Goal: Use online tool/utility: Use online tool/utility

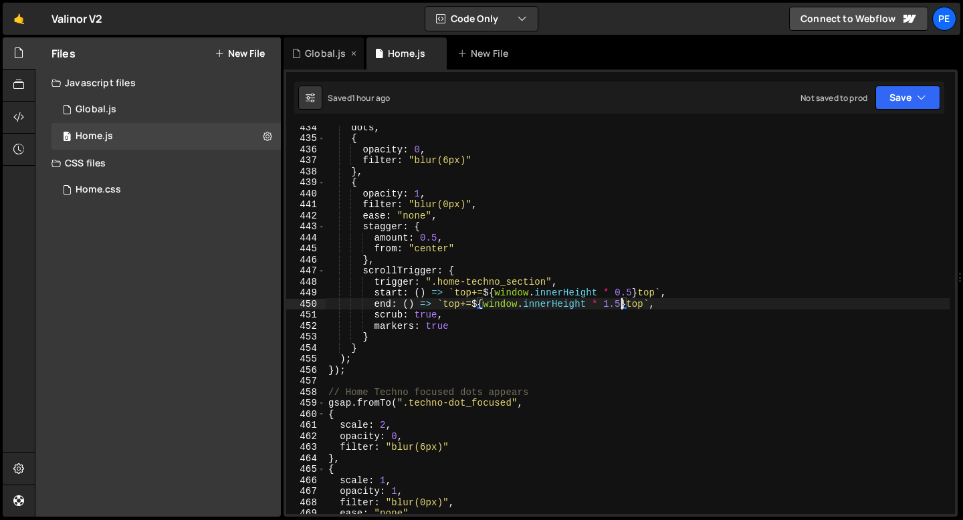
scroll to position [4780, 0]
click at [314, 53] on div "Global.js" at bounding box center [325, 53] width 41 height 13
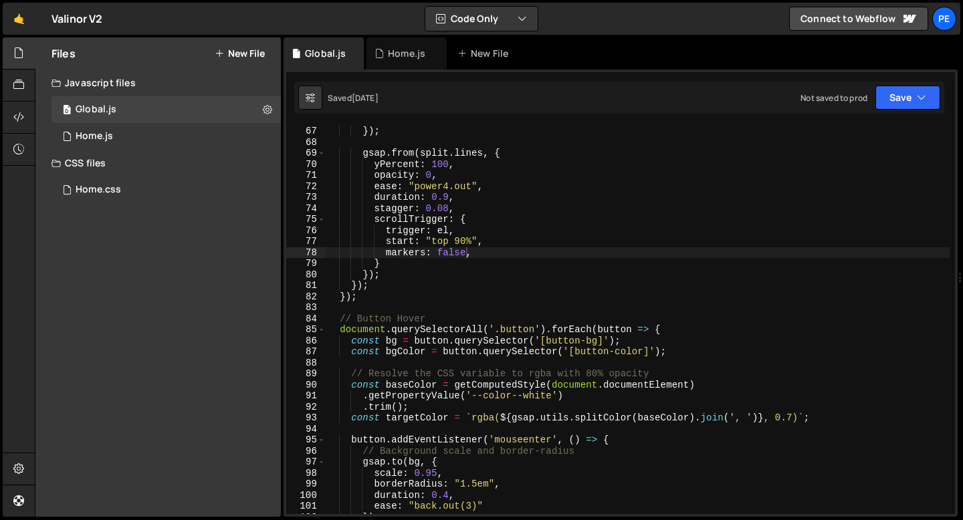
scroll to position [912, 0]
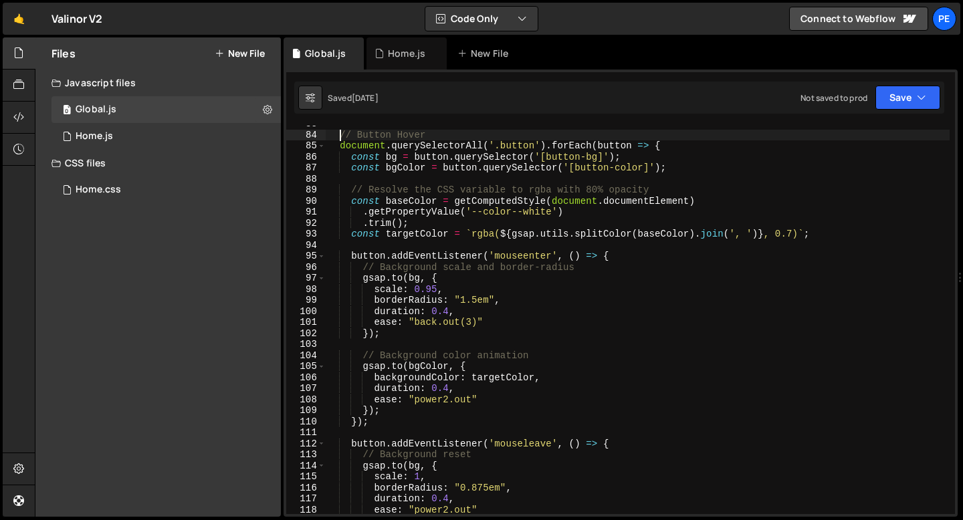
click at [340, 136] on div "// Button Hover document . querySelectorAll ( '.button' ) . forEach ( button =>…" at bounding box center [638, 323] width 624 height 411
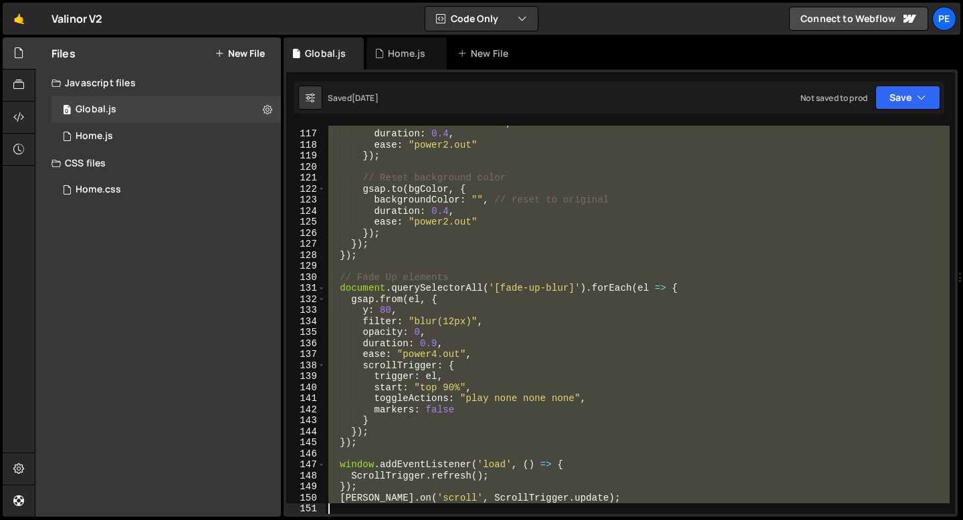
scroll to position [1277, 0]
drag, startPoint x: 340, startPoint y: 136, endPoint x: 452, endPoint y: 515, distance: 394.5
click at [452, 515] on div "end: () => `top+=${window.innerHeight * 1.5} top`, 434 435 436 437 438 439 440 …" at bounding box center [620, 293] width 674 height 447
click at [372, 257] on div "borderRadius : "0.875em" , duration : 0.4 , ease : "power2.out" }) ; // Reset b…" at bounding box center [638, 320] width 624 height 388
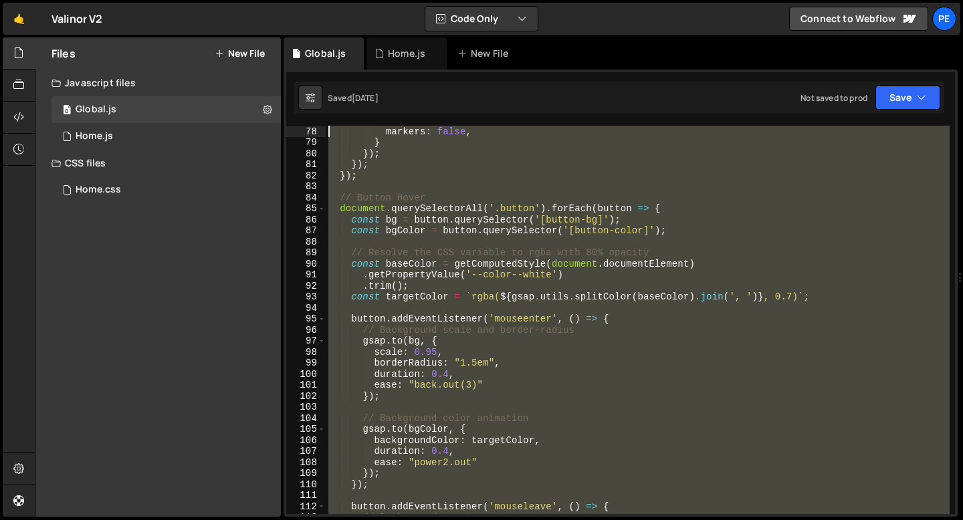
scroll to position [761, 0]
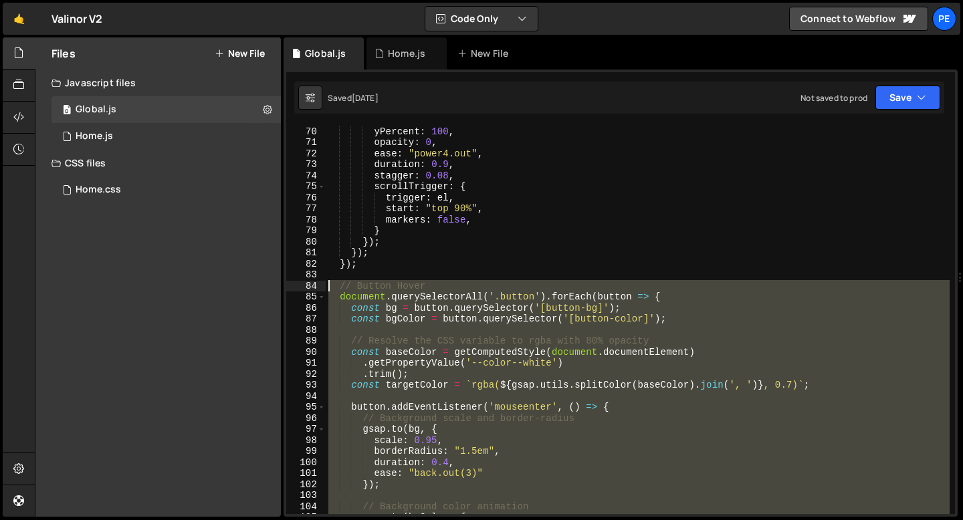
drag, startPoint x: 359, startPoint y: 259, endPoint x: 310, endPoint y: 288, distance: 57.0
click at [310, 288] on div "}); 70 71 72 73 74 75 76 77 78 79 80 81 82 83 84 85 86 87 88 89 90 91 92 93 94 …" at bounding box center [620, 320] width 669 height 388
type textarea "// Button Hover document.querySelectorAll('.button').forEach(button => {"
paste textarea
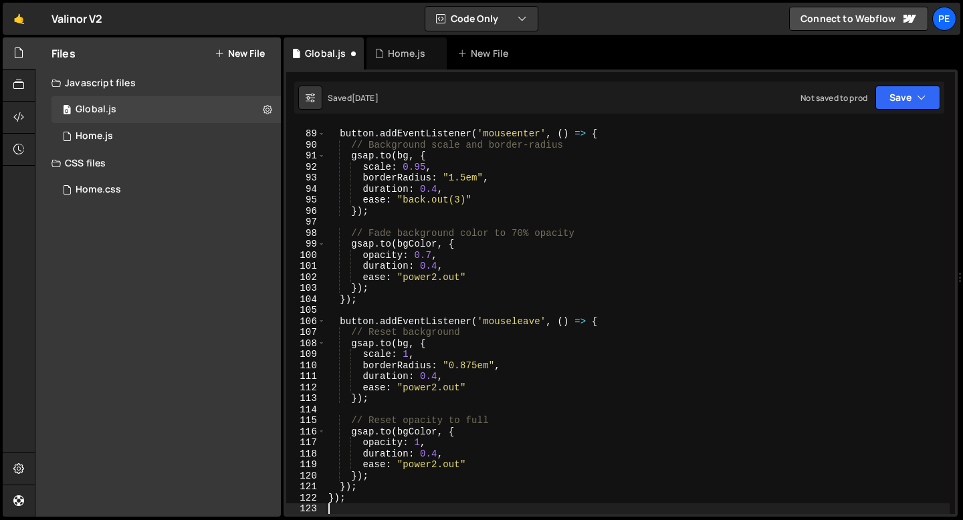
scroll to position [968, 0]
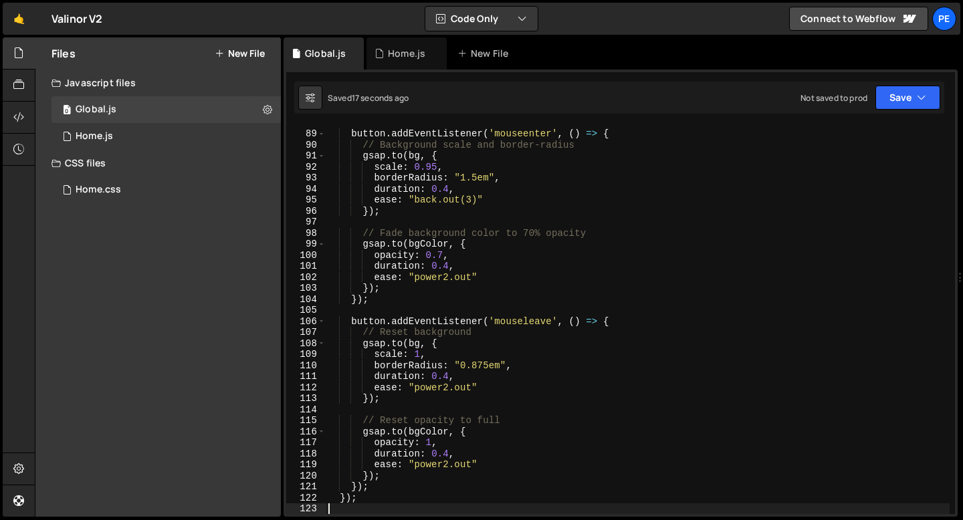
click at [440, 255] on div "button . addEventListener ( 'mouseenter' , ( ) => { // Background scale and bor…" at bounding box center [638, 322] width 624 height 411
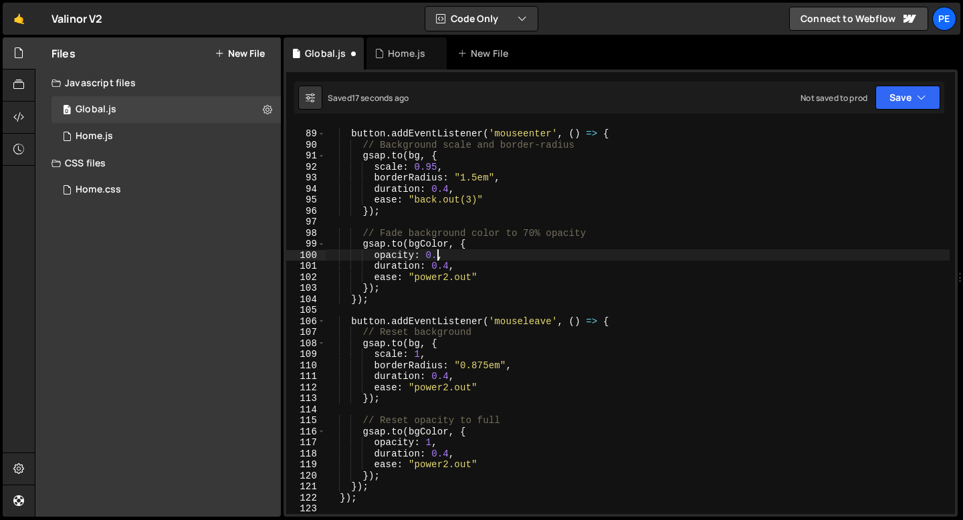
scroll to position [0, 7]
type textarea "opacity: 0.8,"
click at [380, 64] on div "Home.js" at bounding box center [406, 53] width 80 height 32
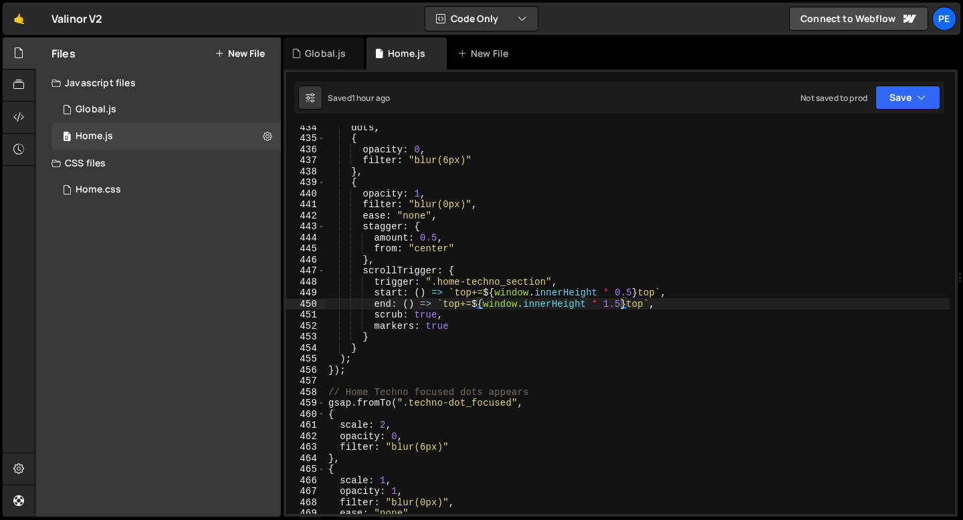
click at [436, 330] on div "dots , { opacity : 0 , filter : "blur(6px)" } , { opacity : 1 , filter : "blur(…" at bounding box center [638, 327] width 624 height 411
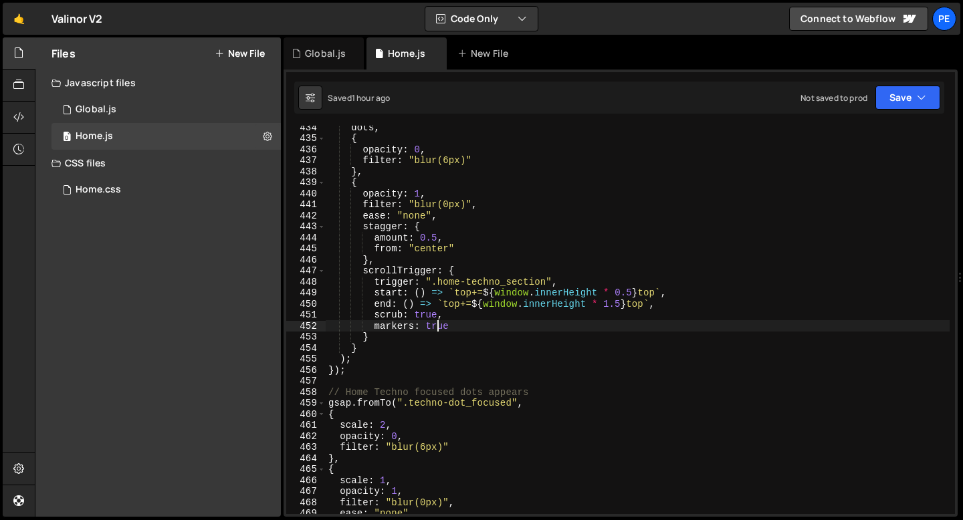
click at [460, 338] on div "dots , { opacity : 0 , filter : "blur(6px)" } , { opacity : 1 , filter : "blur(…" at bounding box center [638, 327] width 624 height 411
click at [449, 328] on div "dots , { opacity : 0 , filter : "blur(6px)" } , { opacity : 1 , filter : "blur(…" at bounding box center [638, 327] width 624 height 411
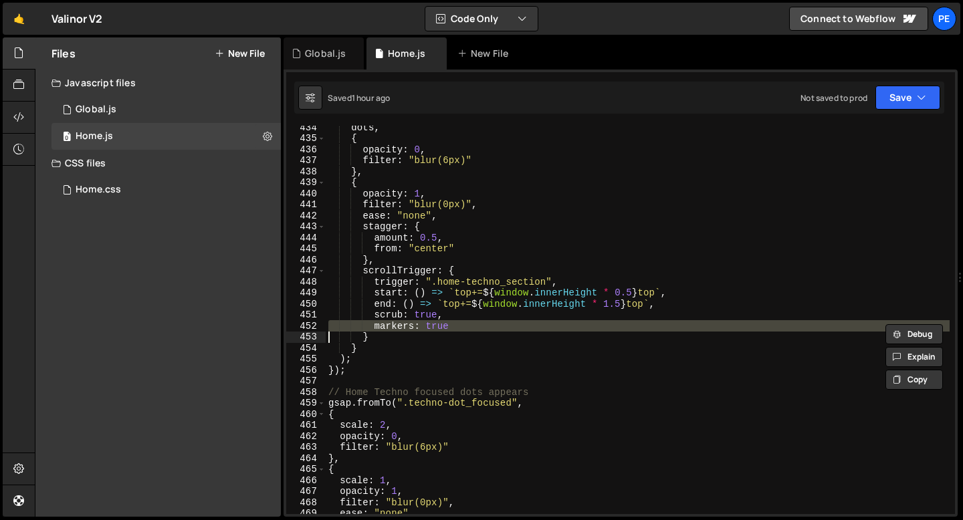
click at [449, 328] on div "dots , { opacity : 0 , filter : "blur(6px)" } , { opacity : 1 , filter : "blur(…" at bounding box center [638, 327] width 624 height 411
type textarea "markers: true }"
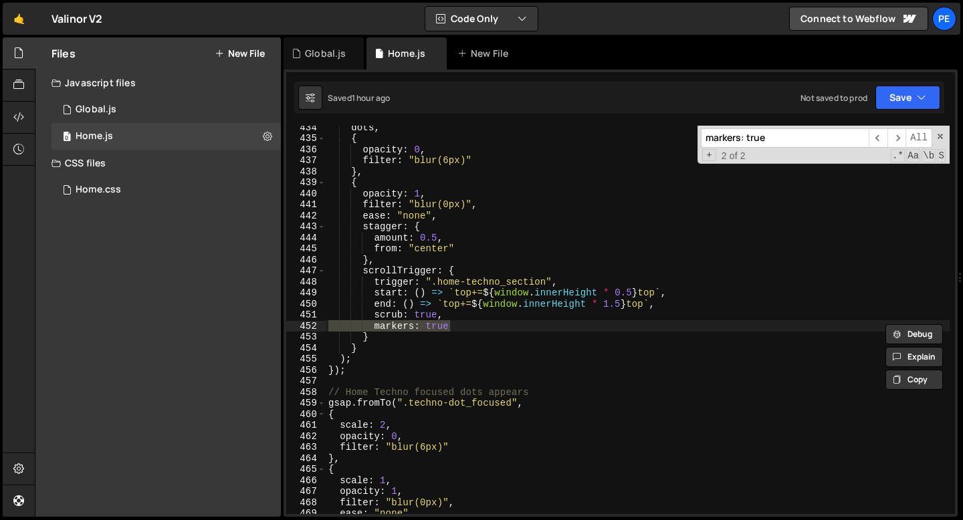
click at [723, 140] on input "markers: true" at bounding box center [785, 137] width 168 height 19
type input "markers: true"
click at [432, 330] on div "dots , { opacity : 0 , filter : "blur(6px)" } , { opacity : 1 , filter : "blur(…" at bounding box center [638, 320] width 624 height 388
click at [432, 330] on div "dots , { opacity : 0 , filter : "blur(6px)" } , { opacity : 1 , filter : "blur(…" at bounding box center [638, 327] width 624 height 411
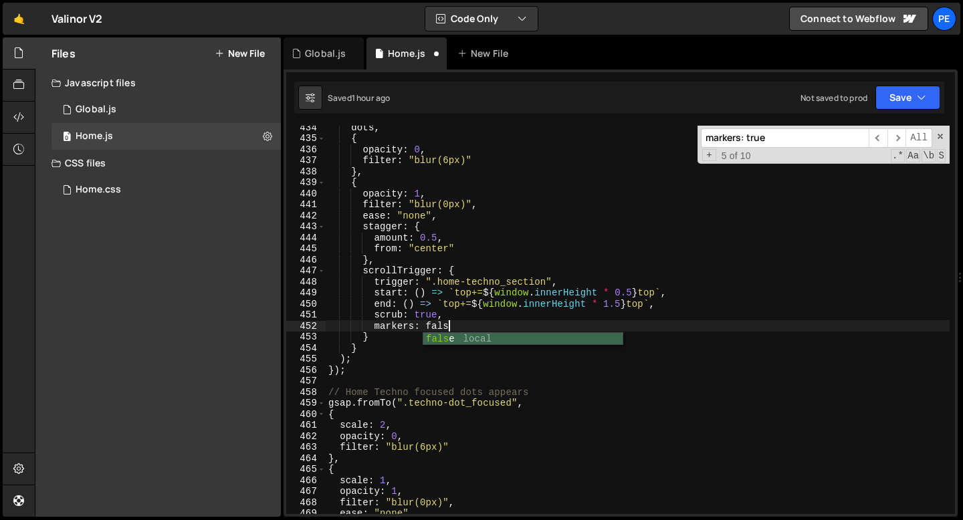
scroll to position [0, 8]
click at [878, 134] on span "​" at bounding box center [877, 137] width 19 height 19
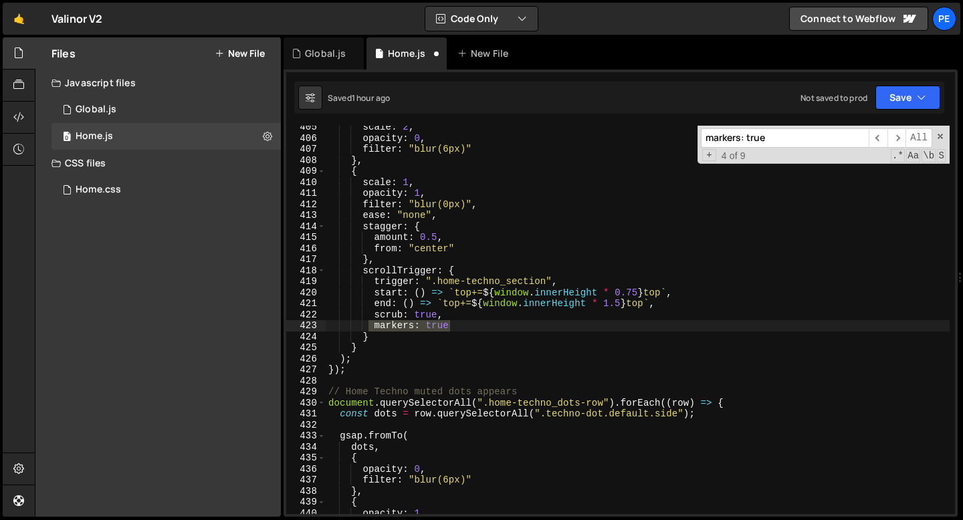
click at [436, 331] on div "scale : 2 , opacity : 0 , filter : "blur(6px)" } , { scale : 1 , opacity : 1 , …" at bounding box center [638, 327] width 624 height 411
click at [436, 330] on div "scale : 2 , opacity : 0 , filter : "blur(6px)" } , { scale : 1 , opacity : 1 , …" at bounding box center [638, 327] width 624 height 411
click at [447, 326] on div "scale : 2 , opacity : 0 , filter : "blur(6px)" } , { scale : 1 , opacity : 1 , …" at bounding box center [638, 327] width 624 height 411
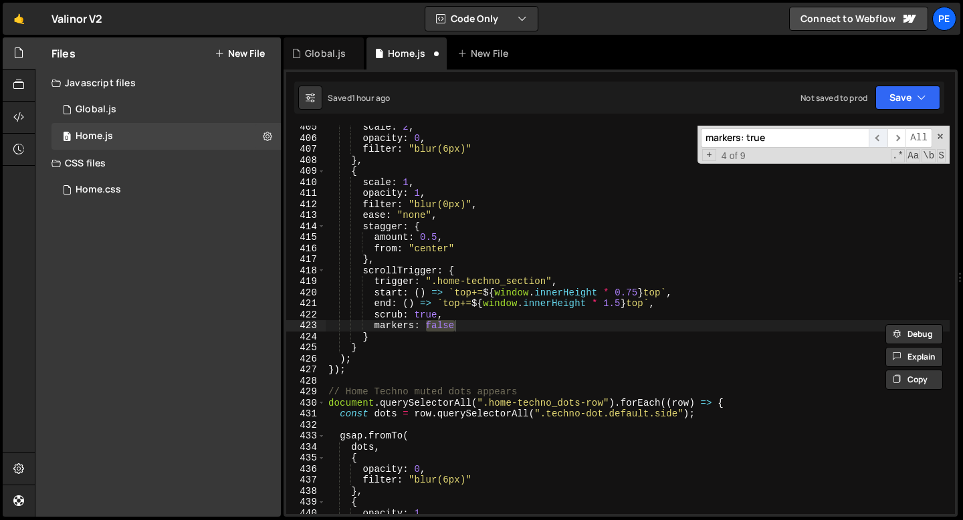
click at [875, 140] on span "​" at bounding box center [877, 137] width 19 height 19
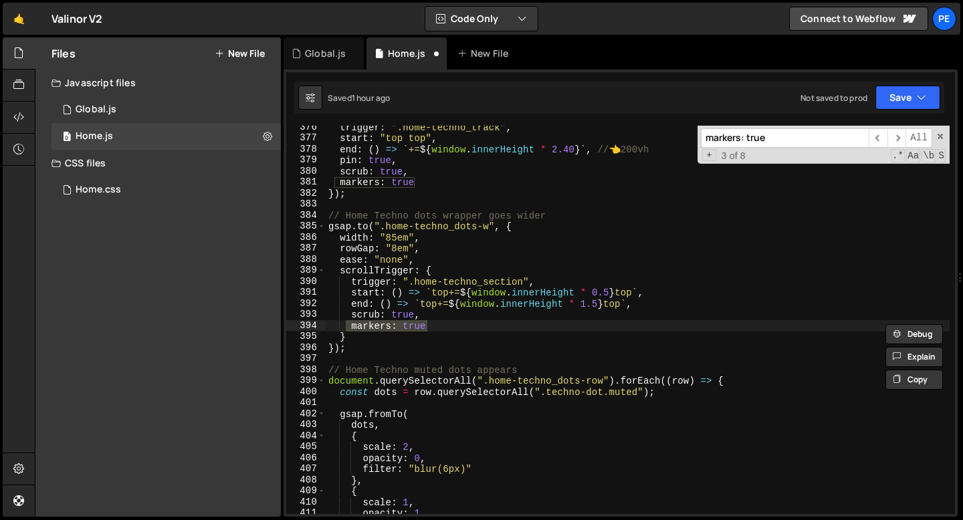
click at [423, 330] on div "trigger : ".home-techno_track" , start : "top top" , end : ( ) => ` += ${ windo…" at bounding box center [638, 320] width 624 height 388
click at [423, 329] on div "trigger : ".home-techno_track" , start : "top top" , end : ( ) => ` += ${ windo…" at bounding box center [638, 327] width 624 height 411
paste textarea "fals"
click at [880, 140] on span "​" at bounding box center [877, 137] width 19 height 19
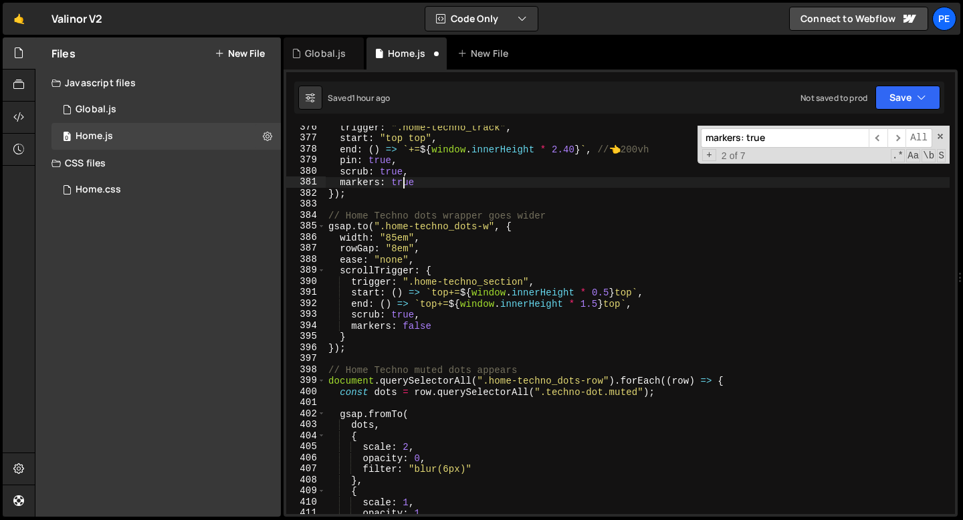
click at [403, 181] on div "trigger : ".home-techno_track" , start : "top top" , end : ( ) => ` += ${ windo…" at bounding box center [638, 327] width 624 height 411
paste textarea "fals"
click at [879, 138] on span "​" at bounding box center [877, 137] width 19 height 19
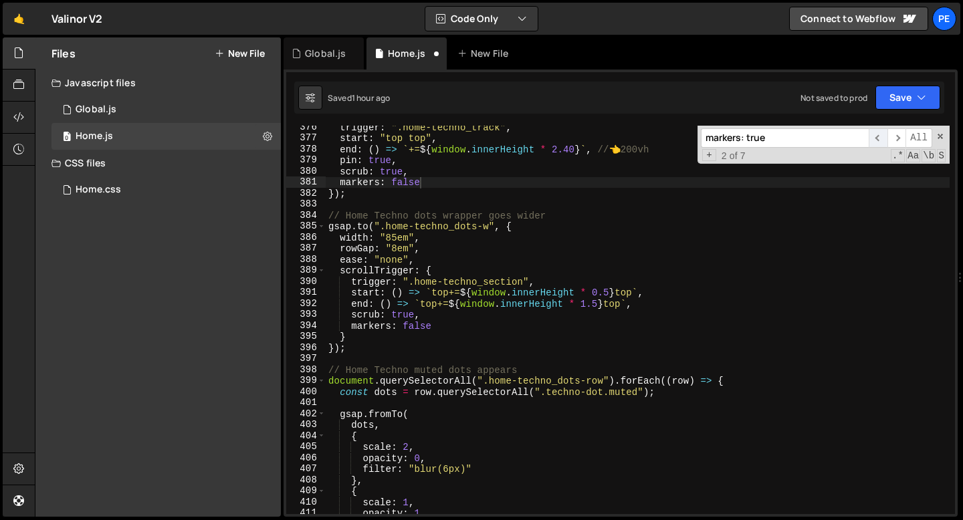
scroll to position [3876, 0]
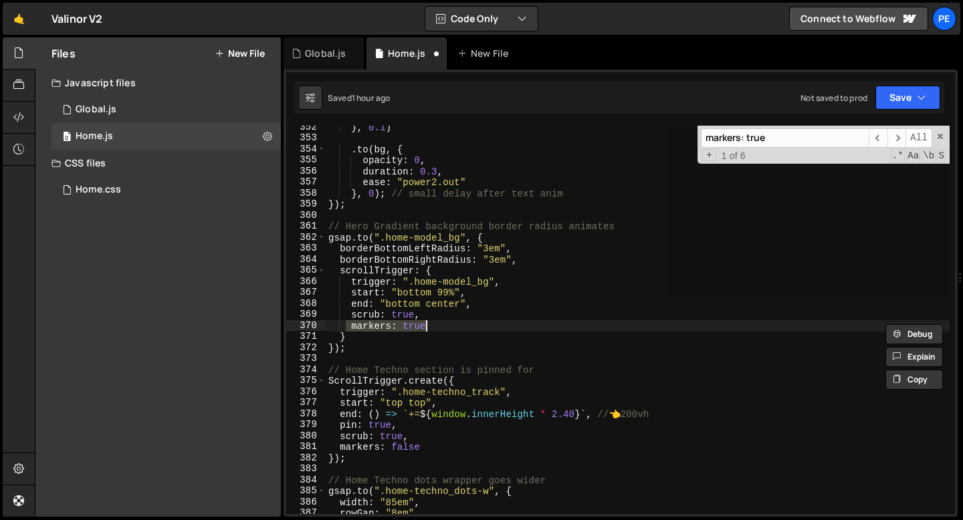
click at [418, 324] on div "} , 0.1 ) . to ( bg , { opacity : 0 , duration : 0.3 , ease : "power2.out" } , …" at bounding box center [638, 320] width 624 height 388
click at [418, 324] on div "} , 0.1 ) . to ( bg , { opacity : 0 , duration : 0.3 , ease : "power2.out" } , …" at bounding box center [638, 327] width 624 height 411
paste textarea "fals"
click at [878, 144] on span "​" at bounding box center [877, 137] width 19 height 19
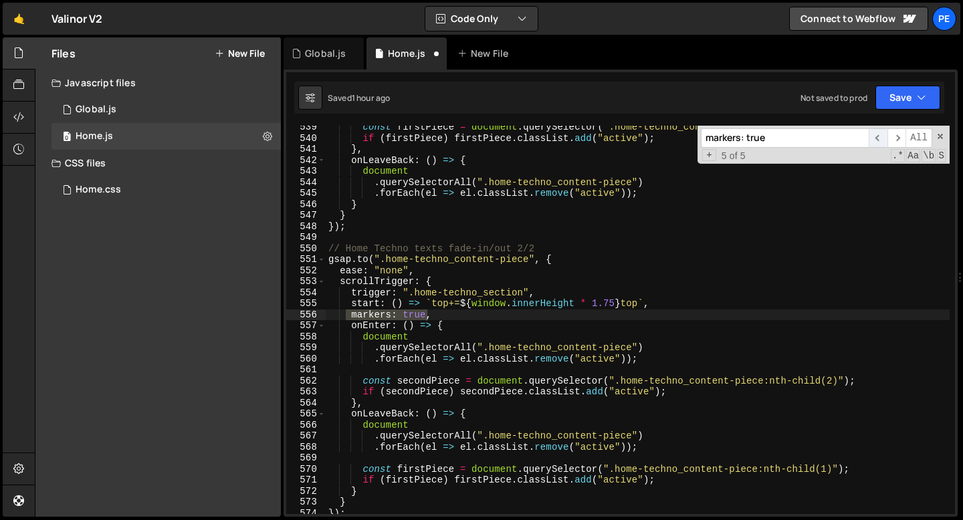
scroll to position [5939, 0]
click at [413, 317] on div "const firstPiece = document . querySelector ( ".home-techno_content-piece:nth-c…" at bounding box center [638, 320] width 624 height 388
click at [413, 317] on div "const firstPiece = document . querySelector ( ".home-techno_content-piece:nth-c…" at bounding box center [638, 327] width 624 height 411
paste textarea "fals"
click at [879, 138] on span "​" at bounding box center [877, 137] width 19 height 19
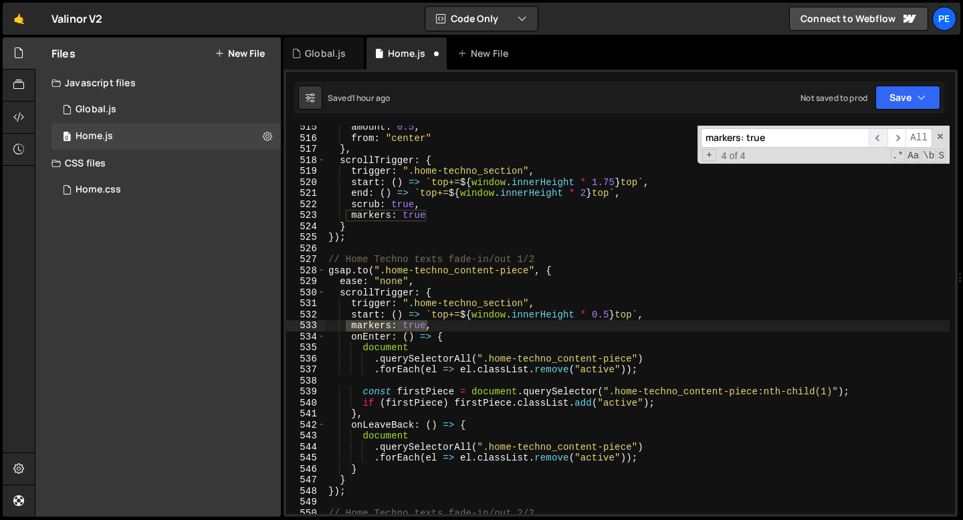
scroll to position [5674, 0]
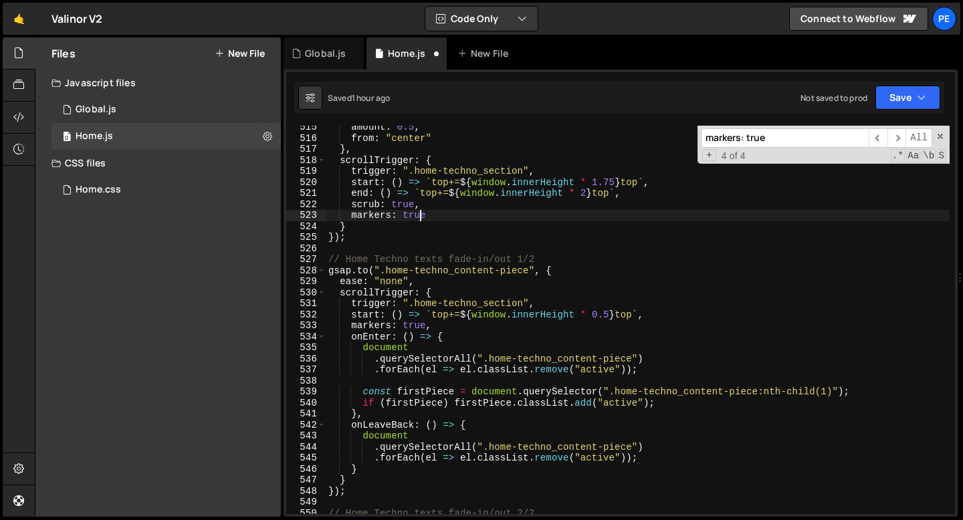
click at [418, 217] on div "amount : 0.5 , from : "center" } , scrollTrigger : { trigger : ".home-techno_se…" at bounding box center [638, 327] width 624 height 411
paste textarea "fals"
click at [874, 138] on span "​" at bounding box center [877, 137] width 19 height 19
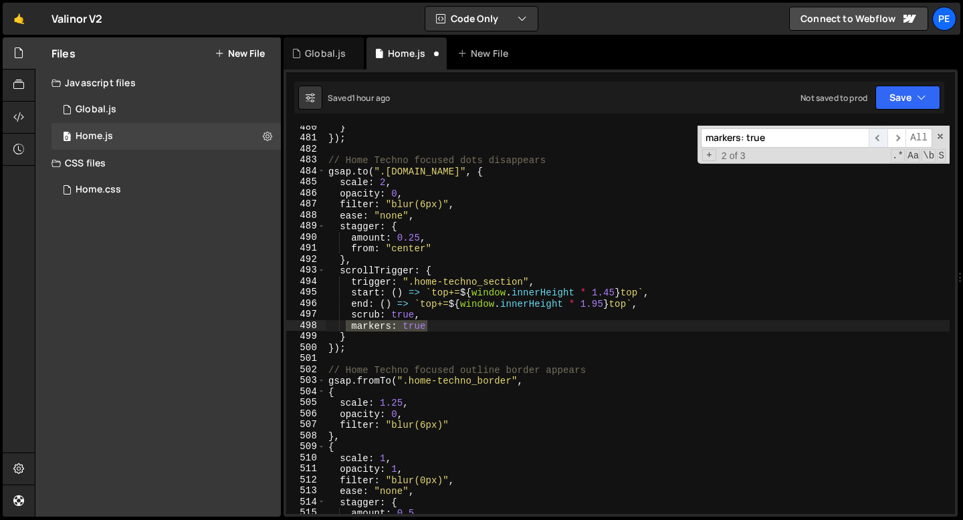
scroll to position [5288, 0]
click at [876, 134] on span "​" at bounding box center [877, 137] width 19 height 19
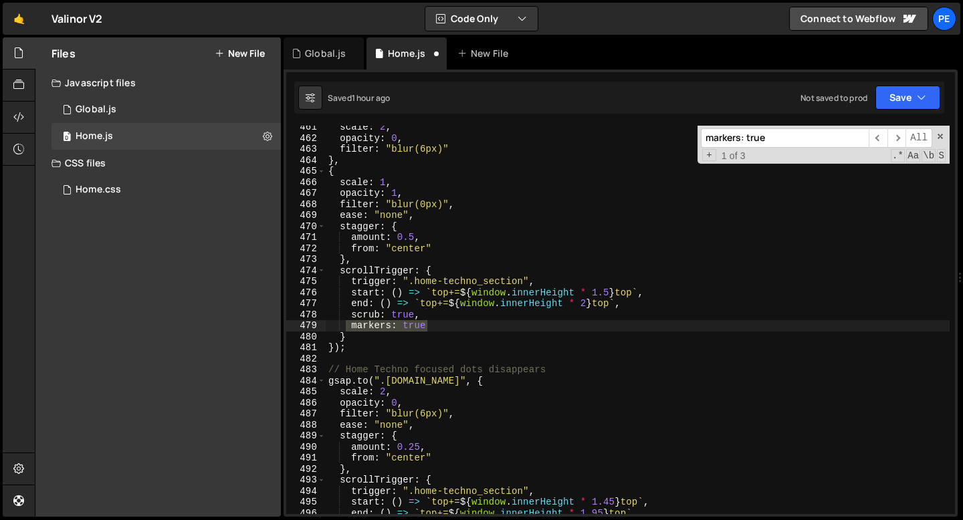
click at [415, 324] on div "scale : 2 , opacity : 0 , filter : "blur(6px)" } , { scale : 1 , opacity : 1 , …" at bounding box center [638, 327] width 624 height 411
paste textarea "fals"
click at [895, 140] on span "​" at bounding box center [896, 137] width 19 height 19
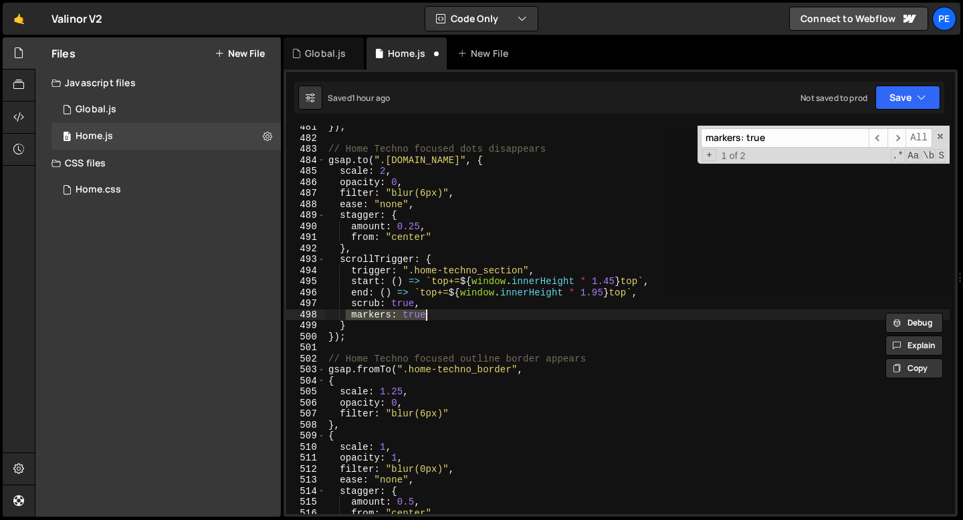
click at [411, 316] on div "}) ; // Home Techno focused dots disappears gsap . to ( ".[DOMAIN_NAME]" , { sc…" at bounding box center [638, 320] width 624 height 388
click at [411, 316] on div "}) ; // Home Techno focused dots disappears gsap . to ( ".[DOMAIN_NAME]" , { sc…" at bounding box center [638, 327] width 624 height 411
paste textarea "fals"
click at [897, 137] on span "​" at bounding box center [896, 137] width 19 height 19
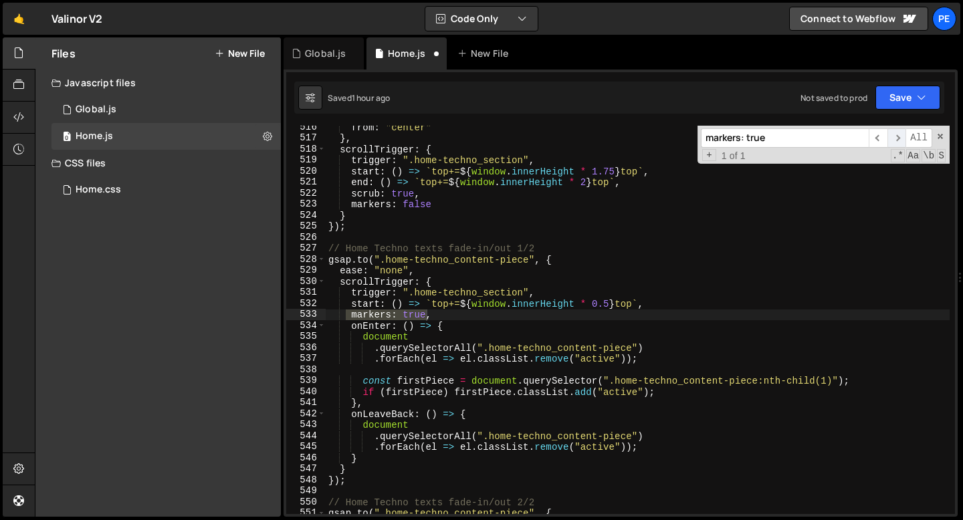
scroll to position [5686, 0]
click at [419, 312] on div "from : "center" } , scrollTrigger : { trigger : ".home-techno_section" , start …" at bounding box center [638, 320] width 624 height 388
click at [419, 312] on div "from : "center" } , scrollTrigger : { trigger : ".home-techno_section" , start …" at bounding box center [638, 327] width 624 height 411
paste textarea "fals"
type textarea "markers: false,"
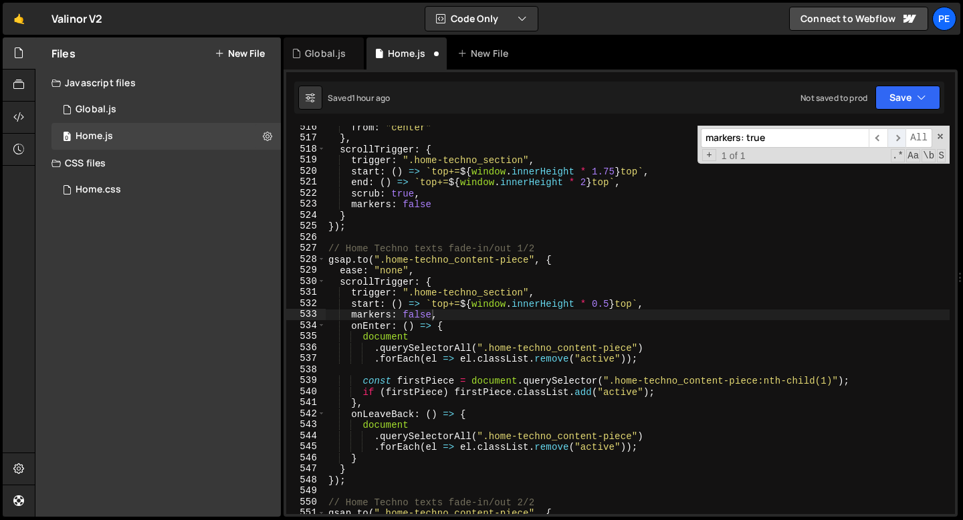
click at [895, 138] on span "​" at bounding box center [896, 137] width 19 height 19
click at [700, 240] on div "from : "center" } , scrollTrigger : { trigger : ".home-techno_section" , start …" at bounding box center [638, 327] width 624 height 411
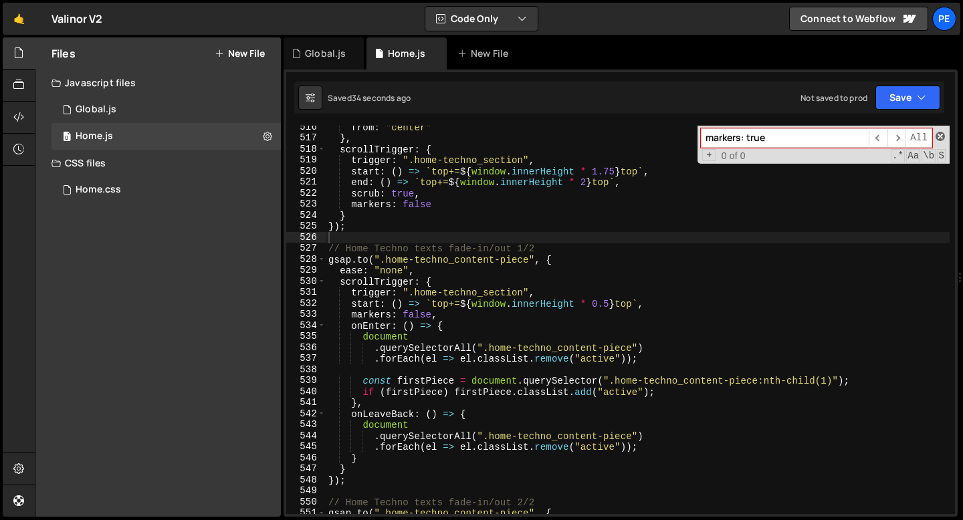
click at [943, 136] on span at bounding box center [939, 136] width 9 height 9
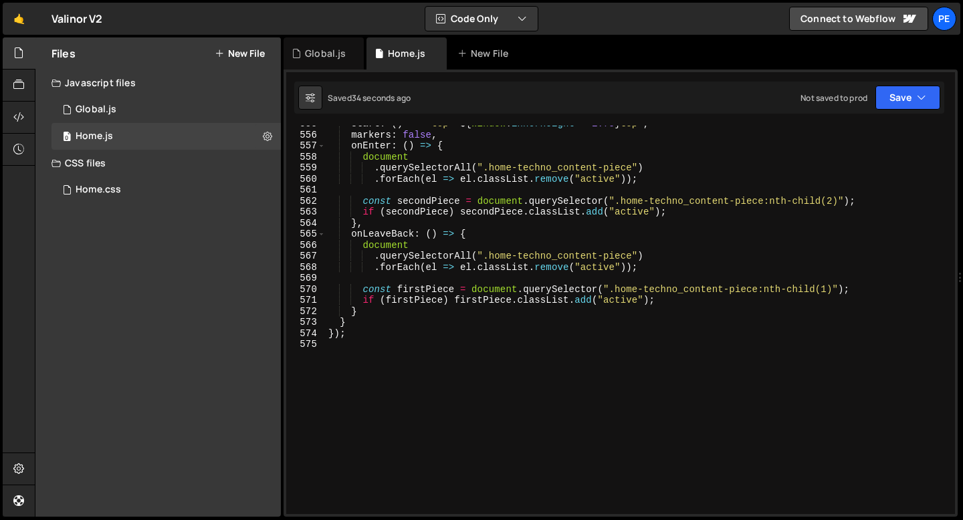
scroll to position [6143, 0]
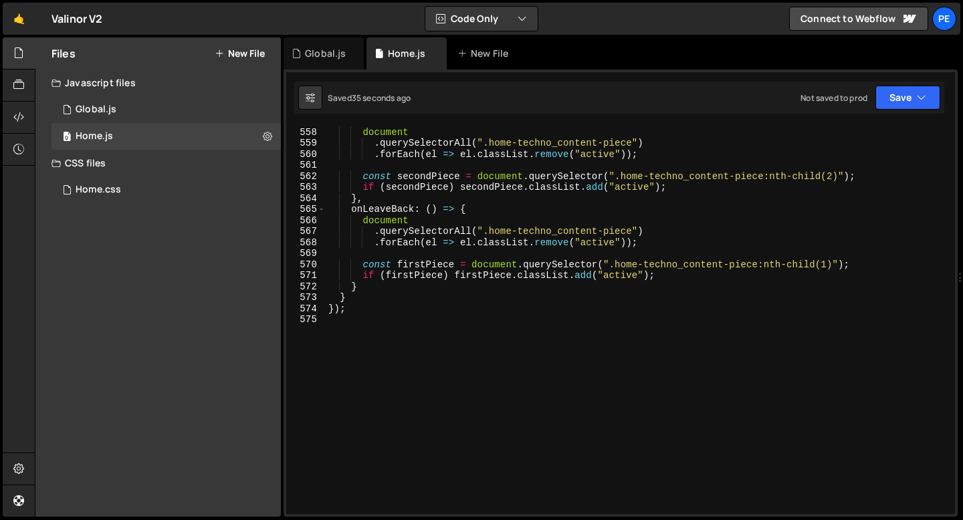
click at [366, 315] on div "onEnter : ( ) => { document . querySelectorAll ( ".home-techno_content-piece" )…" at bounding box center [638, 321] width 624 height 411
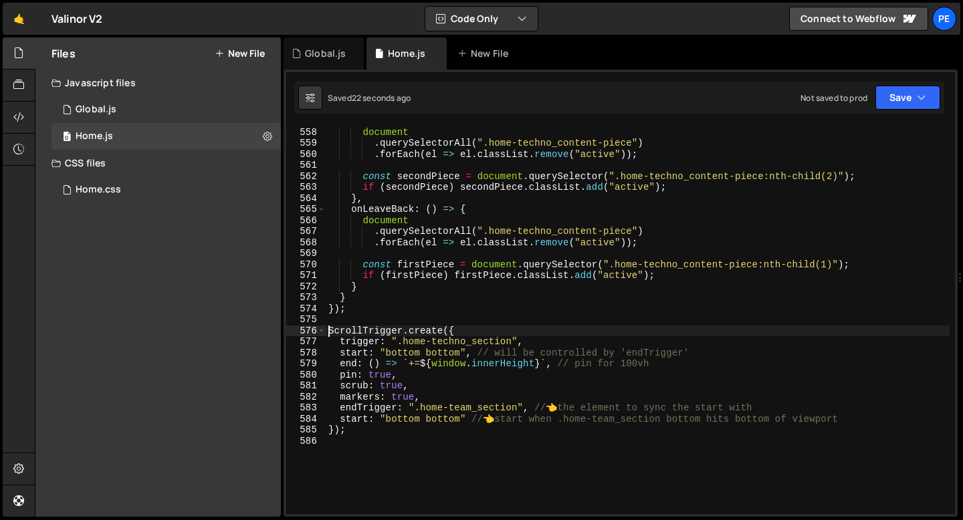
click at [328, 332] on div "onEnter : ( ) => { document . querySelectorAll ( ".home-techno_content-piece" )…" at bounding box center [638, 321] width 624 height 411
click at [402, 427] on div "onEnter : ( ) => { document . querySelectorAll ( ".home-techno_content-piece" )…" at bounding box center [638, 321] width 624 height 411
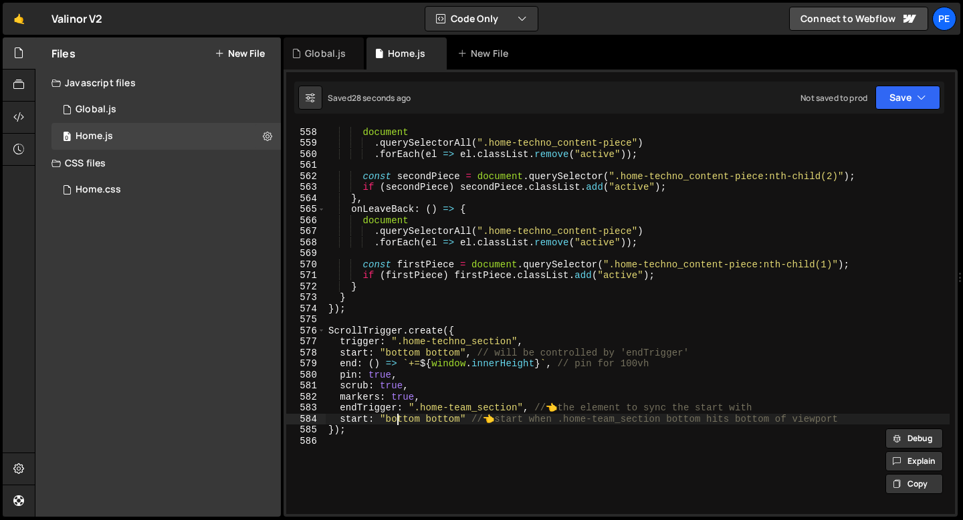
click at [399, 421] on div "onEnter : ( ) => { document . querySelectorAll ( ".home-techno_content-piece" )…" at bounding box center [638, 321] width 624 height 411
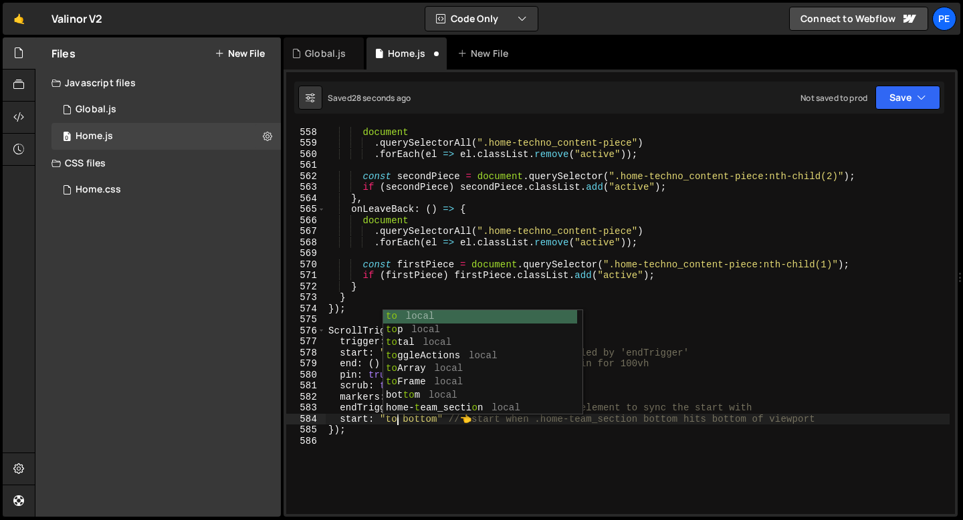
scroll to position [0, 5]
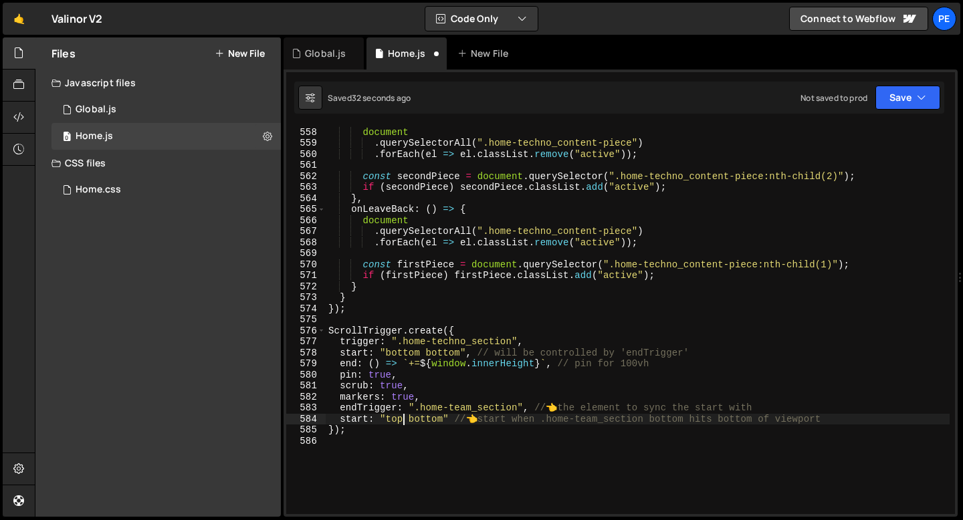
click at [398, 435] on div "onEnter : ( ) => { document . querySelectorAll ( ".home-techno_content-piece" )…" at bounding box center [638, 321] width 624 height 411
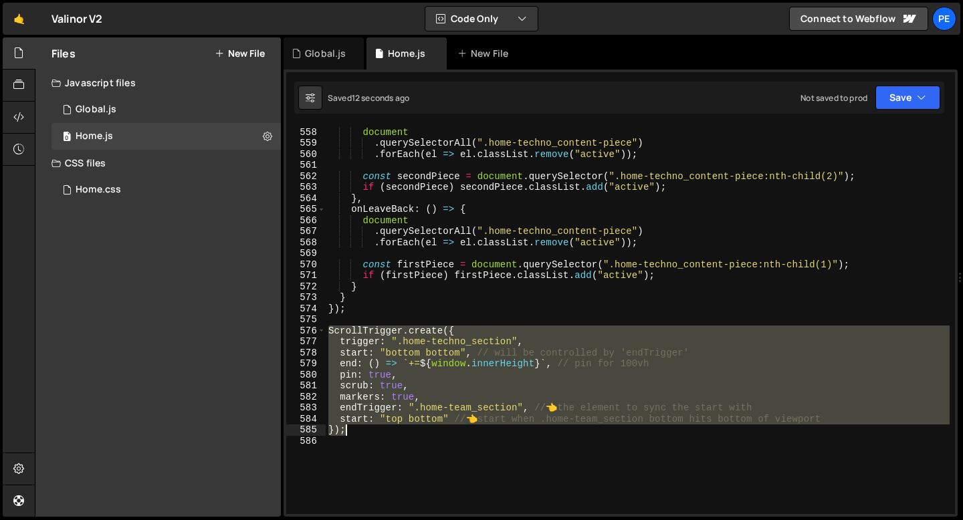
drag, startPoint x: 330, startPoint y: 335, endPoint x: 378, endPoint y: 430, distance: 106.1
click at [378, 430] on div "onEnter : ( ) => { document . querySelectorAll ( ".home-techno_content-piece" )…" at bounding box center [638, 321] width 624 height 411
type textarea "start: "top bottom" // 👈 start when .home-team_section bottom hits bottom of vi…"
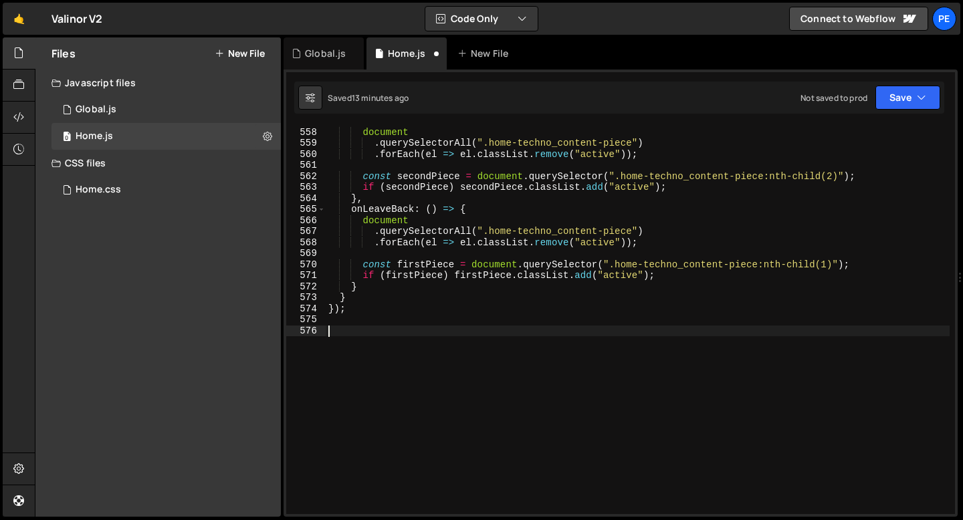
scroll to position [0, 0]
paste textarea "});"
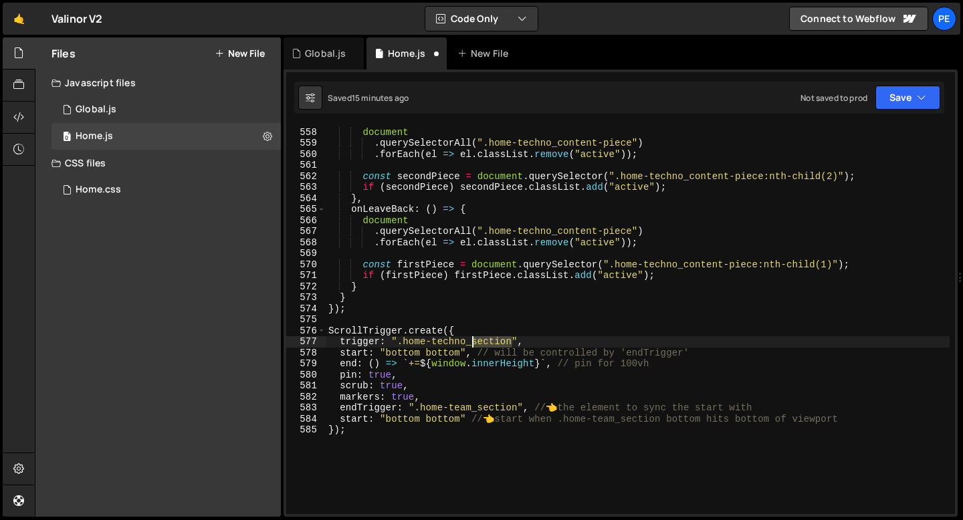
drag, startPoint x: 513, startPoint y: 342, endPoint x: 474, endPoint y: 343, distance: 39.5
click at [474, 344] on div "onEnter : ( ) => { document . querySelectorAll ( ".home-techno_content-piece" )…" at bounding box center [638, 321] width 624 height 411
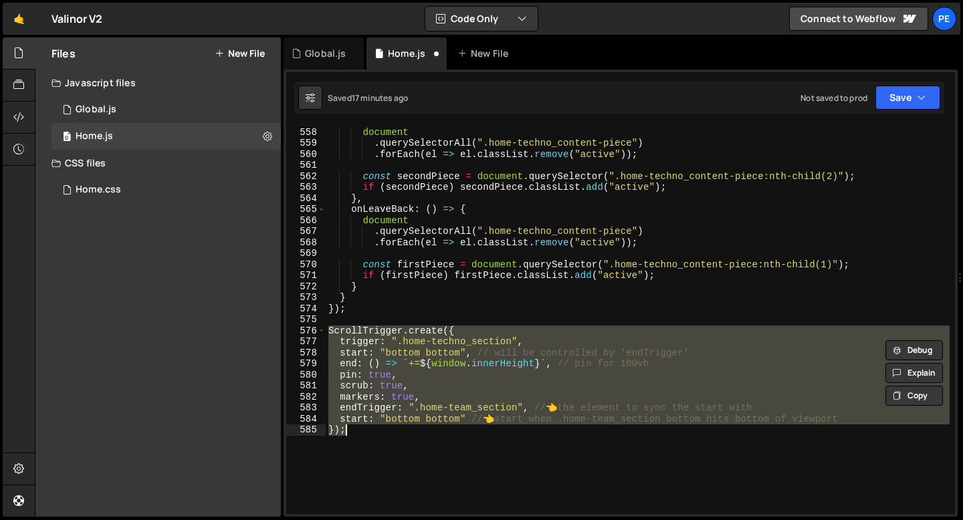
drag, startPoint x: 328, startPoint y: 330, endPoint x: 361, endPoint y: 425, distance: 100.4
click at [361, 425] on div "onEnter : ( ) => { document . querySelectorAll ( ".home-techno_content-piece" )…" at bounding box center [638, 321] width 624 height 411
type textarea "start: "bottom bottom" // 👈 start when .home-team_section bottom hits bottom of…"
paste textarea
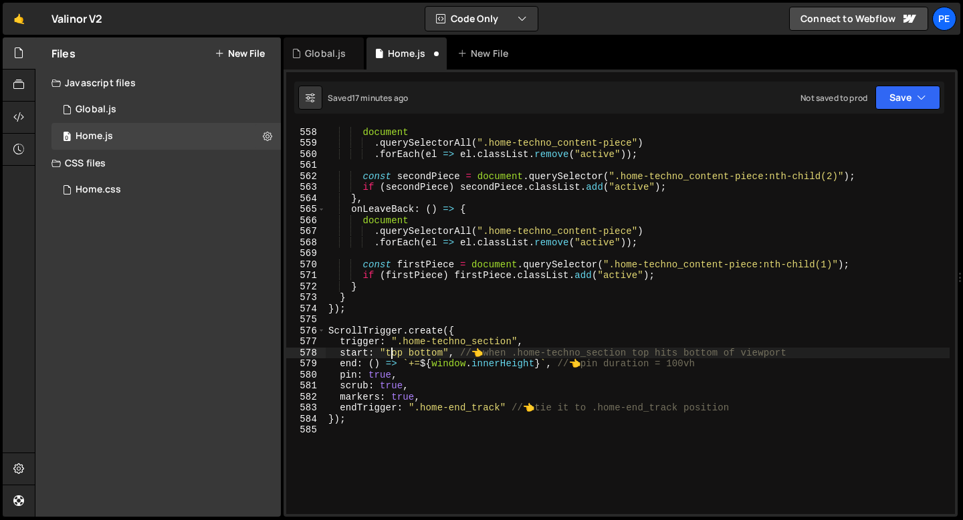
click at [390, 351] on div "onEnter : ( ) => { document . querySelectorAll ( ".home-techno_content-piece" )…" at bounding box center [638, 321] width 624 height 411
click at [390, 350] on div "onEnter : ( ) => { document . querySelectorAll ( ".home-techno_content-piece" )…" at bounding box center [638, 321] width 624 height 411
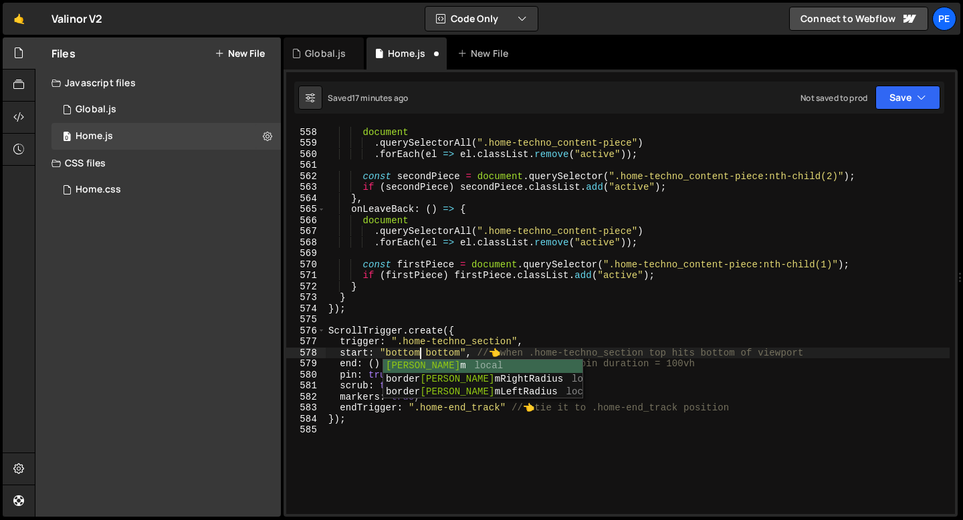
scroll to position [0, 6]
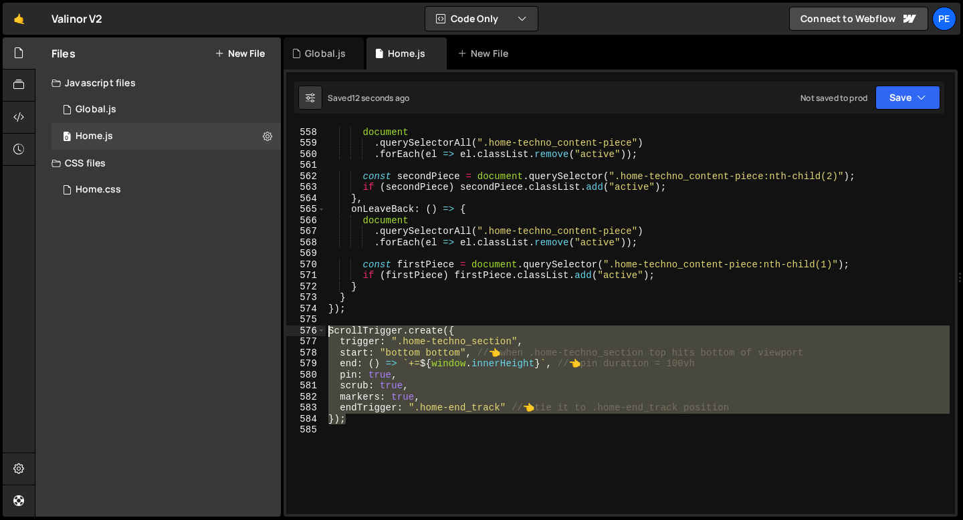
drag, startPoint x: 356, startPoint y: 420, endPoint x: 319, endPoint y: 324, distance: 102.4
click at [319, 325] on div "start: "bottom bottom", // 👈 when .home-techno_section top hits bottom of viewp…" at bounding box center [620, 320] width 669 height 388
type textarea "ScrollTrigger.create({"
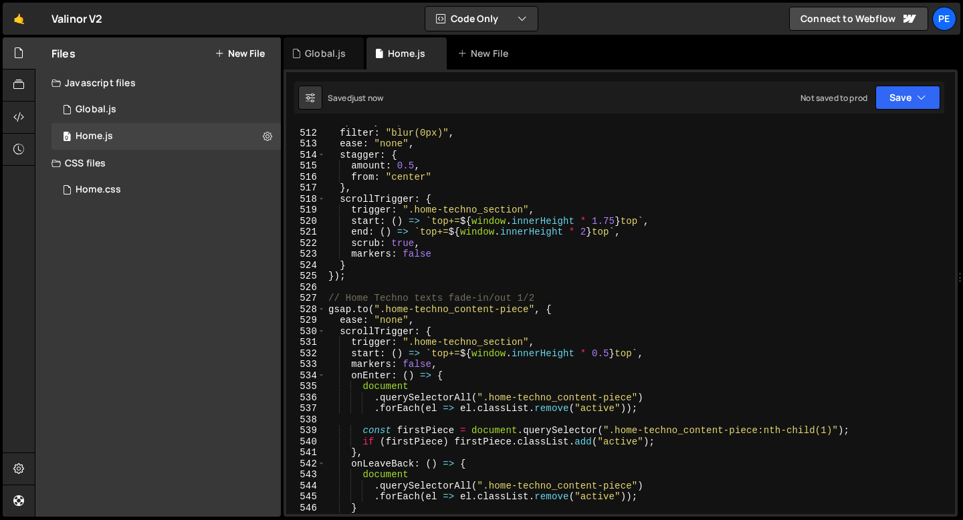
scroll to position [5619, 0]
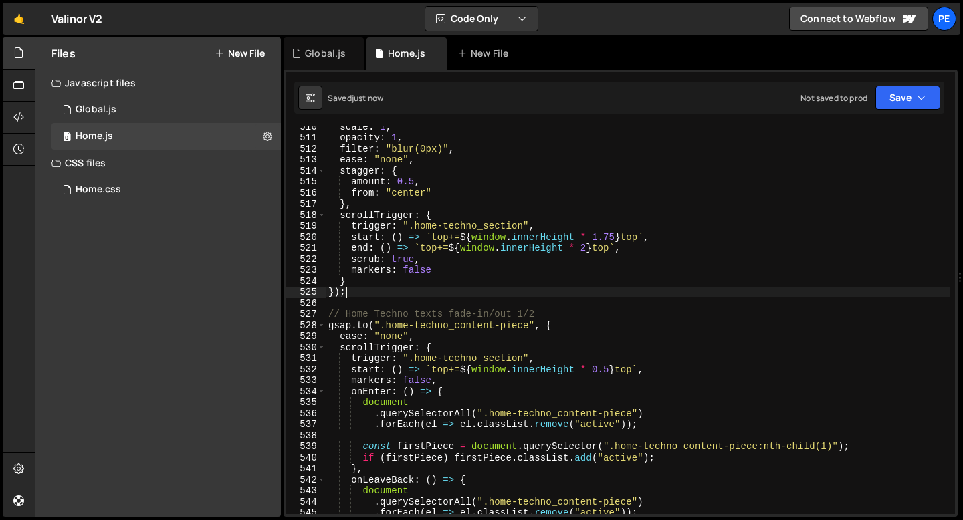
click at [358, 291] on div "scale : 1 , opacity : 1 , filter : "blur(0px)" , ease : "none" , stagger : { am…" at bounding box center [638, 326] width 624 height 411
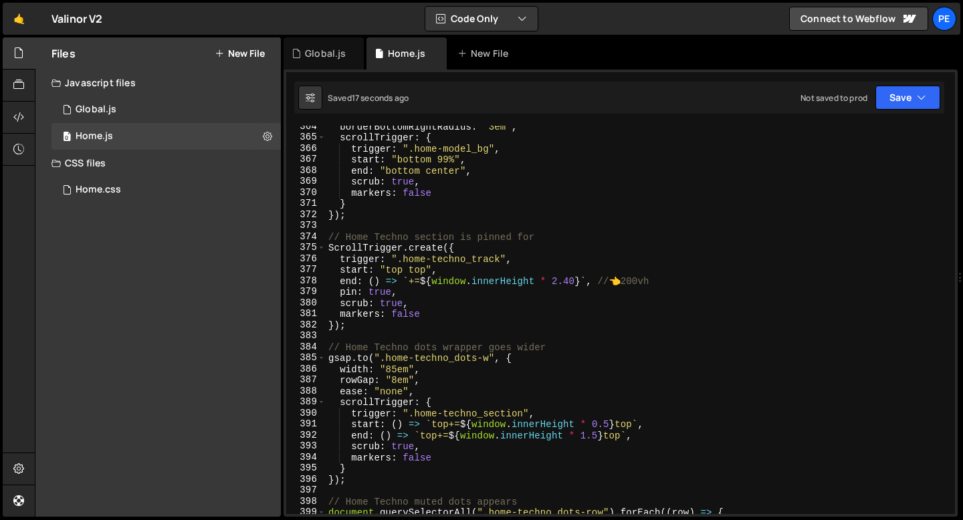
scroll to position [4017, 0]
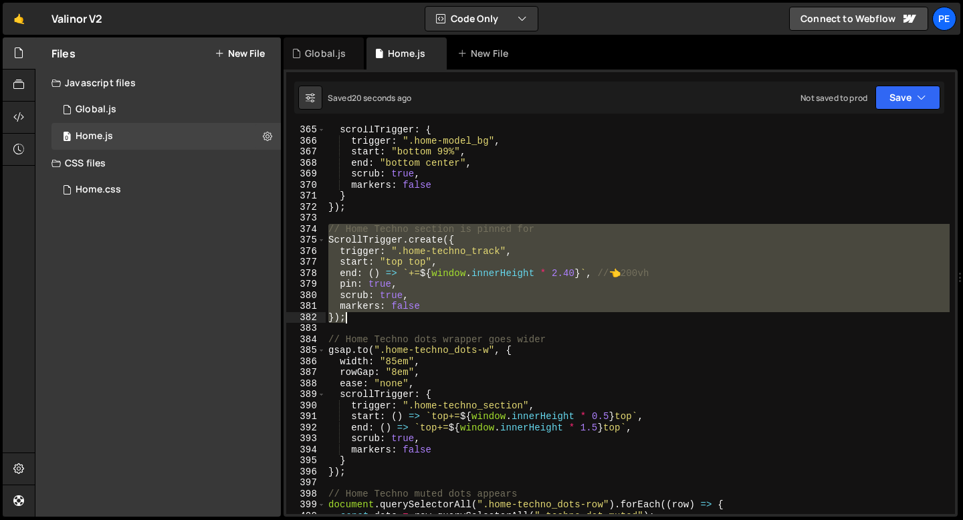
drag, startPoint x: 326, startPoint y: 230, endPoint x: 356, endPoint y: 322, distance: 96.2
click at [356, 322] on div "scrollTrigger : { trigger : ".home-model_bg" , start : "bottom 99%" , end : "bo…" at bounding box center [638, 329] width 624 height 411
click at [359, 317] on div "scrollTrigger : { trigger : ".home-model_bg" , start : "bottom 99%" , end : "bo…" at bounding box center [638, 320] width 624 height 388
drag, startPoint x: 356, startPoint y: 318, endPoint x: 328, endPoint y: 226, distance: 95.8
click at [328, 226] on div "scrollTrigger : { trigger : ".home-model_bg" , start : "bottom 99%" , end : "bo…" at bounding box center [638, 329] width 624 height 411
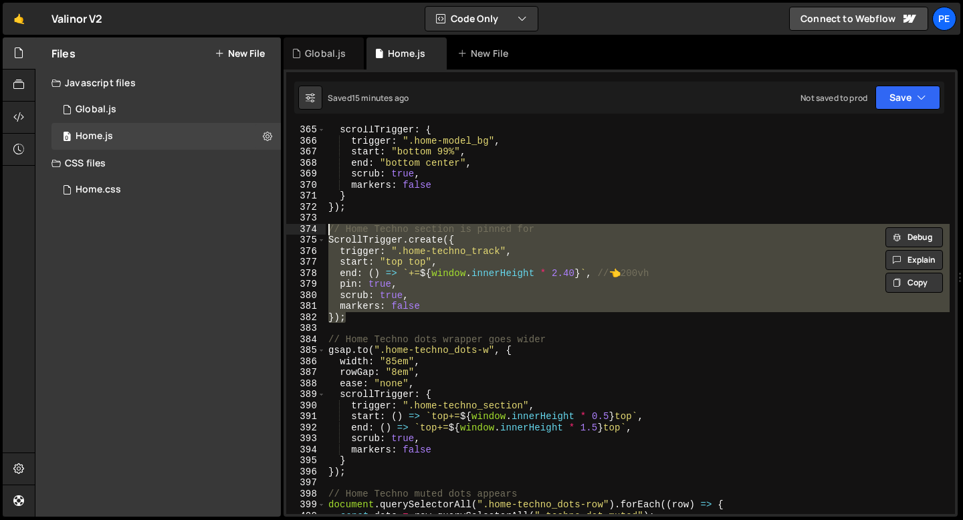
click at [356, 320] on div "scrollTrigger : { trigger : ".home-model_bg" , start : "bottom 99%" , end : "bo…" at bounding box center [638, 320] width 624 height 388
type textarea "});"
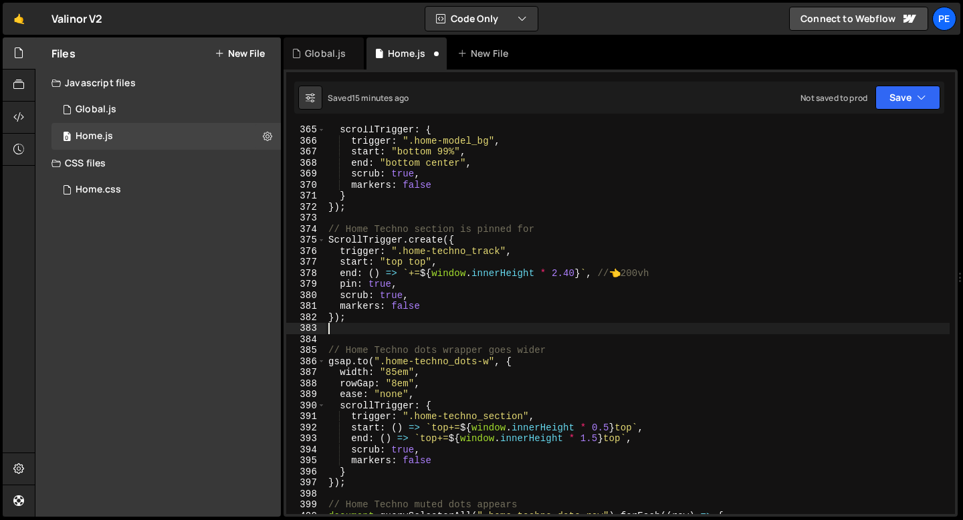
scroll to position [0, 0]
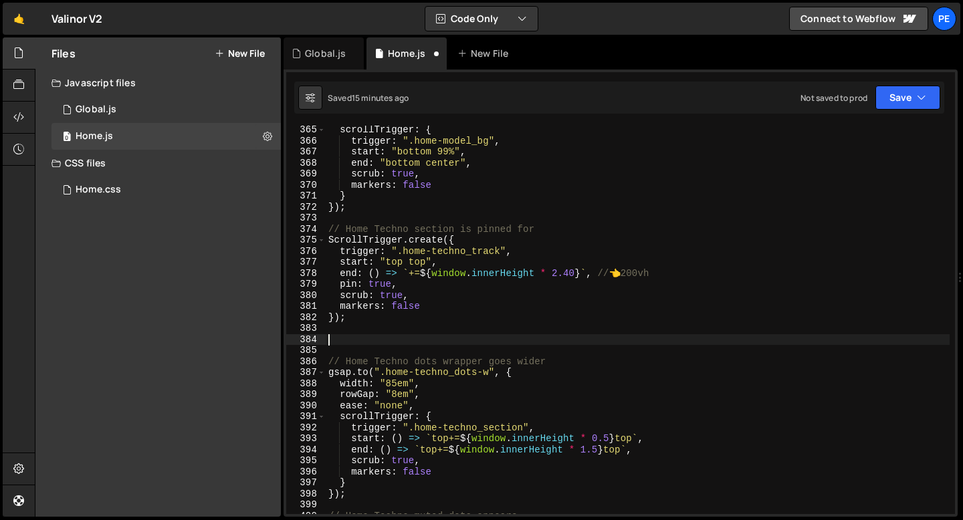
paste textarea "});"
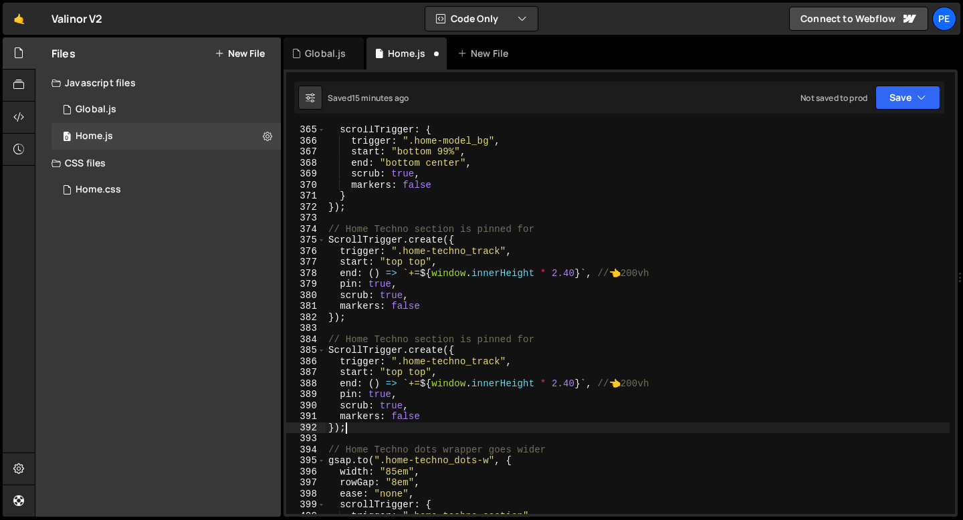
click at [402, 415] on div "scrollTrigger : { trigger : ".home-model_bg" , start : "bottom 99%" , end : "bo…" at bounding box center [638, 329] width 624 height 411
click at [370, 427] on div "scrollTrigger : { trigger : ".home-model_bg" , start : "bottom 99%" , end : "bo…" at bounding box center [638, 329] width 624 height 411
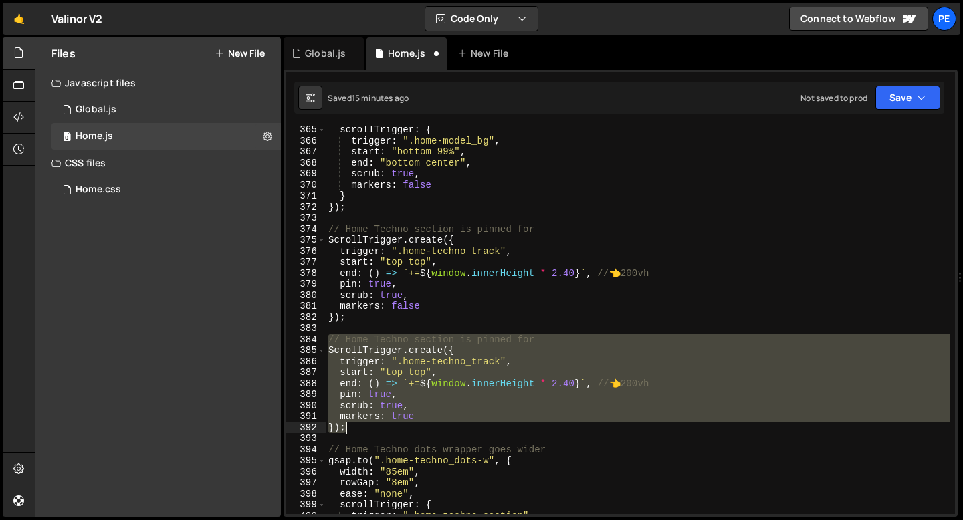
drag, startPoint x: 327, startPoint y: 340, endPoint x: 354, endPoint y: 426, distance: 89.9
click at [354, 427] on div "scrollTrigger : { trigger : ".home-model_bg" , start : "bottom 99%" , end : "bo…" at bounding box center [638, 329] width 624 height 411
type textarea "markers: true });"
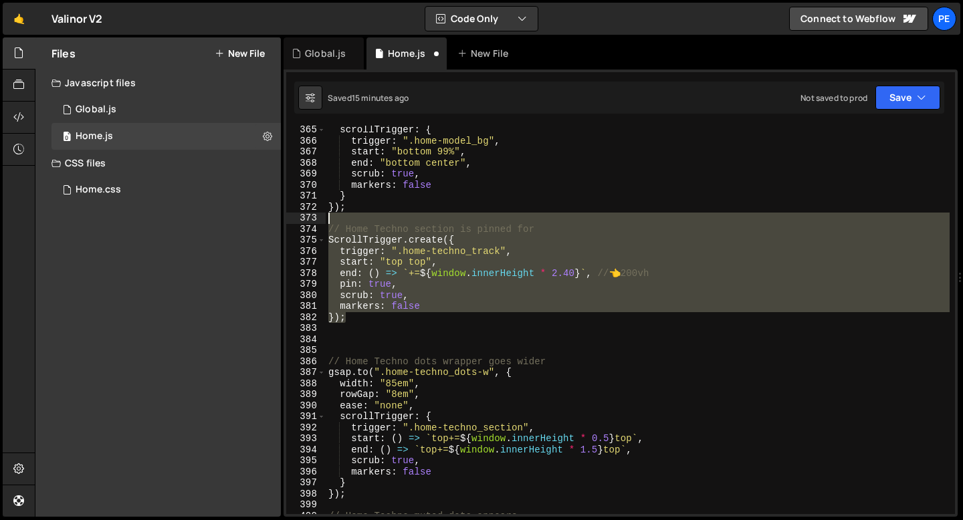
drag, startPoint x: 354, startPoint y: 313, endPoint x: 322, endPoint y: 223, distance: 95.2
click at [322, 223] on div "365 366 367 368 369 370 371 372 373 374 375 376 377 378 379 380 381 382 383 384…" at bounding box center [620, 320] width 669 height 388
type textarea "// Home Techno section is pinned for"
click at [353, 339] on div "scrollTrigger : { trigger : ".home-model_bg" , start : "bottom 99%" , end : "bo…" at bounding box center [638, 329] width 624 height 411
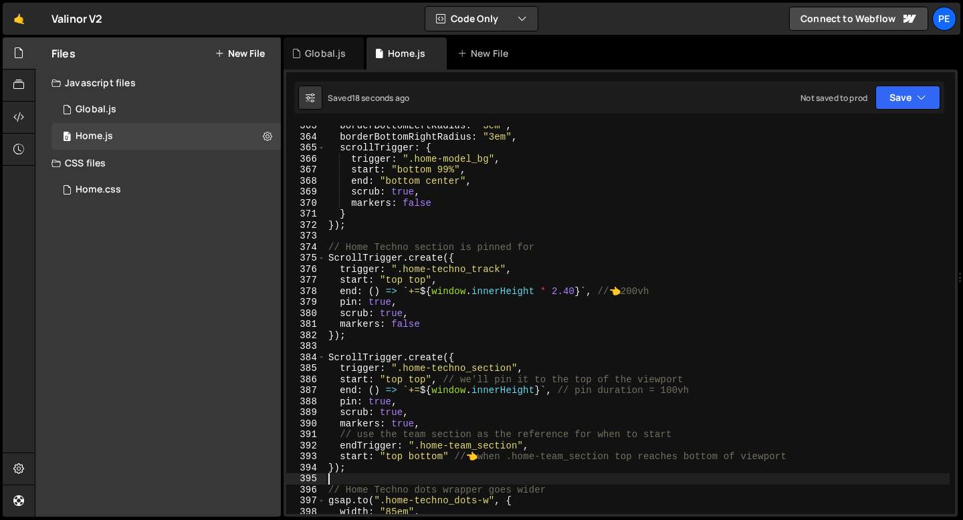
scroll to position [3988, 0]
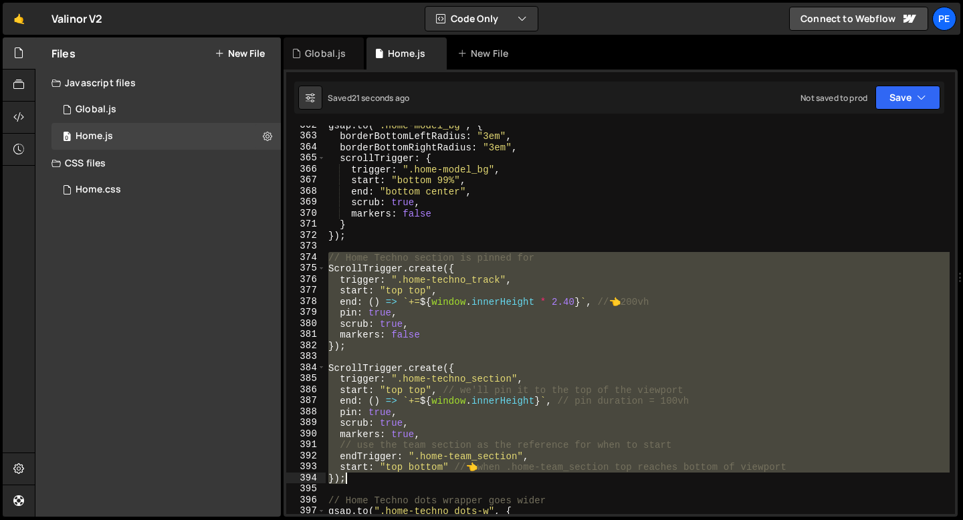
drag, startPoint x: 328, startPoint y: 256, endPoint x: 366, endPoint y: 478, distance: 225.3
click at [366, 478] on div "gsap . to ( ".home-model_bg" , { borderBottomLeftRadius : "3em" , borderBottomR…" at bounding box center [638, 325] width 624 height 411
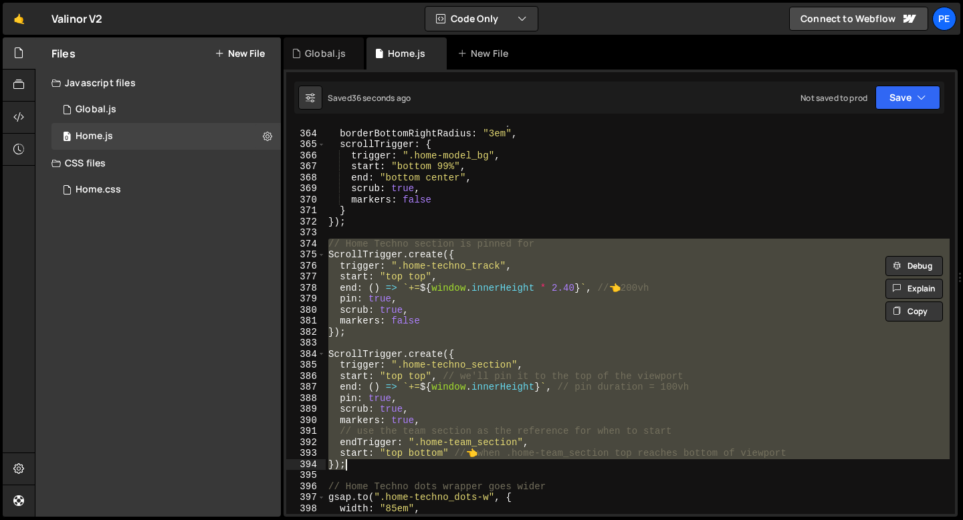
scroll to position [4002, 0]
click at [368, 225] on div "borderBottomLeftRadius : "3em" , borderBottomRightRadius : "3em" , scrollTrigge…" at bounding box center [638, 322] width 624 height 411
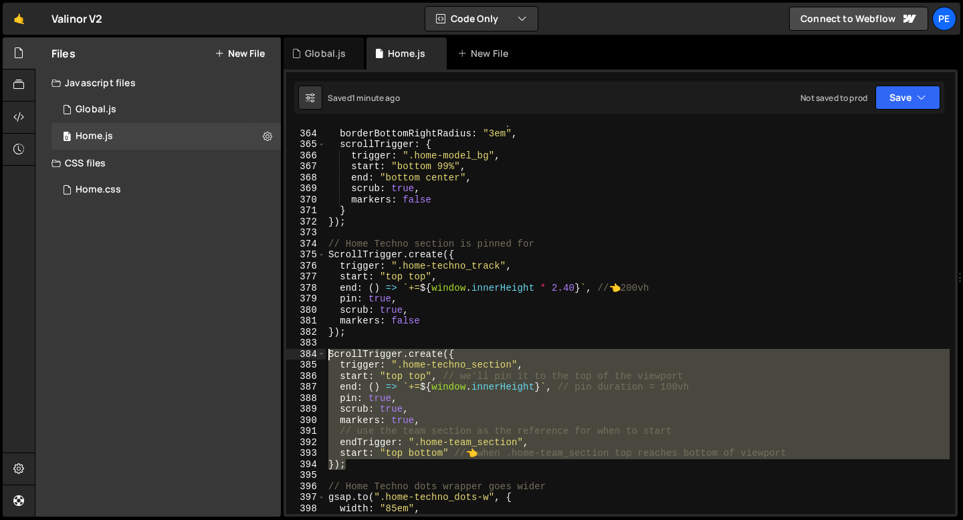
drag, startPoint x: 351, startPoint y: 465, endPoint x: 316, endPoint y: 352, distance: 117.8
click at [314, 353] on div "}); 363 364 365 366 367 368 369 370 371 372 373 374 375 376 377 378 379 380 381…" at bounding box center [620, 320] width 669 height 388
type textarea "ScrollTrigger.create({ trigger: ".home-techno_section","
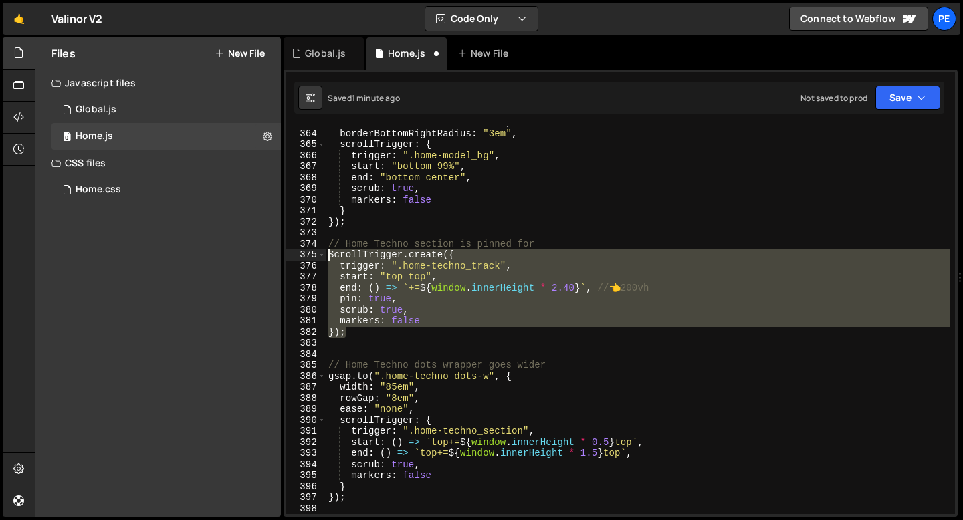
drag, startPoint x: 358, startPoint y: 337, endPoint x: 328, endPoint y: 252, distance: 90.3
click at [328, 251] on div "borderBottomLeftRadius : "3em" , borderBottomRightRadius : "3em" , scrollTrigge…" at bounding box center [638, 322] width 624 height 411
type textarea "ScrollTrigger.create({ trigger: ".home-techno_track","
paste textarea
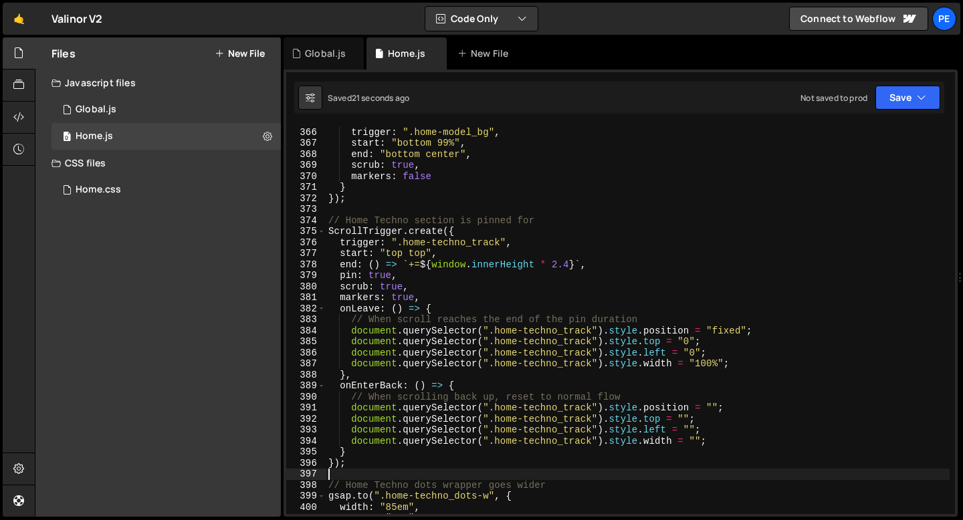
scroll to position [4029, 0]
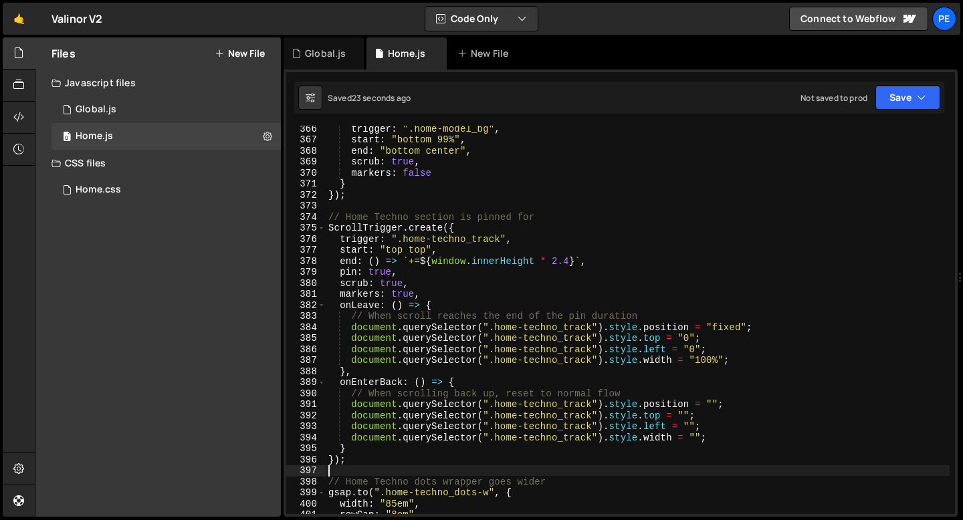
click at [323, 214] on div "374" at bounding box center [305, 217] width 39 height 11
click at [329, 217] on div "trigger : ".home-model_bg" , start : "bottom 99%" , end : "bottom center" , scr…" at bounding box center [638, 328] width 624 height 411
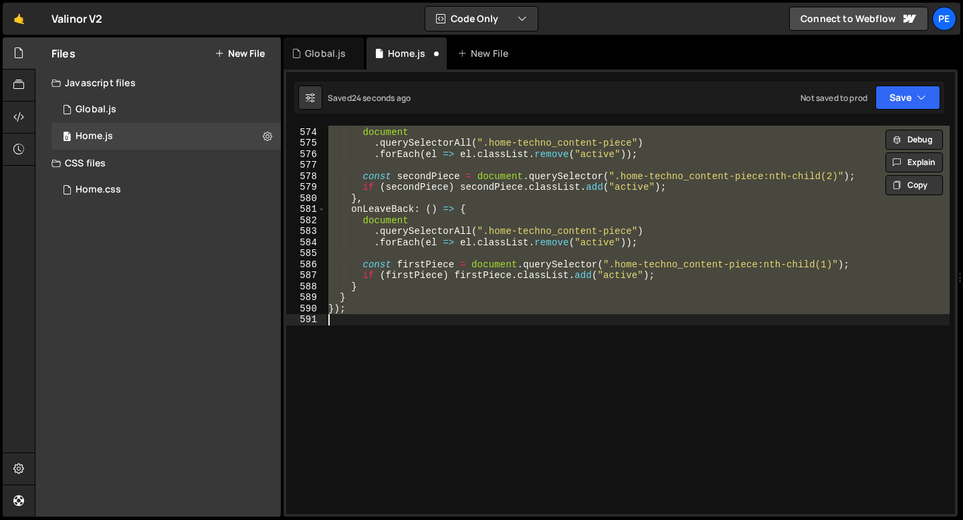
scroll to position [4009, 0]
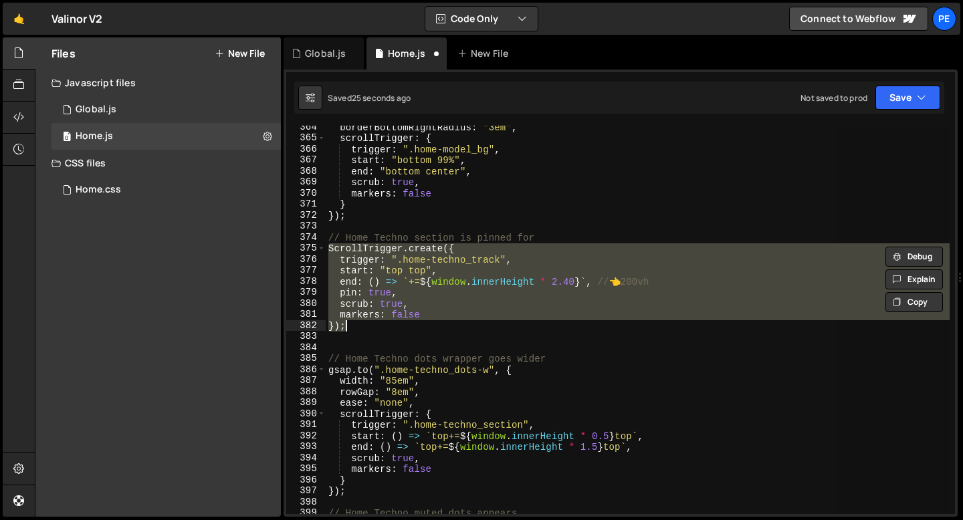
click at [358, 325] on div "borderBottomRightRadius : "3em" , scrollTrigger : { trigger : ".home-model_bg" …" at bounding box center [638, 320] width 624 height 388
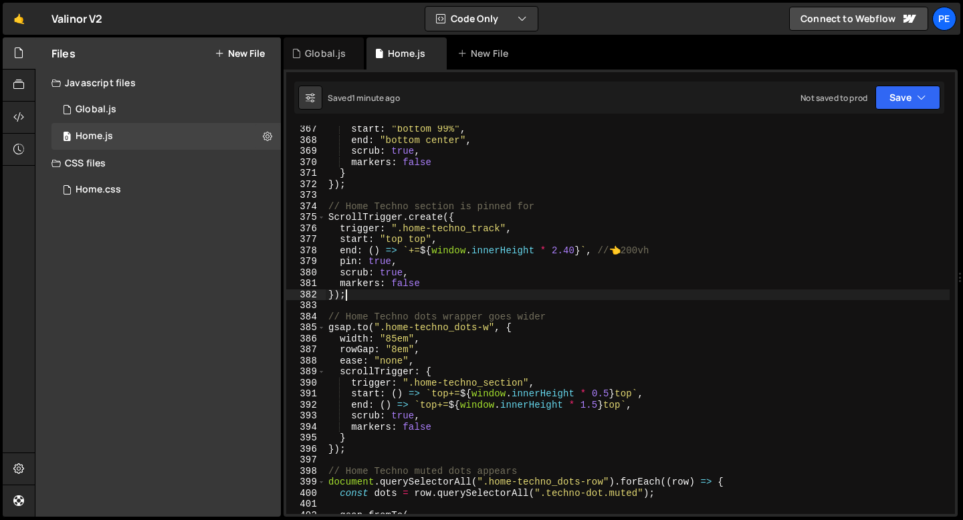
scroll to position [4038, 0]
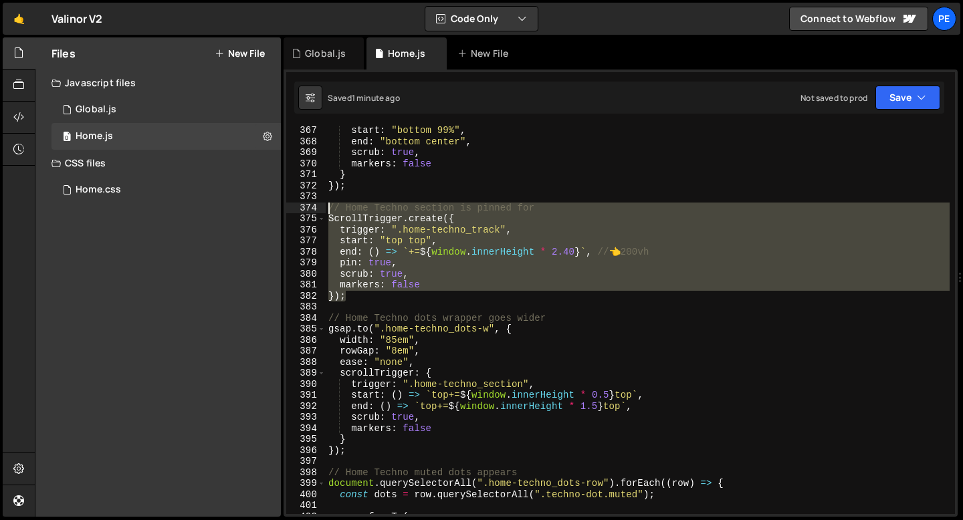
drag, startPoint x: 352, startPoint y: 300, endPoint x: 324, endPoint y: 207, distance: 97.1
click at [324, 207] on div "}); 367 368 369 370 371 372 373 374 375 376 377 378 379 380 381 382 383 384 385…" at bounding box center [620, 320] width 669 height 388
type textarea "// Home Techno section is pinned for ScrollTrigger.create({"
paste textarea
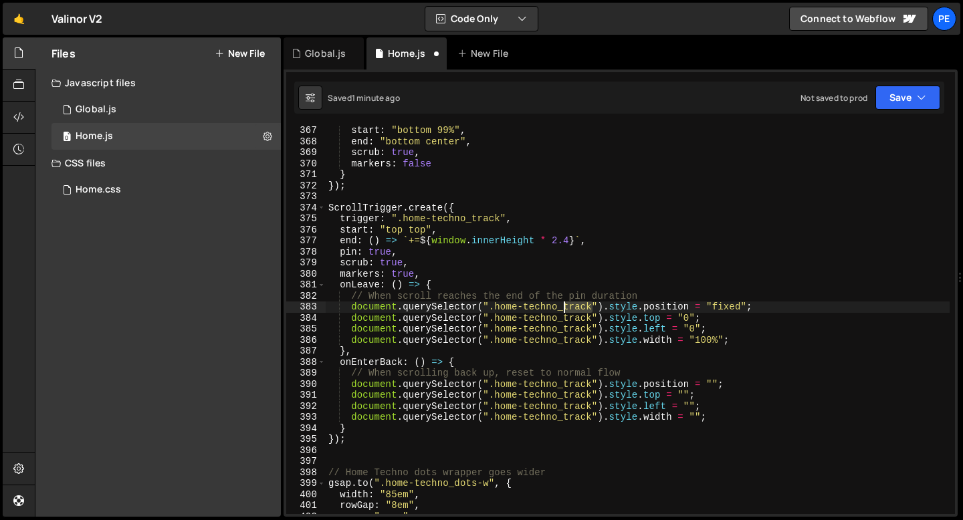
drag, startPoint x: 592, startPoint y: 310, endPoint x: 566, endPoint y: 310, distance: 26.1
click at [566, 310] on div "start : "bottom 99%" , end : "bottom center" , scrub : true , markers : false }…" at bounding box center [638, 330] width 624 height 411
drag, startPoint x: 494, startPoint y: 306, endPoint x: 604, endPoint y: 302, distance: 109.7
click at [604, 302] on div "start : "bottom 99%" , end : "bottom center" , scrub : true , markers : false }…" at bounding box center [638, 330] width 624 height 411
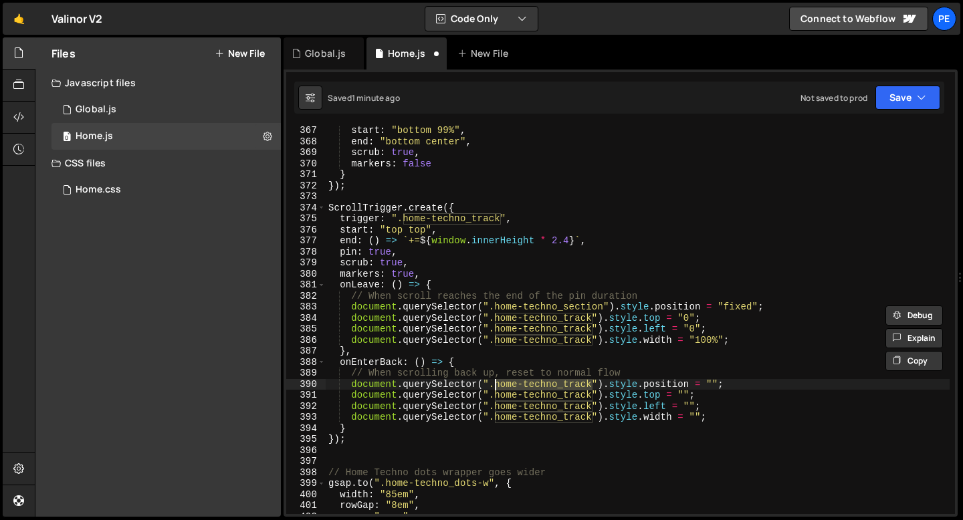
drag, startPoint x: 594, startPoint y: 380, endPoint x: 497, endPoint y: 381, distance: 97.6
click at [497, 381] on div "start : "bottom 99%" , end : "bottom center" , scrub : true , markers : false }…" at bounding box center [638, 330] width 624 height 411
paste textarea "section"
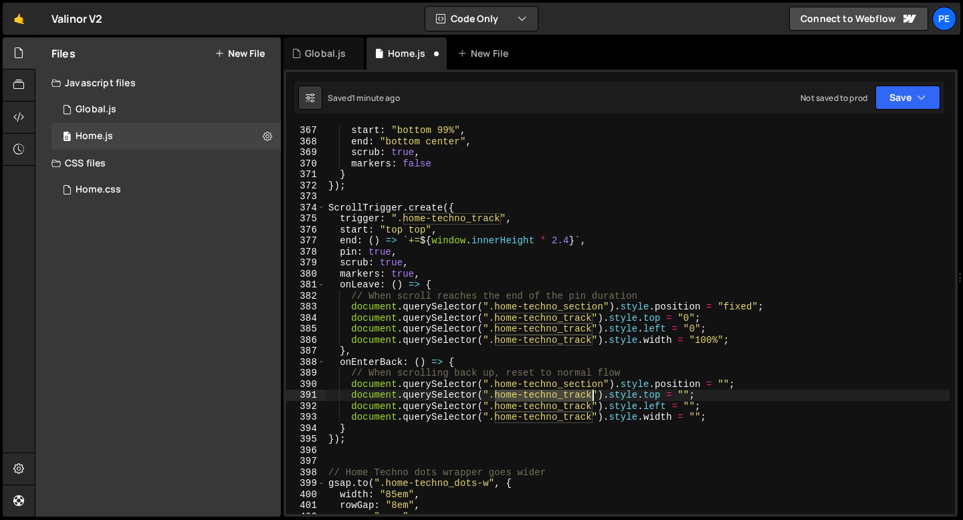
drag, startPoint x: 494, startPoint y: 395, endPoint x: 592, endPoint y: 392, distance: 97.6
click at [592, 392] on div "start : "bottom 99%" , end : "bottom center" , scrub : true , markers : false }…" at bounding box center [638, 330] width 624 height 411
paste textarea "section"
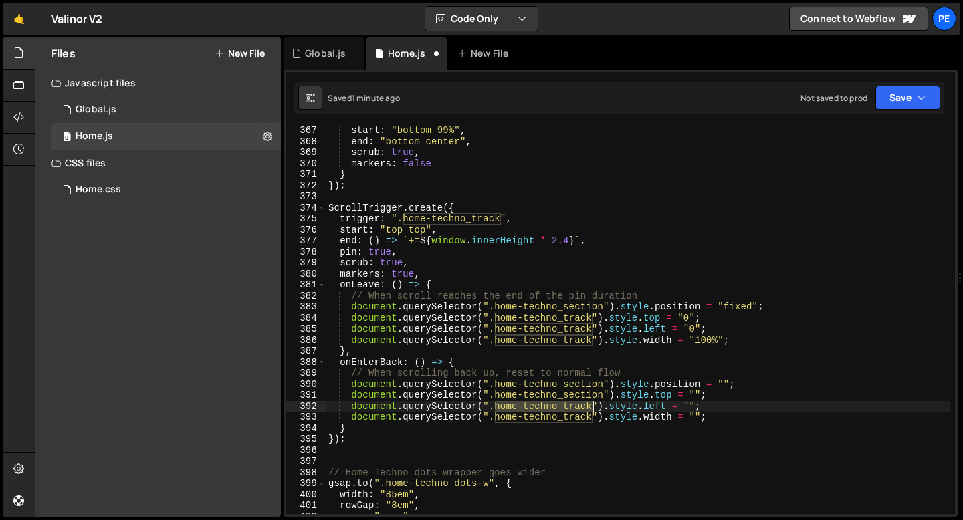
drag, startPoint x: 496, startPoint y: 405, endPoint x: 590, endPoint y: 403, distance: 93.6
click at [590, 403] on div "start : "bottom 99%" , end : "bottom center" , scrub : true , markers : false }…" at bounding box center [638, 330] width 624 height 411
paste textarea "section"
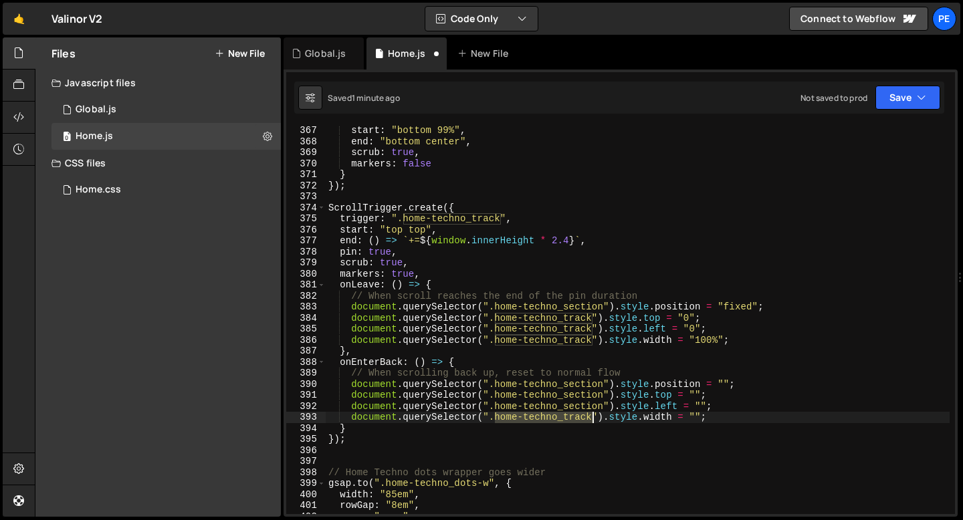
drag, startPoint x: 496, startPoint y: 419, endPoint x: 590, endPoint y: 417, distance: 94.3
click at [590, 417] on div "start : "bottom 99%" , end : "bottom center" , scrub : true , markers : false }…" at bounding box center [638, 330] width 624 height 411
paste textarea "section"
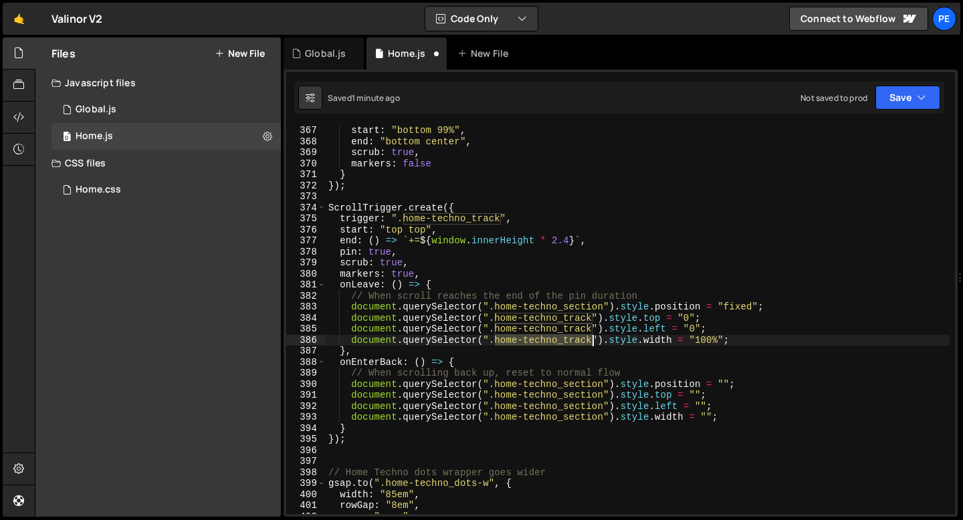
drag, startPoint x: 493, startPoint y: 340, endPoint x: 592, endPoint y: 336, distance: 99.0
click at [592, 336] on div "start : "bottom 99%" , end : "bottom center" , scrub : true , markers : false }…" at bounding box center [638, 330] width 624 height 411
paste textarea "section"
drag, startPoint x: 495, startPoint y: 325, endPoint x: 588, endPoint y: 326, distance: 92.9
click at [589, 326] on div "start : "bottom 99%" , end : "bottom center" , scrub : true , markers : false }…" at bounding box center [638, 330] width 624 height 411
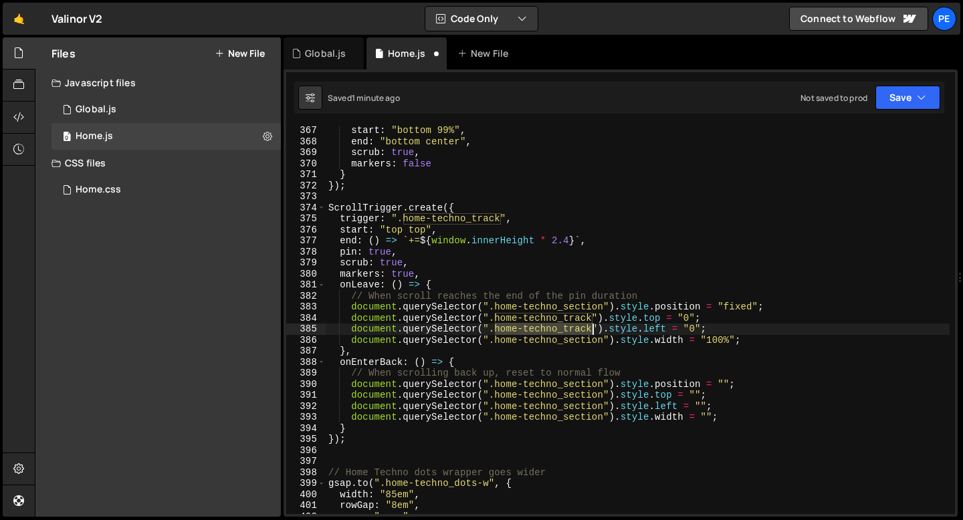
paste textarea "section"
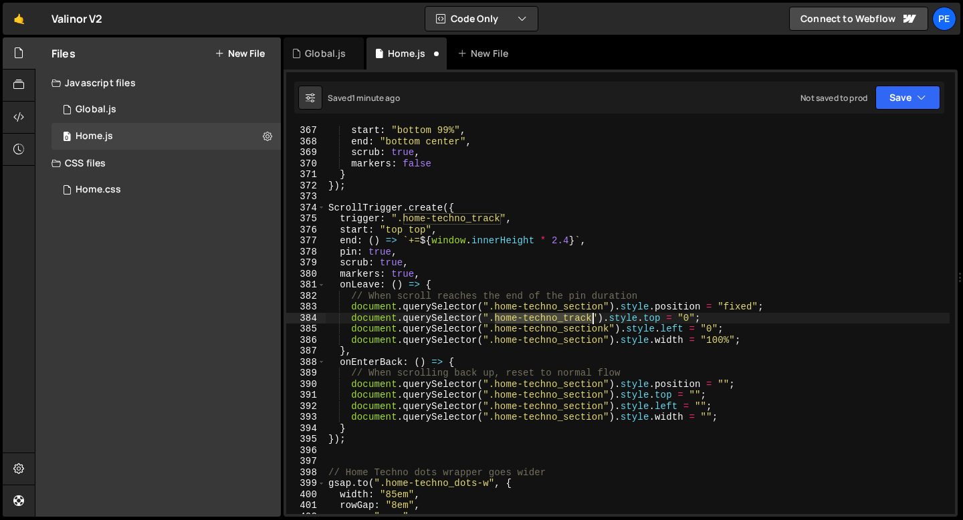
drag, startPoint x: 497, startPoint y: 317, endPoint x: 592, endPoint y: 313, distance: 95.0
click at [592, 313] on div "start : "bottom 99%" , end : "bottom center" , scrub : true , markers : false }…" at bounding box center [638, 330] width 624 height 411
paste textarea "section"
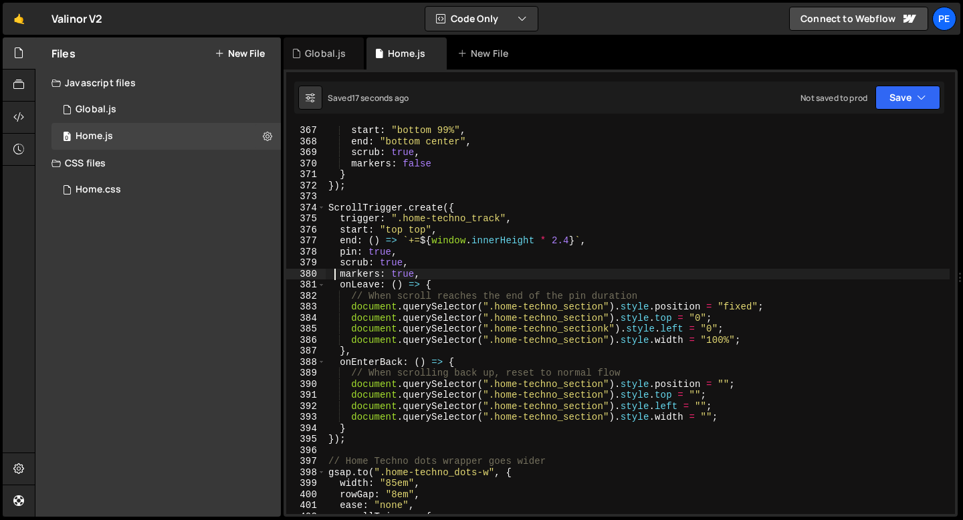
click at [336, 276] on div "start : "bottom 99%" , end : "bottom center" , scrub : true , markers : false }…" at bounding box center [638, 330] width 624 height 411
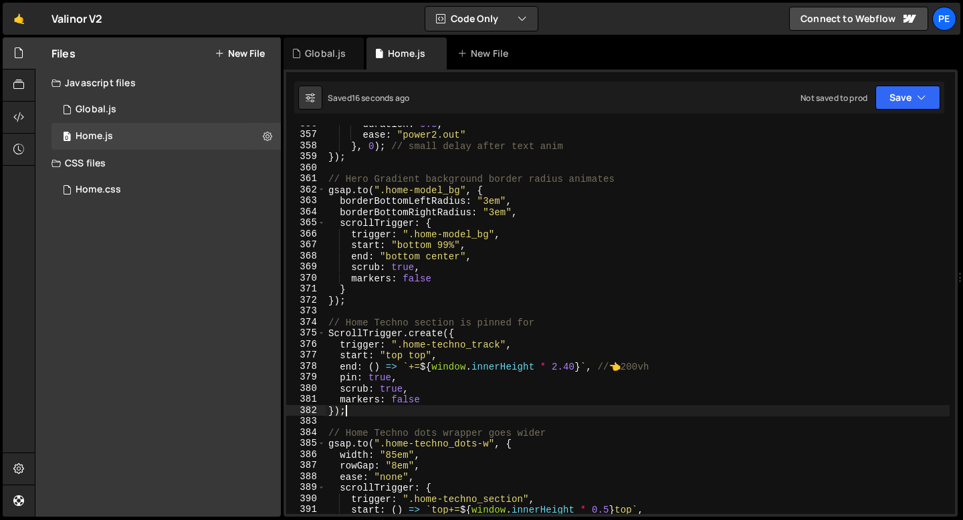
scroll to position [3985, 0]
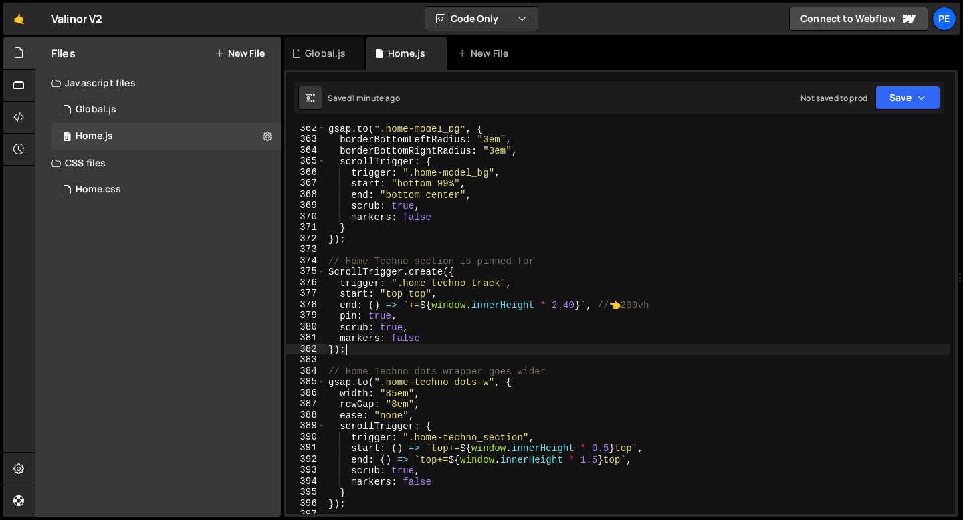
click at [558, 303] on div "gsap . to ( ".home-model_bg" , { borderBottomLeftRadius : "3em" , borderBottomR…" at bounding box center [638, 328] width 624 height 411
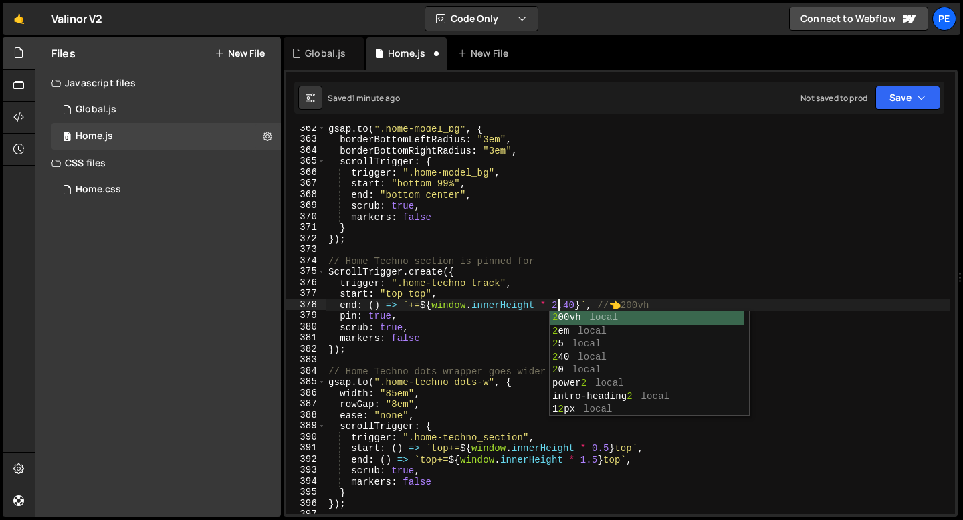
scroll to position [0, 15]
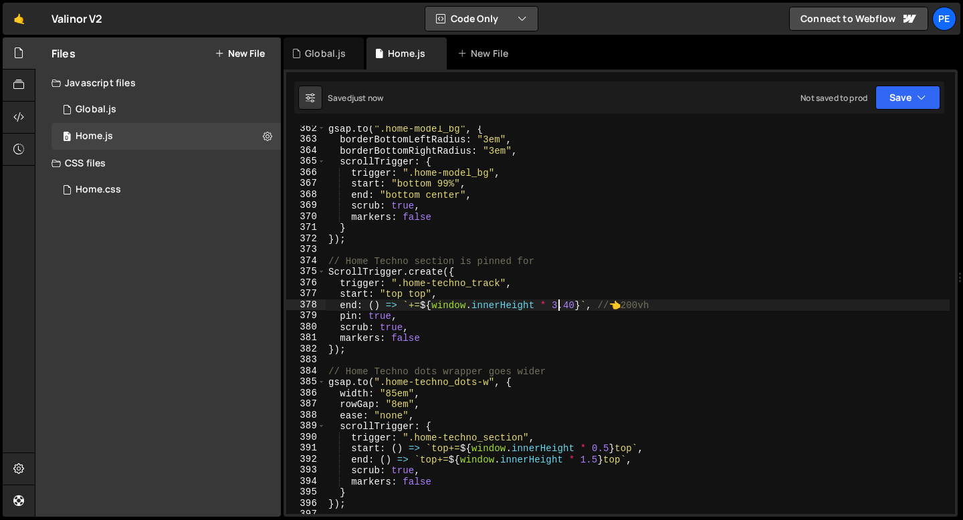
type textarea "end: () => `+=${window.innerHeight * 3.40}`, // 👈 200vh"
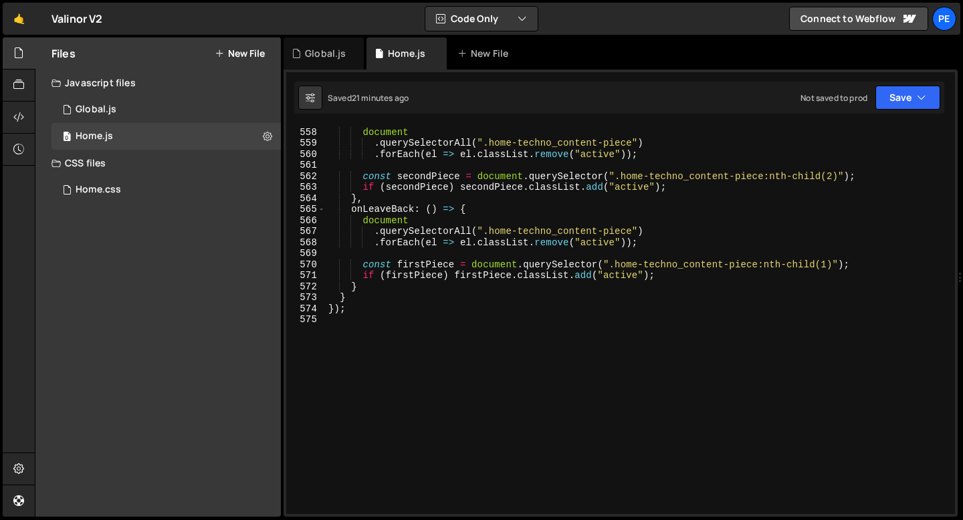
scroll to position [6143, 0]
click at [383, 340] on div "onEnter : ( ) => { document . querySelectorAll ( ".home-techno_content-piece" )…" at bounding box center [638, 321] width 624 height 411
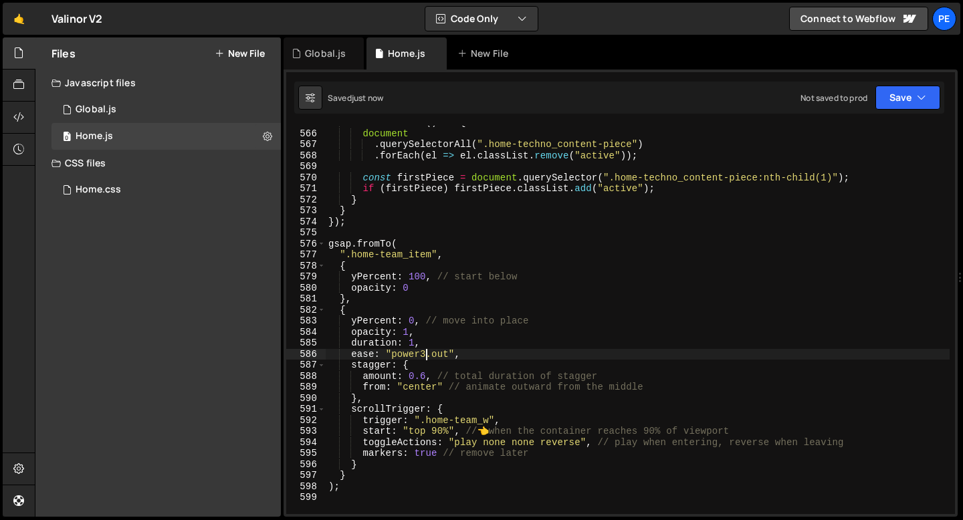
click at [424, 352] on div "onLeaveBack : ( ) => { document . querySelectorAll ( ".home-techno_content-piec…" at bounding box center [638, 322] width 624 height 411
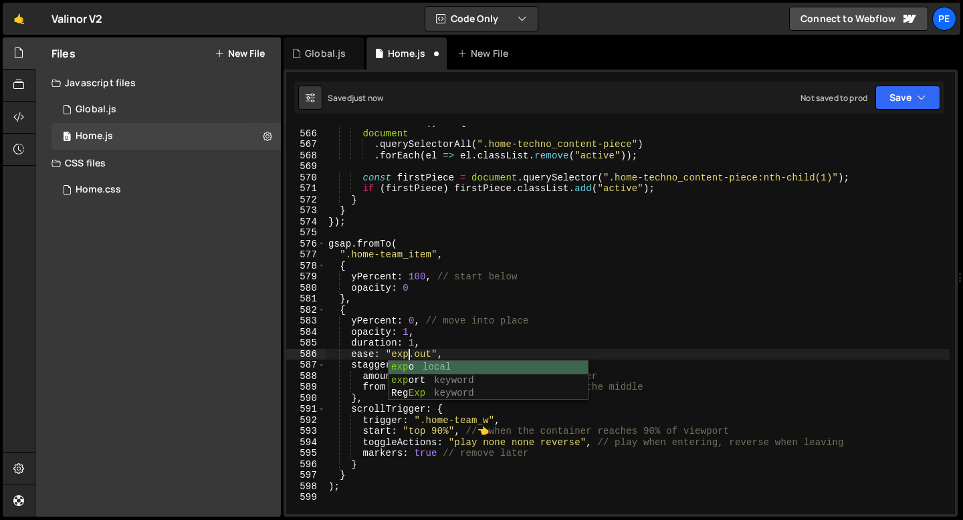
scroll to position [0, 5]
click at [368, 350] on div "onLeaveBack : ( ) => { document . querySelectorAll ( ".home-techno_content-piec…" at bounding box center [638, 322] width 624 height 411
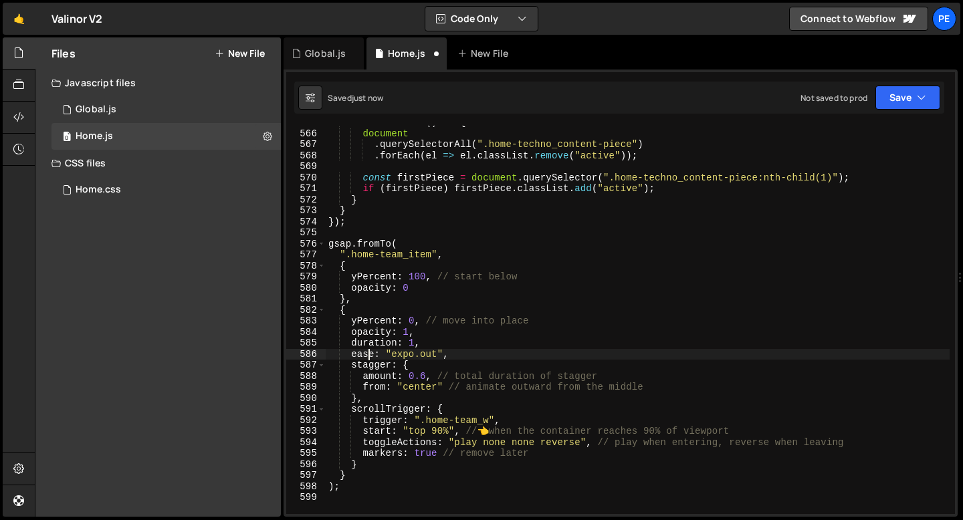
click at [425, 375] on div "onLeaveBack : ( ) => { document . querySelectorAll ( ".home-techno_content-piec…" at bounding box center [638, 322] width 624 height 411
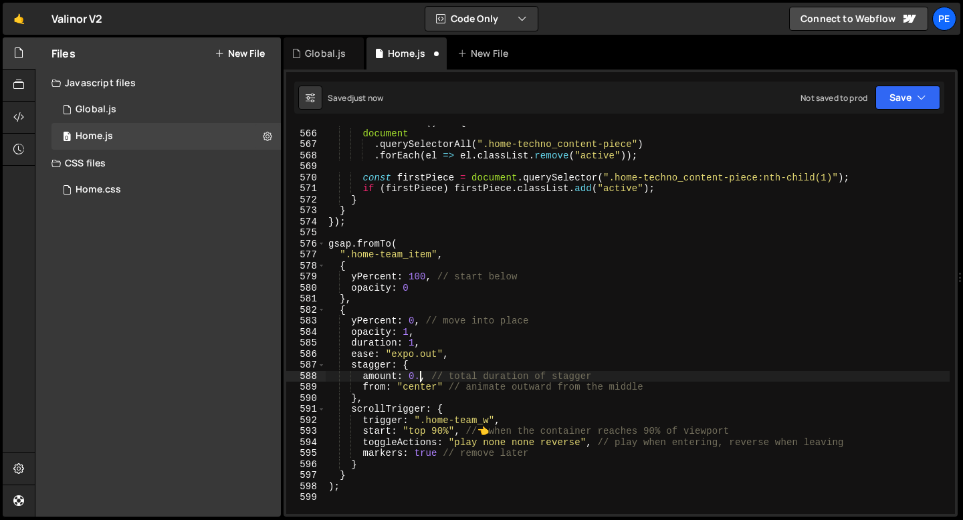
scroll to position [0, 6]
click at [427, 366] on div "onLeaveBack : ( ) => { document . querySelectorAll ( ".home-techno_content-piec…" at bounding box center [638, 322] width 624 height 411
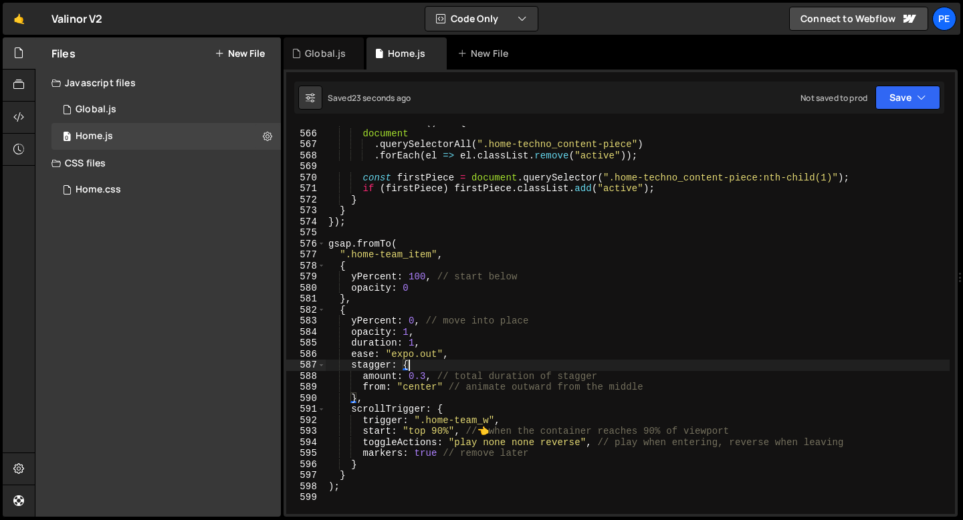
click at [421, 291] on div "onLeaveBack : ( ) => { document . querySelectorAll ( ".home-techno_content-piec…" at bounding box center [638, 322] width 624 height 411
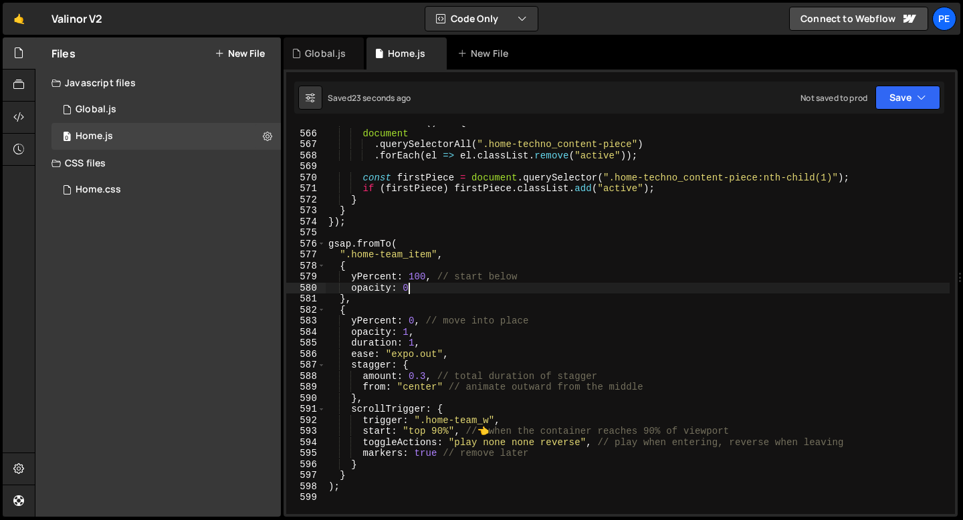
click at [421, 291] on div "onLeaveBack : ( ) => { document . querySelectorAll ( ".home-techno_content-piec…" at bounding box center [638, 322] width 624 height 411
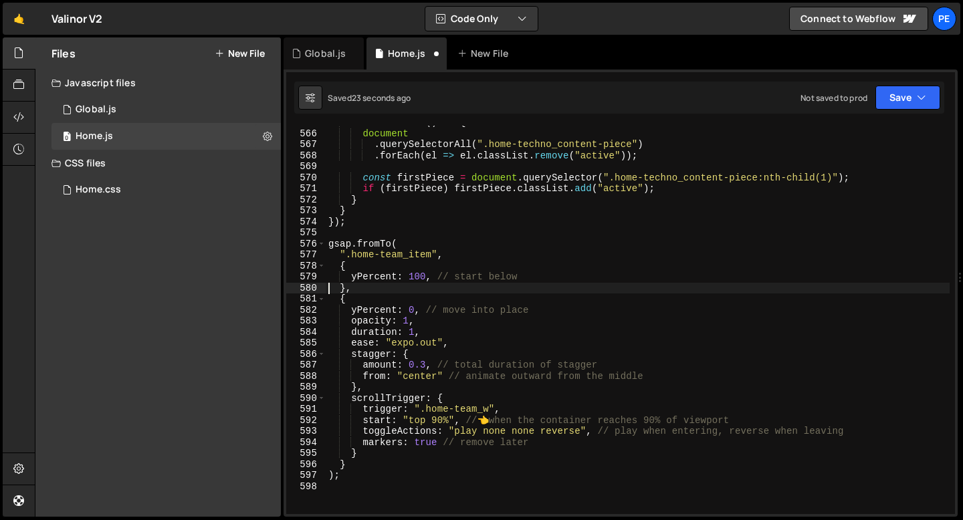
scroll to position [0, 1]
click at [420, 320] on div "onLeaveBack : ( ) => { document . querySelectorAll ( ".home-techno_content-piec…" at bounding box center [638, 322] width 624 height 411
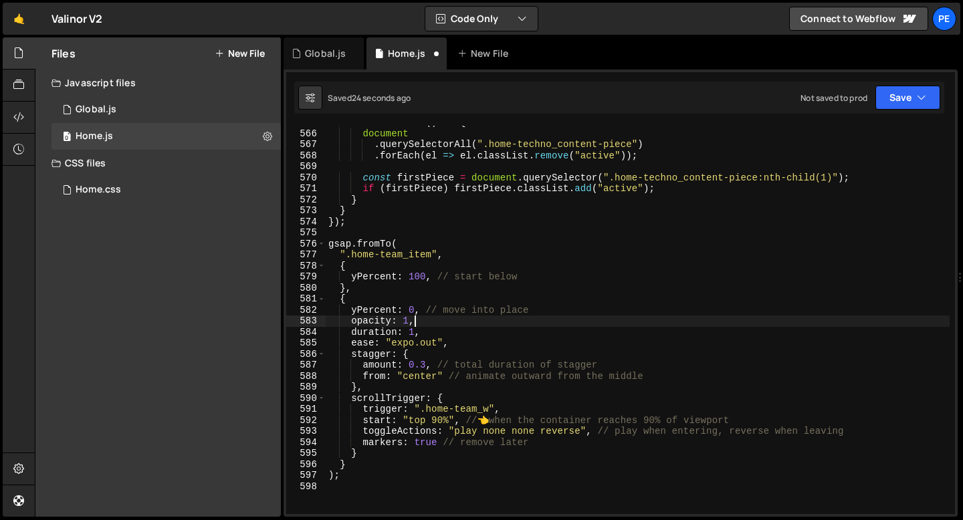
click at [420, 320] on div "onLeaveBack : ( ) => { document . querySelectorAll ( ".home-techno_content-piec…" at bounding box center [638, 322] width 624 height 411
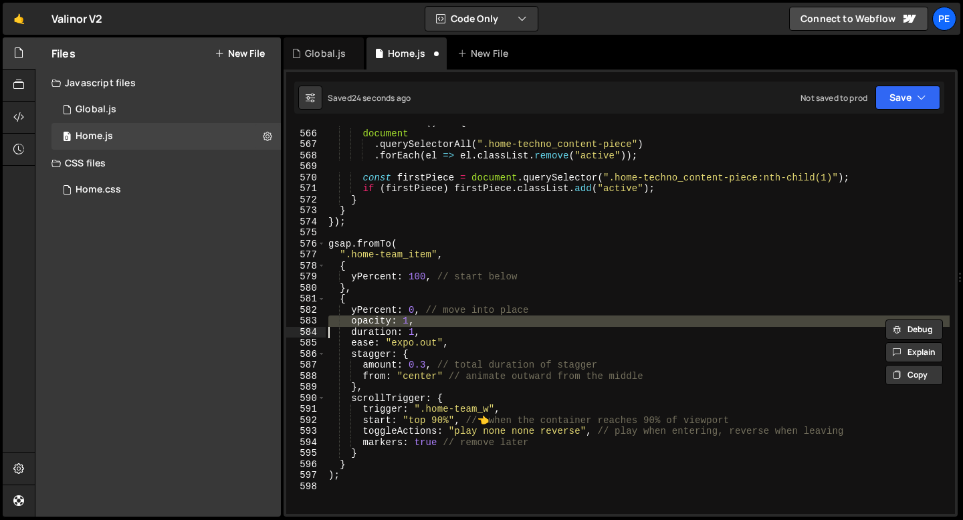
type textarea "duration: 1,"
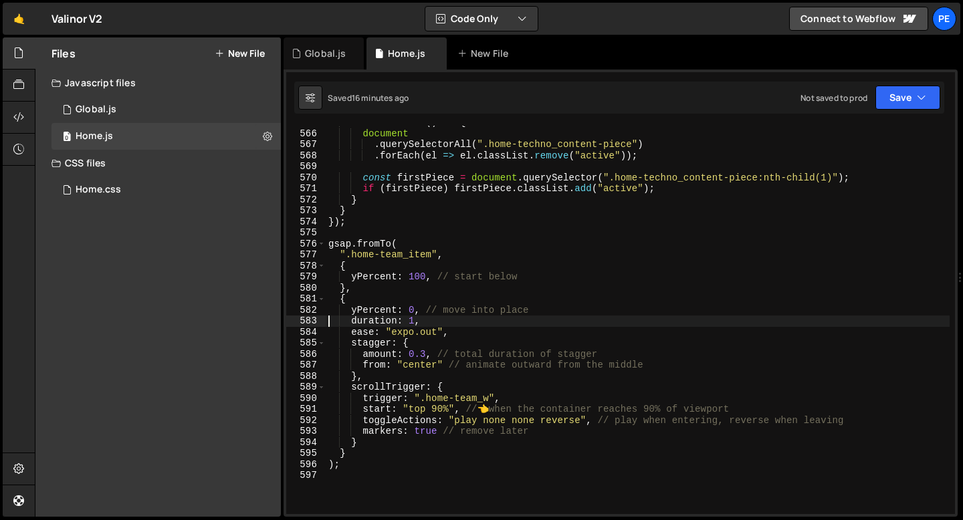
click at [362, 472] on div "onLeaveBack : ( ) => { document . querySelectorAll ( ".home-techno_content-piec…" at bounding box center [638, 322] width 624 height 411
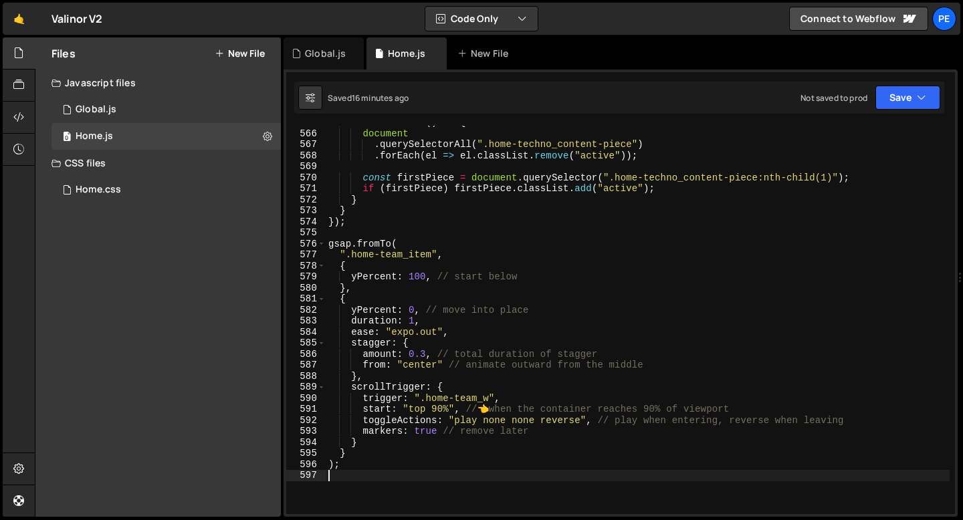
scroll to position [0, 0]
paste textarea "window.addEventListener("resize", matchFooterHeights);"
type textarea "window.addEventListener("resize", matchFooterHeights);"
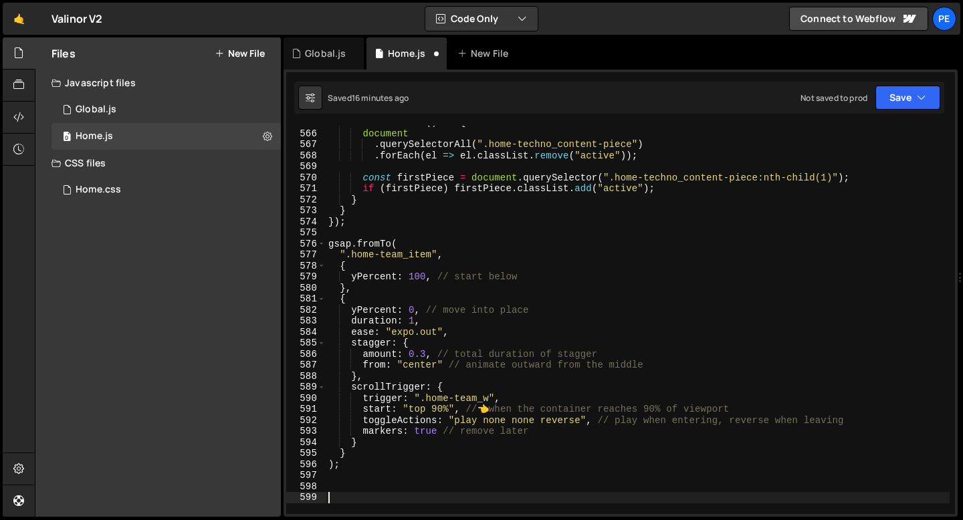
scroll to position [6385, 0]
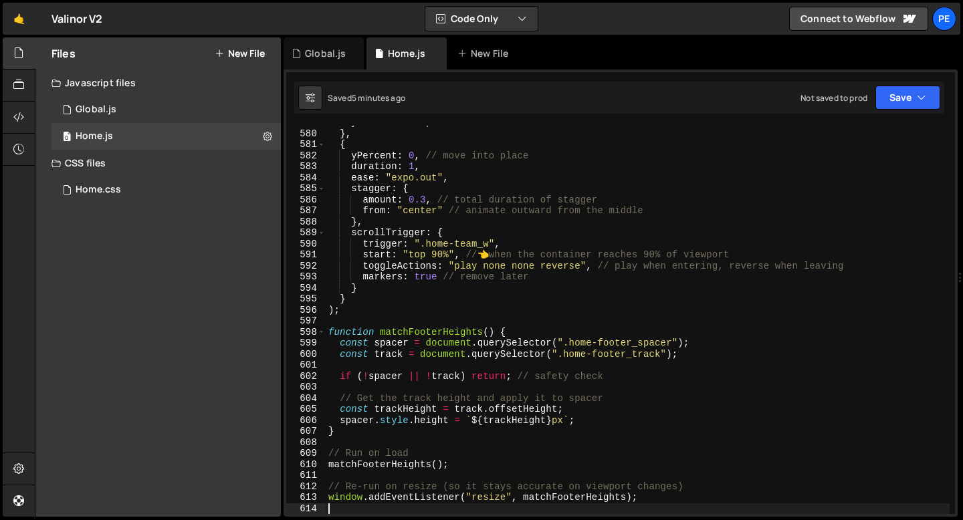
click at [417, 314] on div "yPercent : 100 , // start below } , { yPercent : 0 , // move into place duratio…" at bounding box center [638, 322] width 624 height 411
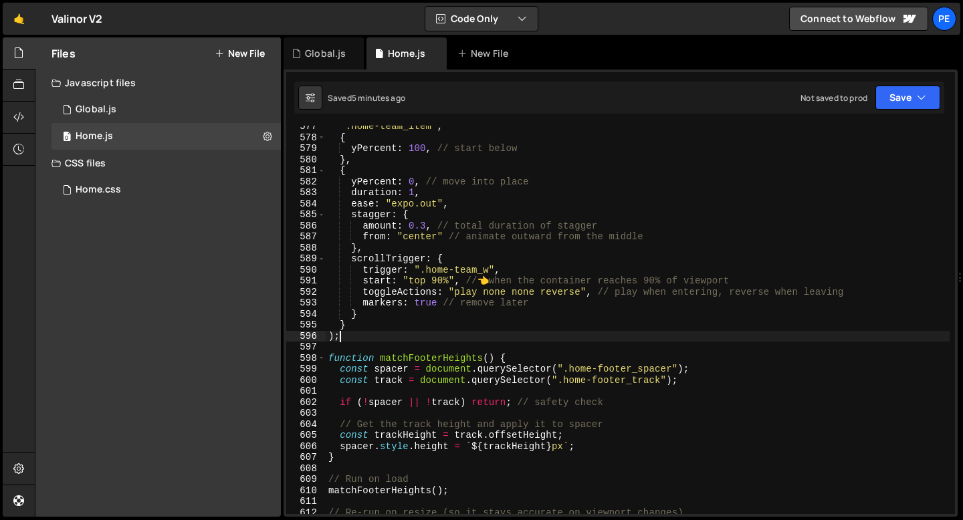
scroll to position [6327, 0]
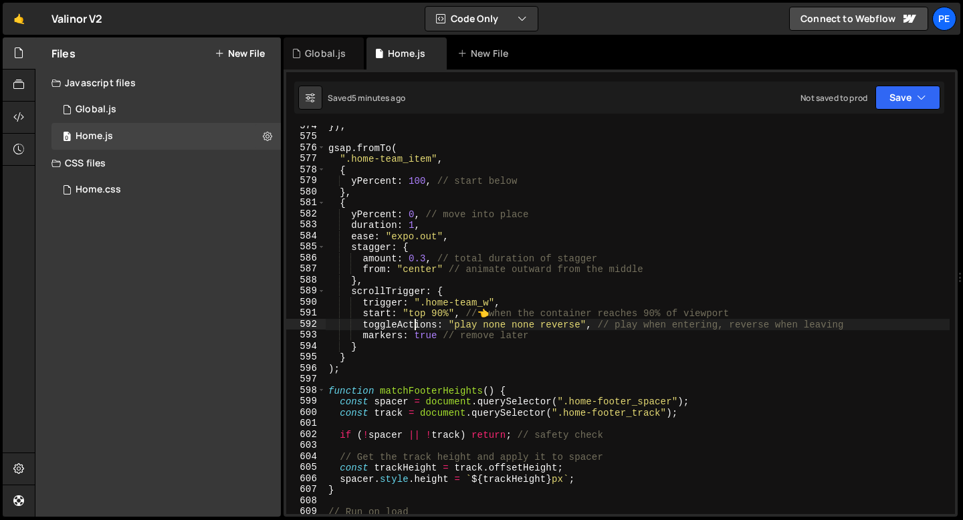
click at [412, 326] on div "}) ; gsap . fromTo ( ".home-team_item" , { yPercent : 100 , // start below } , …" at bounding box center [638, 325] width 624 height 411
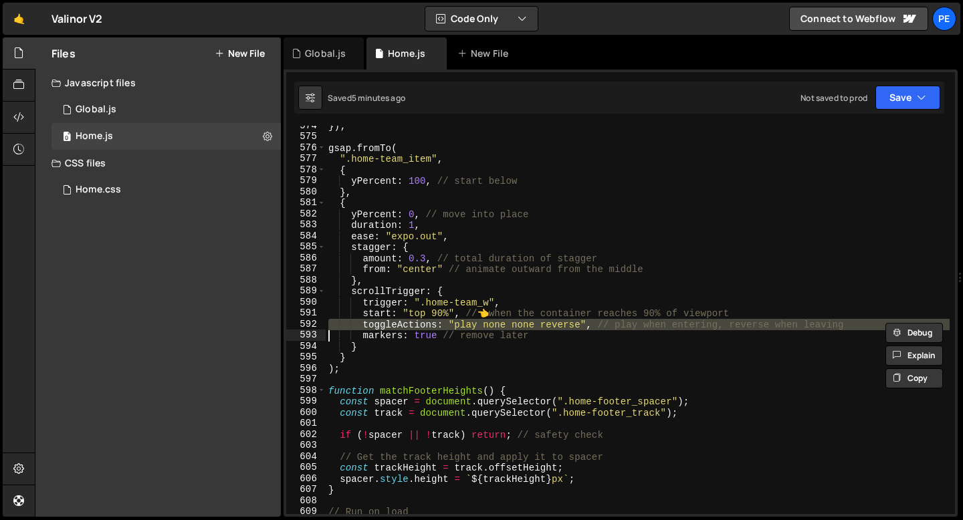
type textarea "markers: true // remove later"
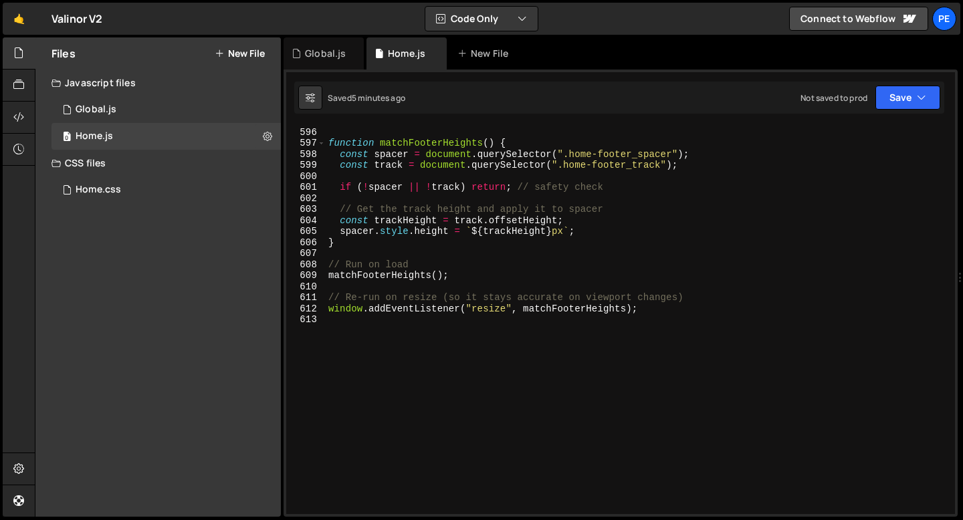
scroll to position [6563, 0]
click at [357, 345] on div ") ; function matchFooterHeights ( ) { const spacer = document . querySelector (…" at bounding box center [638, 321] width 624 height 411
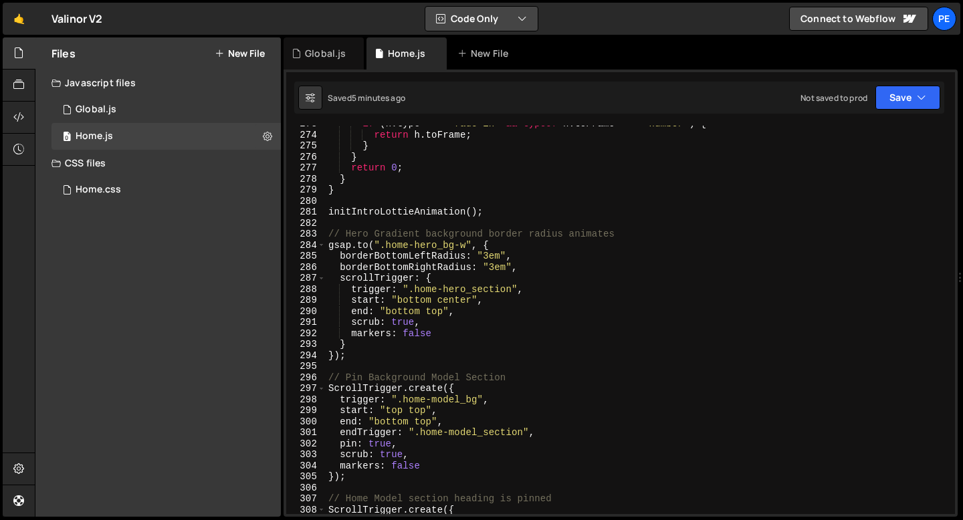
scroll to position [3013, 0]
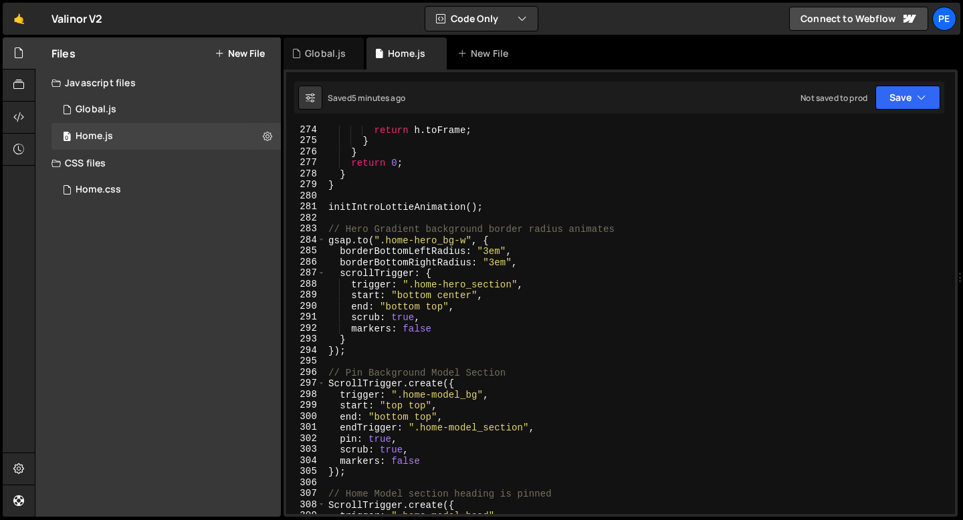
click at [368, 350] on div "return h . toFrame ; } } return 0 ; } } initIntroLottieAnimation ( ) ; // Hero …" at bounding box center [638, 329] width 624 height 411
type textarea "});"
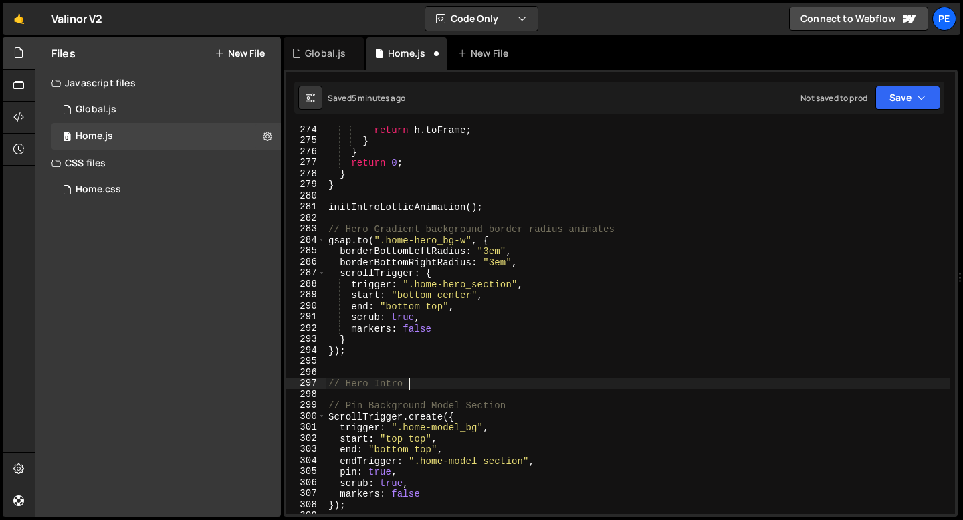
scroll to position [0, 5]
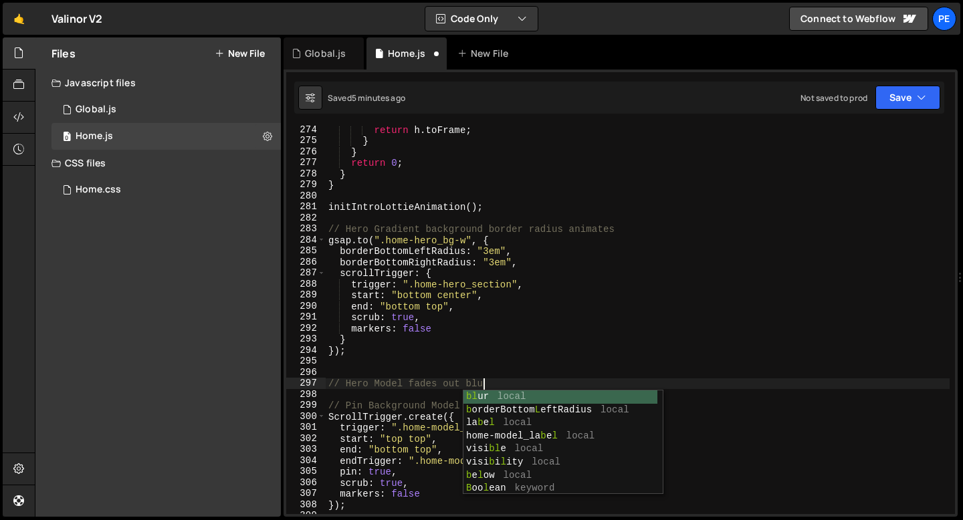
type textarea "// Hero Model fades out blur"
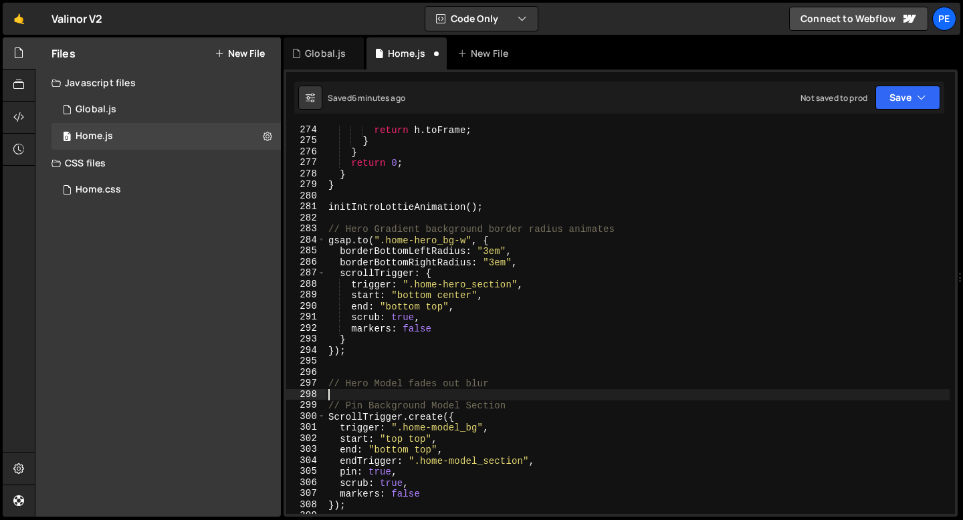
click at [410, 390] on div "return h . toFrame ; } } return 0 ; } } initIntroLottieAnimation ( ) ; // Hero …" at bounding box center [638, 329] width 624 height 411
click at [409, 386] on div "return h . toFrame ; } } return 0 ; } } initIntroLottieAnimation ( ) ; // Hero …" at bounding box center [638, 329] width 624 height 411
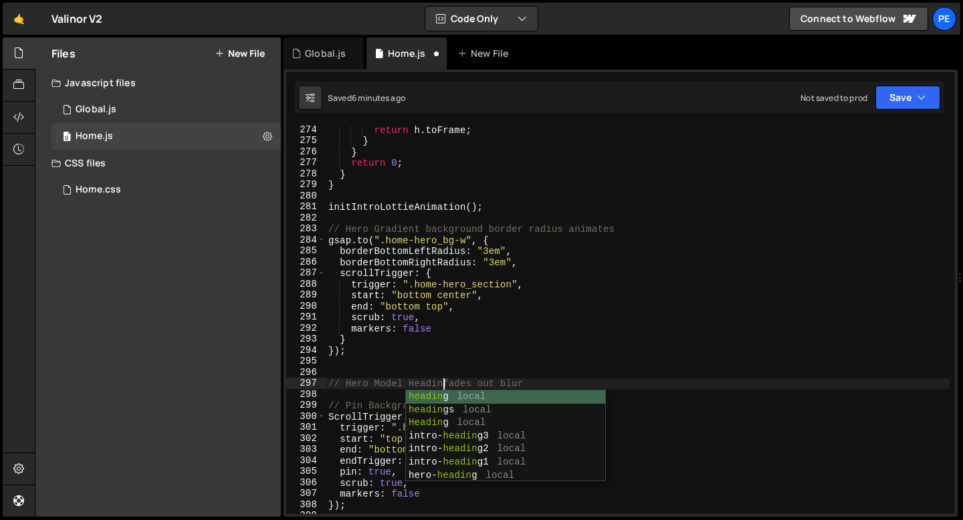
type textarea "// Hero Model Heading fades out blur"
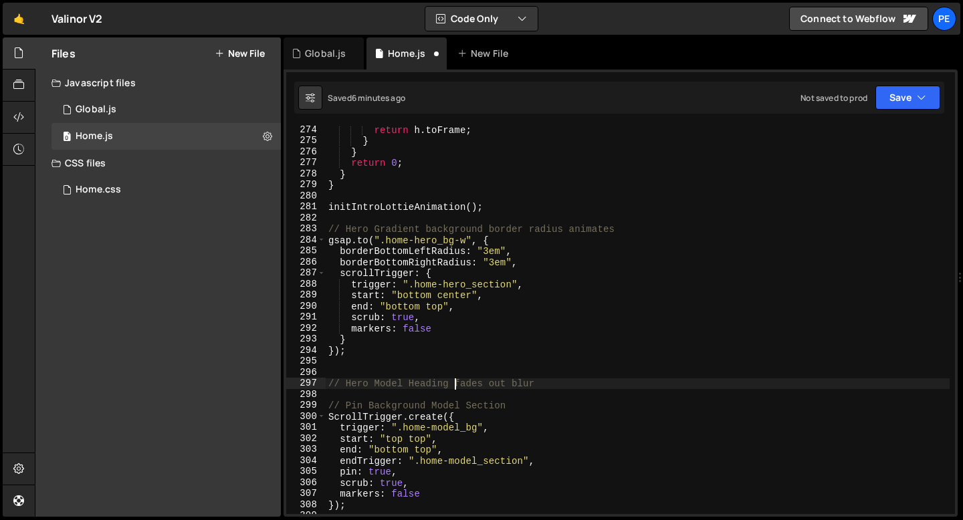
scroll to position [0, 8]
click at [559, 389] on div "return h . toFrame ; } } return 0 ; } } initIntroLottieAnimation ( ) ; // Hero …" at bounding box center [638, 329] width 624 height 411
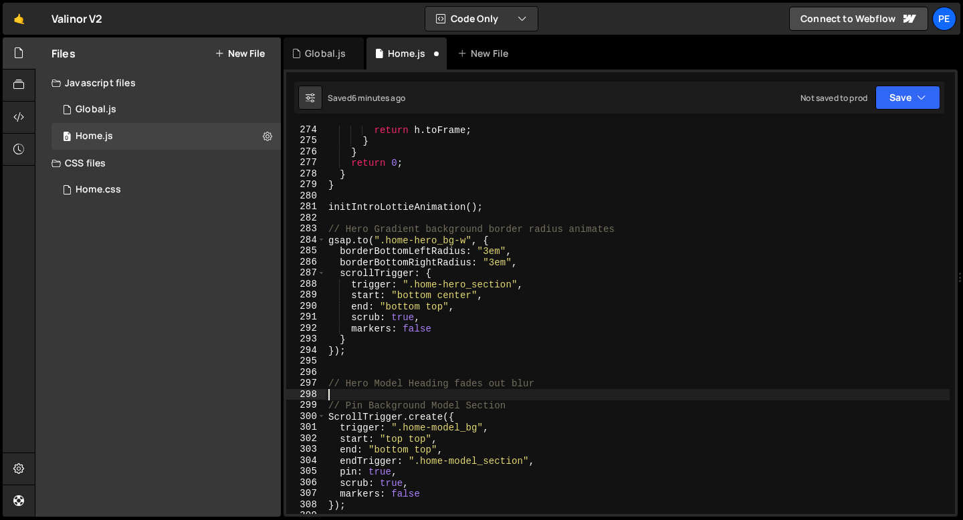
scroll to position [0, 0]
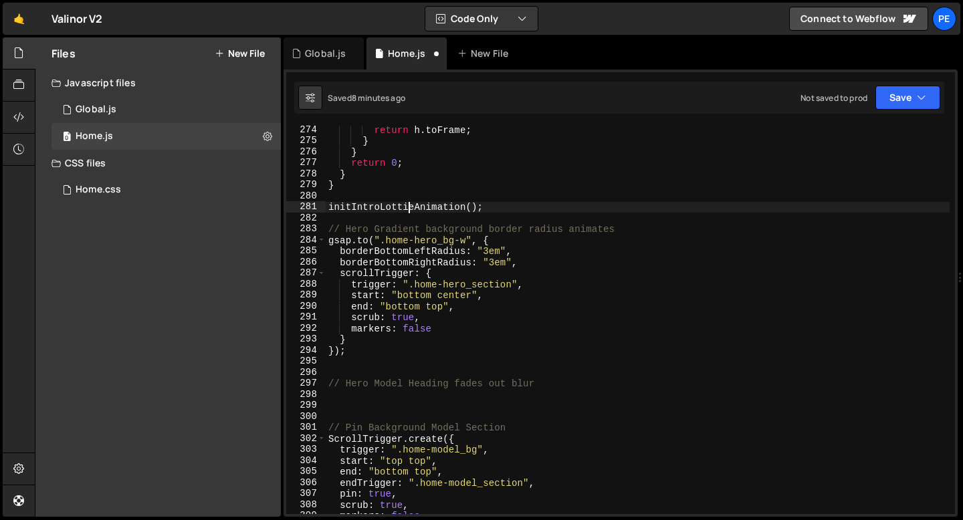
click at [407, 209] on div "return h . toFrame ; } } return 0 ; } } initIntroLottieAnimation ( ) ; // Hero …" at bounding box center [638, 329] width 624 height 411
type textarea "initIntroLottieAnimation();"
click at [404, 217] on div "return h . toFrame ; } } return 0 ; } } initIntroLottieAnimation ( ) ; // Hero …" at bounding box center [638, 329] width 624 height 411
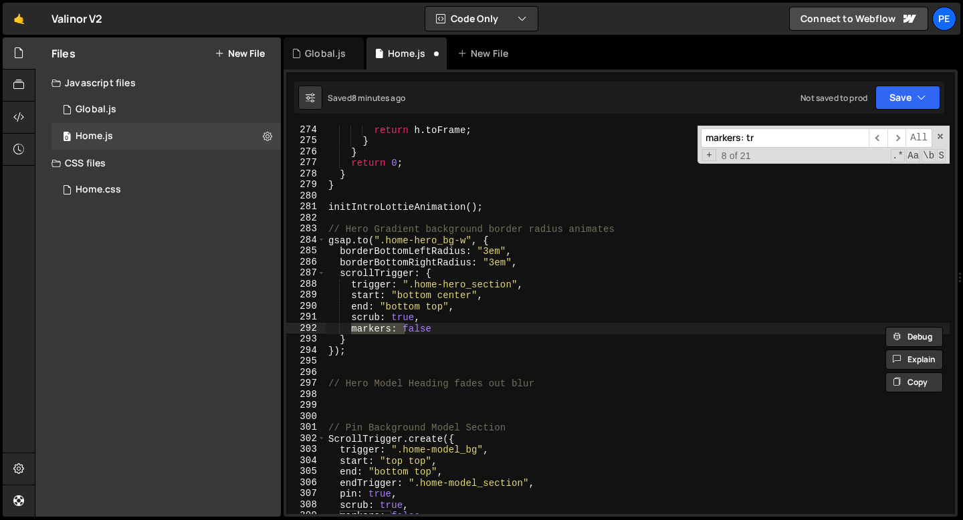
scroll to position [6392, 0]
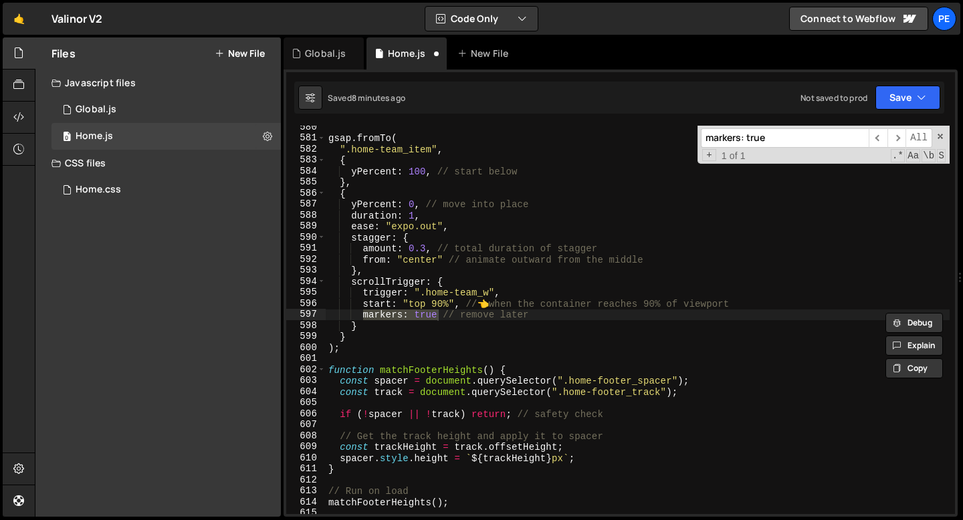
type input "markers: true"
click at [431, 318] on div "gsap . fromTo ( ".home-team_item" , { yPercent : 100 , // start below } , { yPe…" at bounding box center [638, 320] width 624 height 388
click at [431, 317] on div "gsap . fromTo ( ".home-team_item" , { yPercent : 100 , // start below } , { yPe…" at bounding box center [638, 327] width 624 height 411
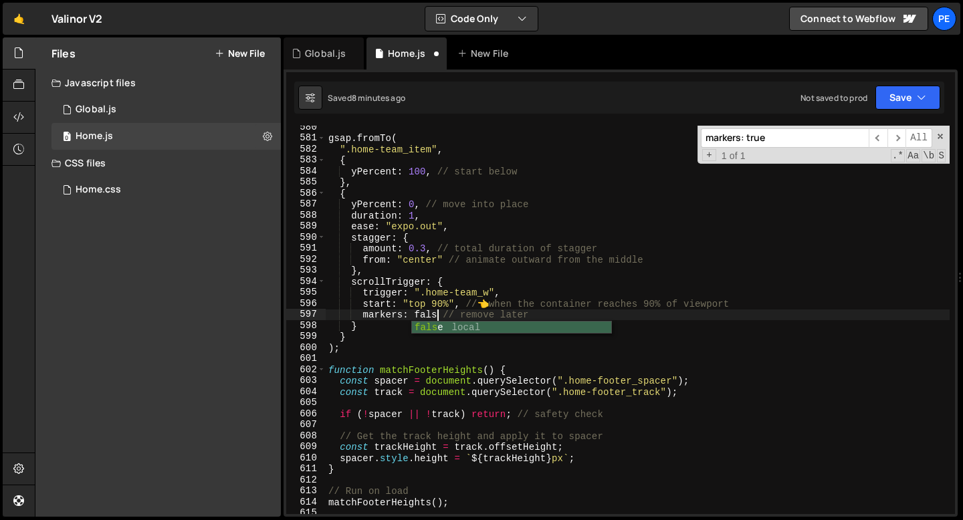
scroll to position [0, 7]
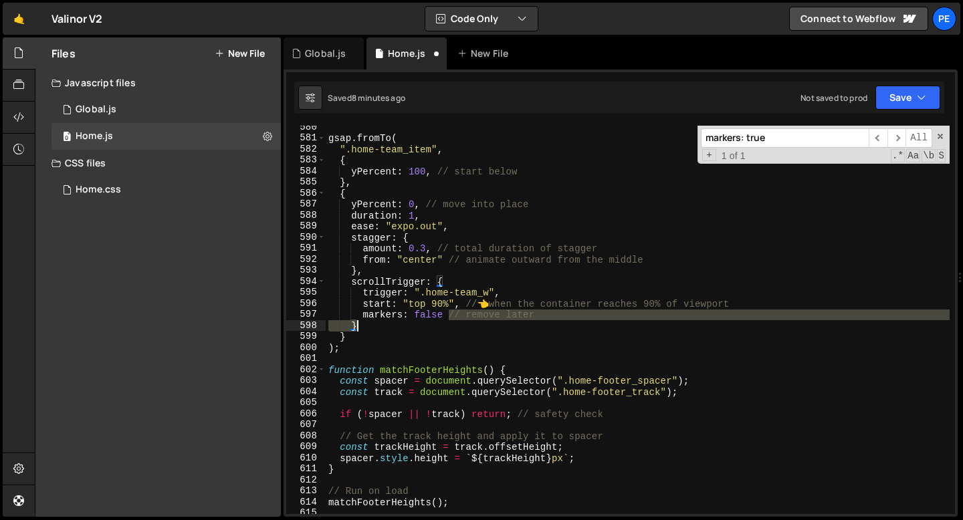
drag, startPoint x: 449, startPoint y: 318, endPoint x: 543, endPoint y: 321, distance: 93.7
click at [543, 321] on div "gsap . fromTo ( ".home-team_item" , { yPercent : 100 , // start below } , { yPe…" at bounding box center [638, 327] width 624 height 411
click at [540, 320] on div "gsap . fromTo ( ".home-team_item" , { yPercent : 100 , // start below } , { yPe…" at bounding box center [638, 320] width 624 height 388
drag, startPoint x: 540, startPoint y: 320, endPoint x: 447, endPoint y: 318, distance: 92.3
click at [448, 319] on div "gsap . fromTo ( ".home-team_item" , { yPercent : 100 , // start below } , { yPe…" at bounding box center [638, 327] width 624 height 411
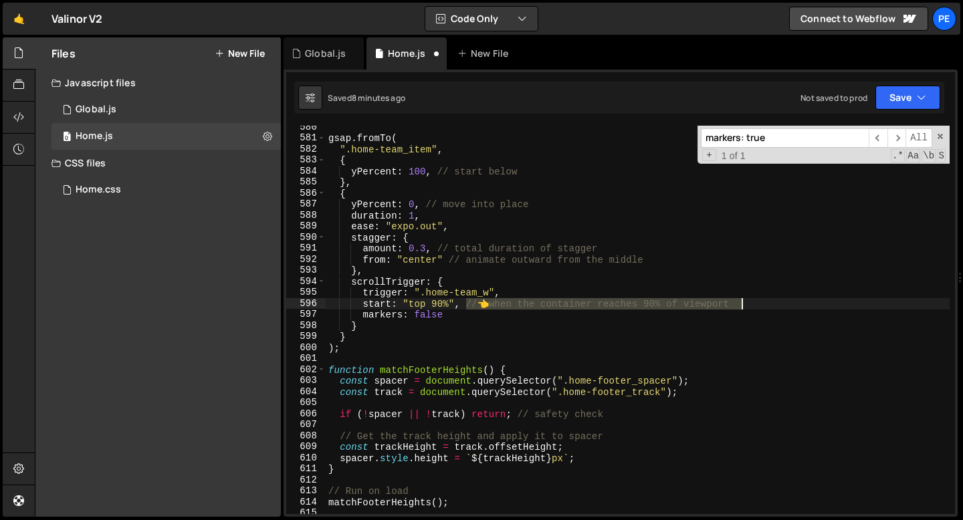
drag, startPoint x: 468, startPoint y: 303, endPoint x: 846, endPoint y: 300, distance: 377.8
click at [841, 303] on div "gsap . fromTo ( ".home-team_item" , { yPercent : 100 , // start below } , { yPe…" at bounding box center [638, 327] width 624 height 411
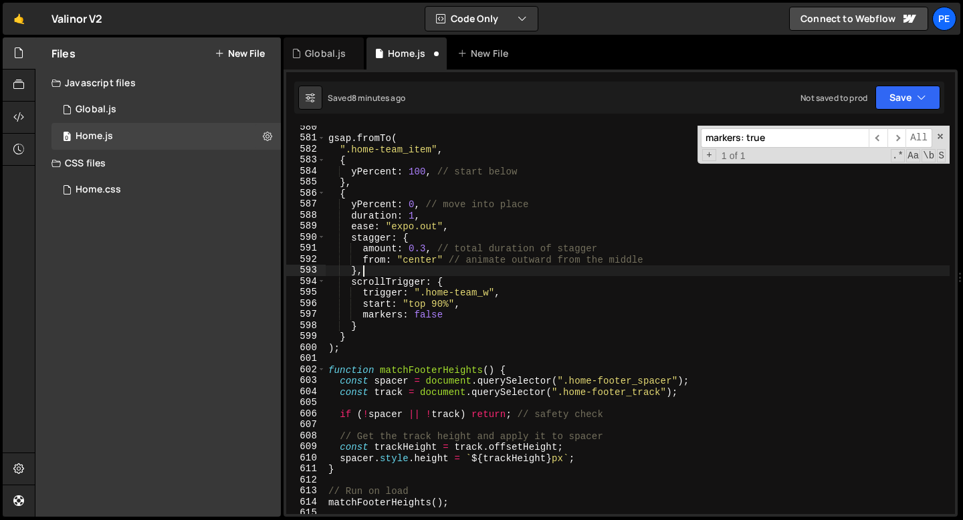
drag, startPoint x: 651, startPoint y: 265, endPoint x: 447, endPoint y: 263, distance: 203.9
click at [447, 263] on div "gsap . fromTo ( ".home-team_item" , { yPercent : 100 , // start below } , { yPe…" at bounding box center [638, 327] width 624 height 411
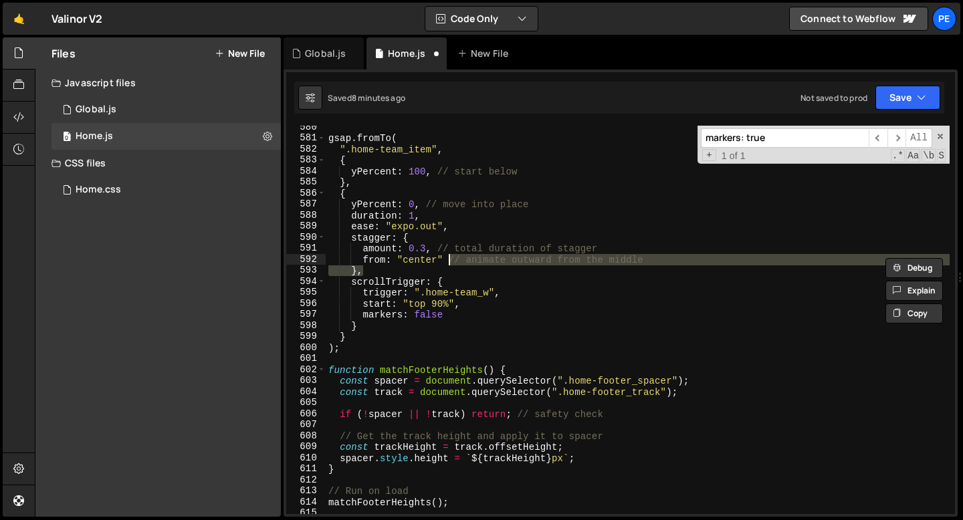
click at [447, 262] on div "gsap . fromTo ( ".home-team_item" , { yPercent : 100 , // start below } , { yPe…" at bounding box center [638, 320] width 624 height 388
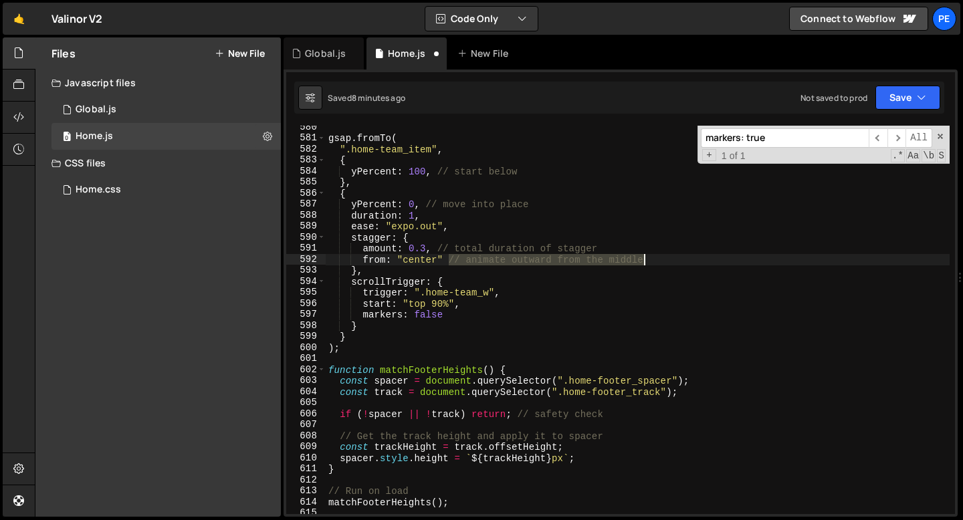
drag, startPoint x: 447, startPoint y: 259, endPoint x: 651, endPoint y: 261, distance: 203.9
click at [652, 261] on div "gsap . fromTo ( ".home-team_item" , { yPercent : 100 , // start below } , { yPe…" at bounding box center [638, 327] width 624 height 411
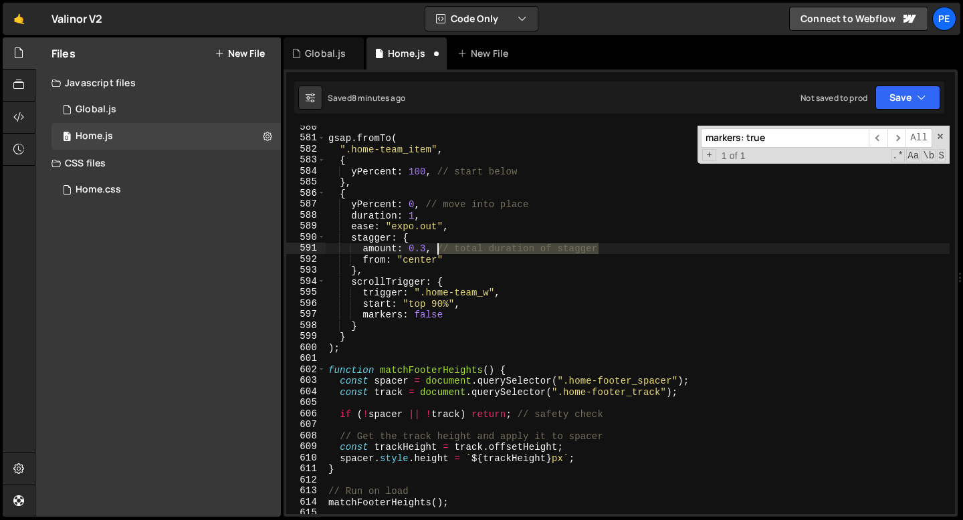
drag, startPoint x: 602, startPoint y: 249, endPoint x: 435, endPoint y: 252, distance: 167.2
click at [435, 252] on div "gsap . fromTo ( ".home-team_item" , { yPercent : 100 , // start below } , { yPe…" at bounding box center [638, 327] width 624 height 411
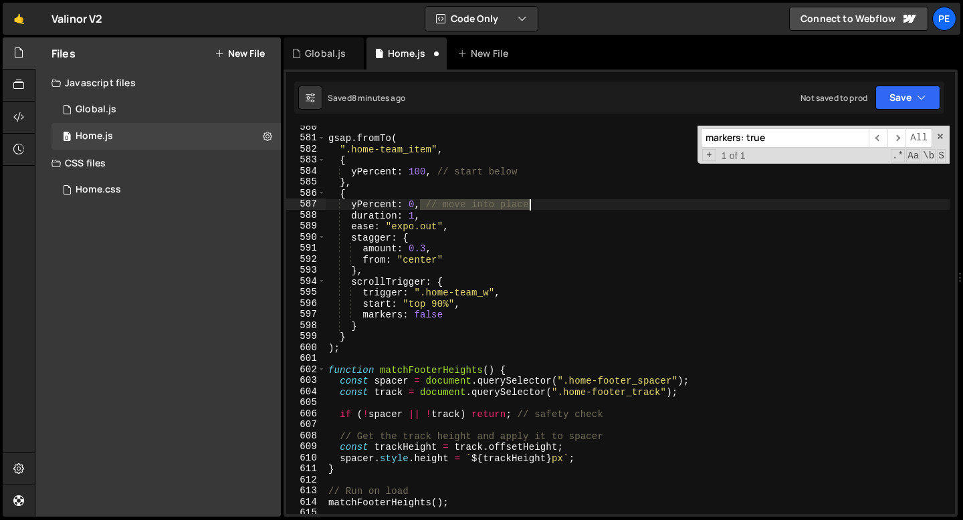
drag, startPoint x: 423, startPoint y: 205, endPoint x: 566, endPoint y: 207, distance: 143.1
click at [566, 207] on div "gsap . fromTo ( ".home-team_item" , { yPercent : 100 , // start below } , { yPe…" at bounding box center [638, 327] width 624 height 411
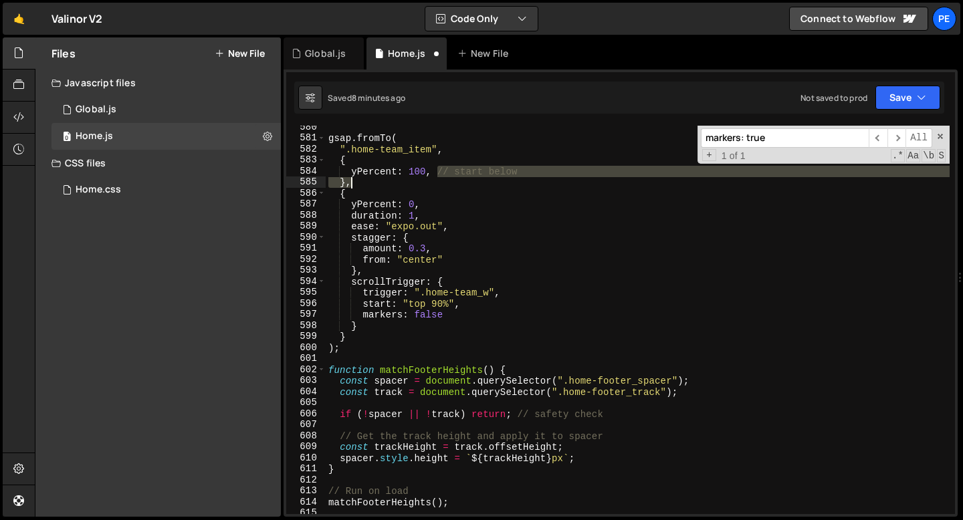
drag, startPoint x: 438, startPoint y: 172, endPoint x: 517, endPoint y: 177, distance: 79.7
click at [517, 177] on div "gsap . fromTo ( ".home-team_item" , { yPercent : 100 , // start below } , { yPe…" at bounding box center [638, 327] width 624 height 411
click at [517, 177] on div "gsap . fromTo ( ".home-team_item" , { yPercent : 100 , // start below } , { yPe…" at bounding box center [638, 320] width 624 height 388
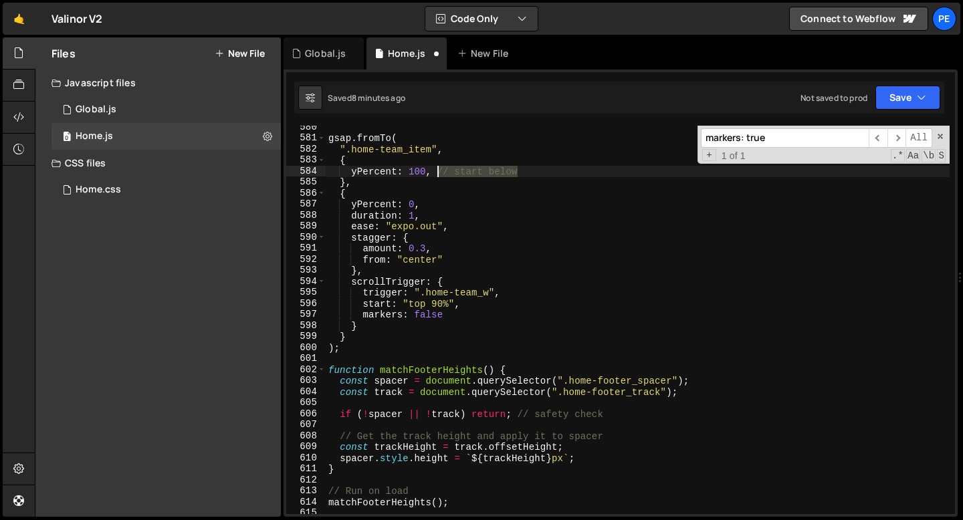
drag, startPoint x: 523, startPoint y: 171, endPoint x: 439, endPoint y: 168, distance: 85.0
click at [439, 168] on div "gsap . fromTo ( ".home-team_item" , { yPercent : 100 , // start below } , { yPe…" at bounding box center [638, 327] width 624 height 411
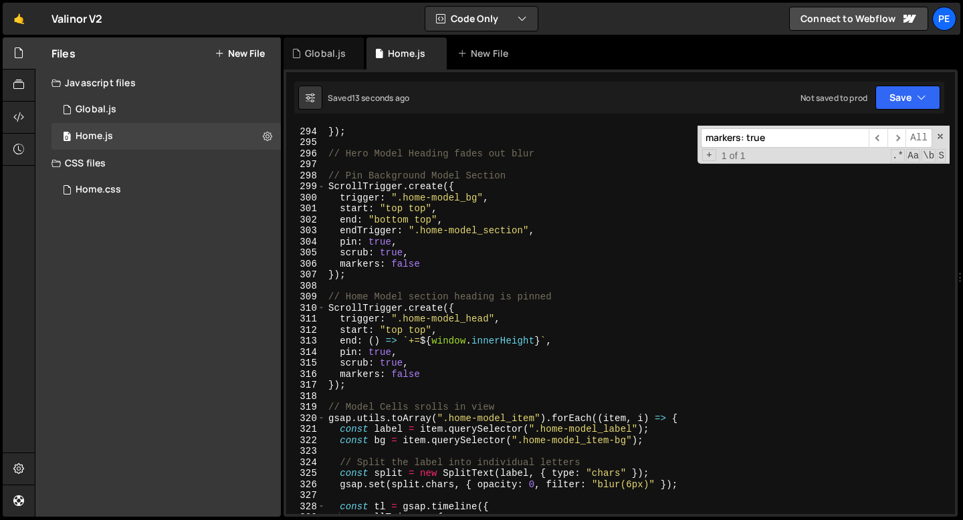
scroll to position [3180, 0]
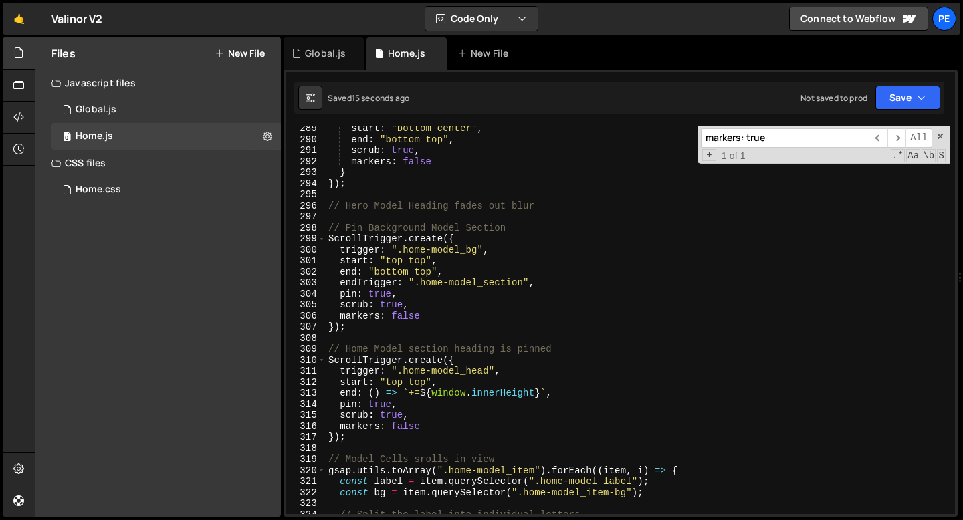
click at [544, 203] on div "start : "bottom center" , end : "bottom top" , scrub : true , markers : false }…" at bounding box center [638, 328] width 624 height 411
type textarea "// Hero Model Heading fades out blur"
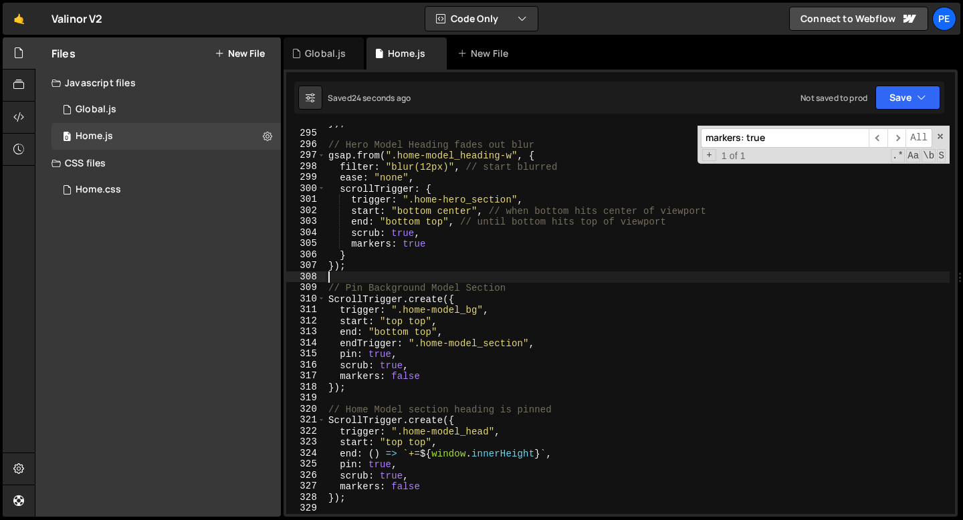
scroll to position [3234, 0]
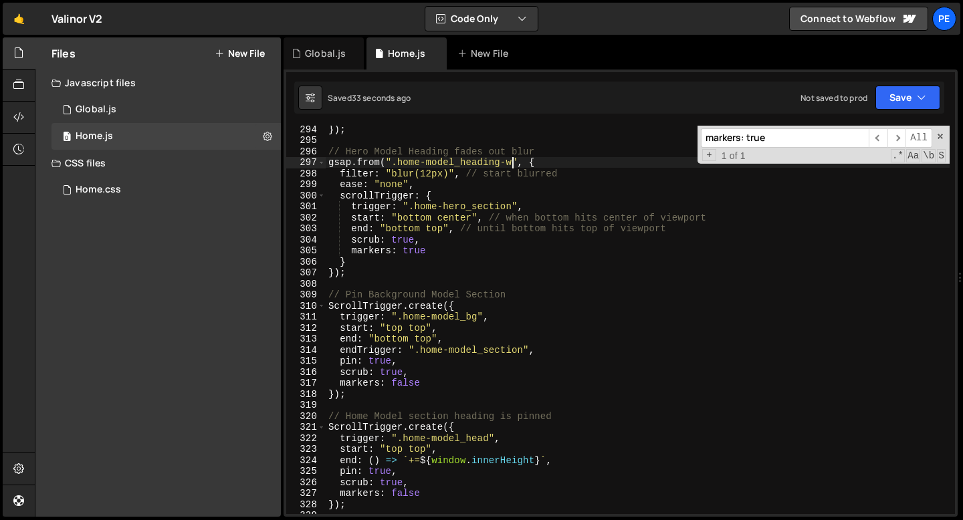
click at [511, 163] on div "}) ; // Hero Model Heading fades out blur gsap . from ( ".home-model_heading-w"…" at bounding box center [638, 329] width 624 height 411
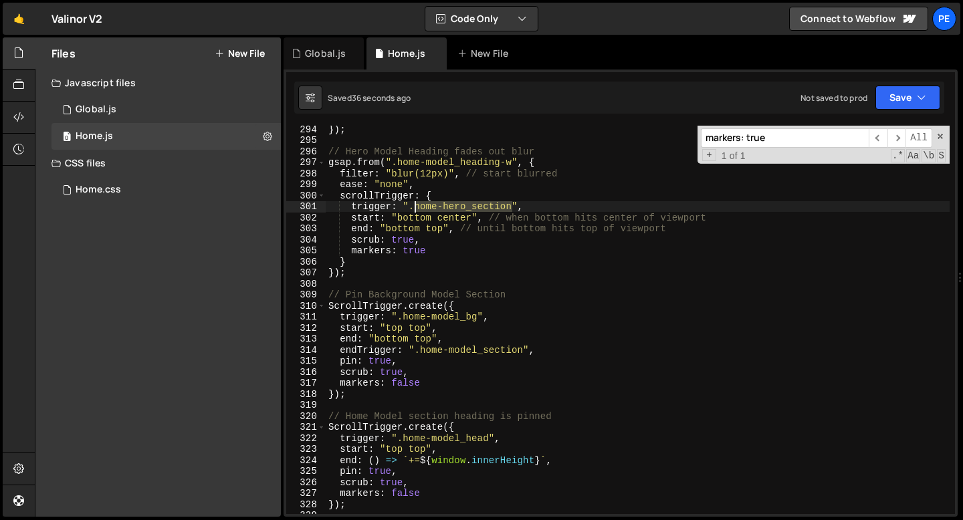
drag, startPoint x: 512, startPoint y: 206, endPoint x: 415, endPoint y: 210, distance: 97.7
click at [415, 210] on div "}) ; // Hero Model Heading fades out blur gsap . from ( ".home-model_heading-w"…" at bounding box center [638, 329] width 624 height 411
paste textarea "bg-w"
click at [453, 217] on div "}) ; // Hero Model Heading fades out blur gsap . from ( ".home-model_heading-w"…" at bounding box center [638, 329] width 624 height 411
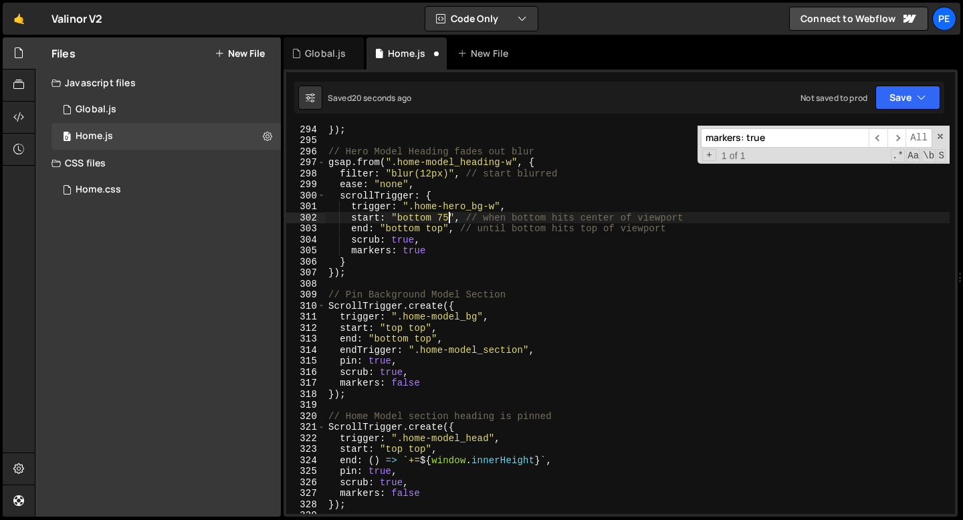
scroll to position [0, 8]
click at [437, 227] on div "}) ; // Hero Model Heading fades out blur gsap . from ( ".home-model_heading-w"…" at bounding box center [638, 329] width 624 height 411
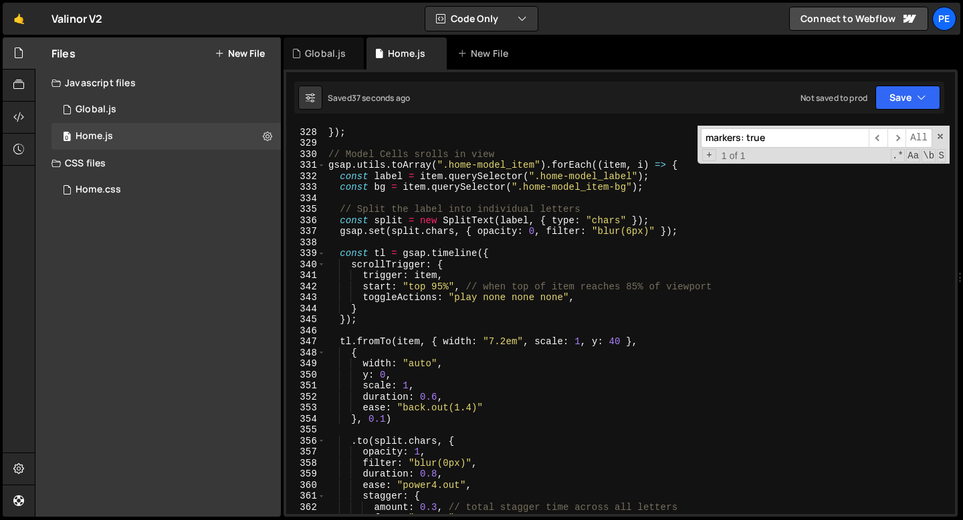
scroll to position [3600, 0]
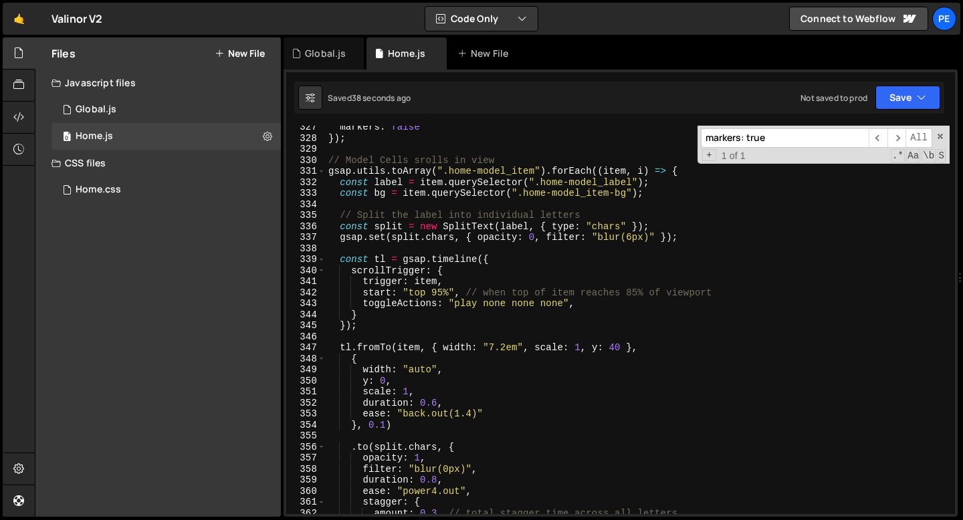
click at [634, 235] on div "markers : false }) ; // Model Cells srolls in view gsap . utils . toArray ( ".h…" at bounding box center [638, 327] width 624 height 411
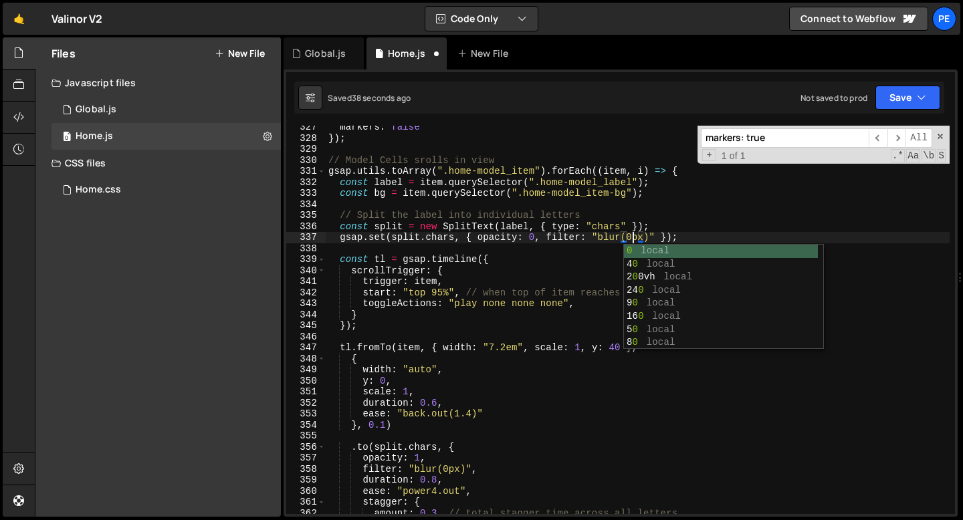
scroll to position [0, 21]
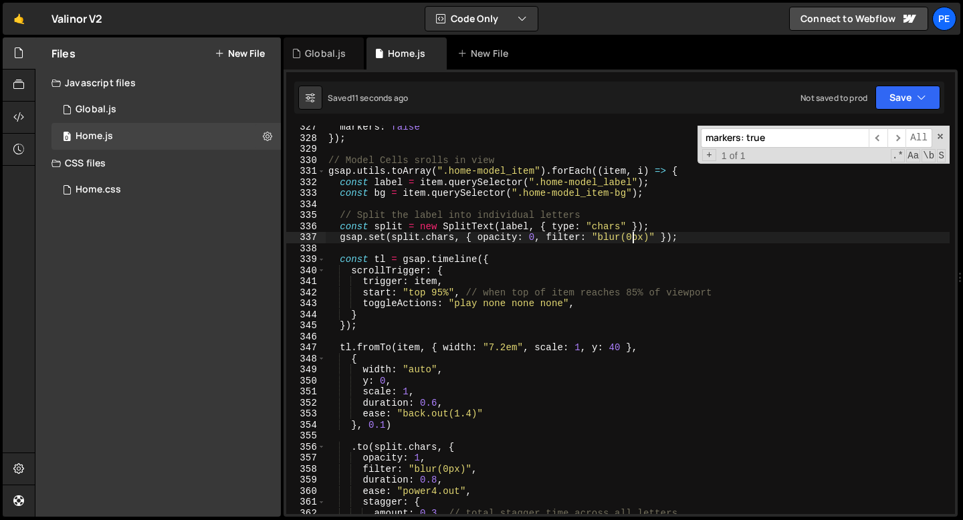
click at [491, 229] on div "markers : false }) ; // Model Cells srolls in view gsap . utils . toArray ( ".h…" at bounding box center [638, 327] width 624 height 411
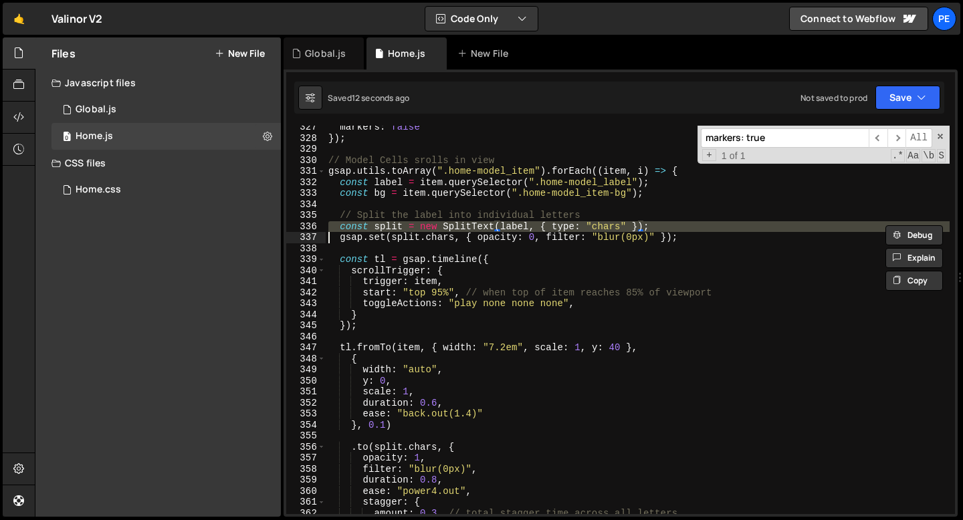
click at [491, 229] on div "markers : false }) ; // Model Cells srolls in view gsap . utils . toArray ( ".h…" at bounding box center [638, 327] width 624 height 411
click at [488, 236] on div "markers : false }) ; // Model Cells srolls in view gsap . utils . toArray ( ".h…" at bounding box center [638, 327] width 624 height 411
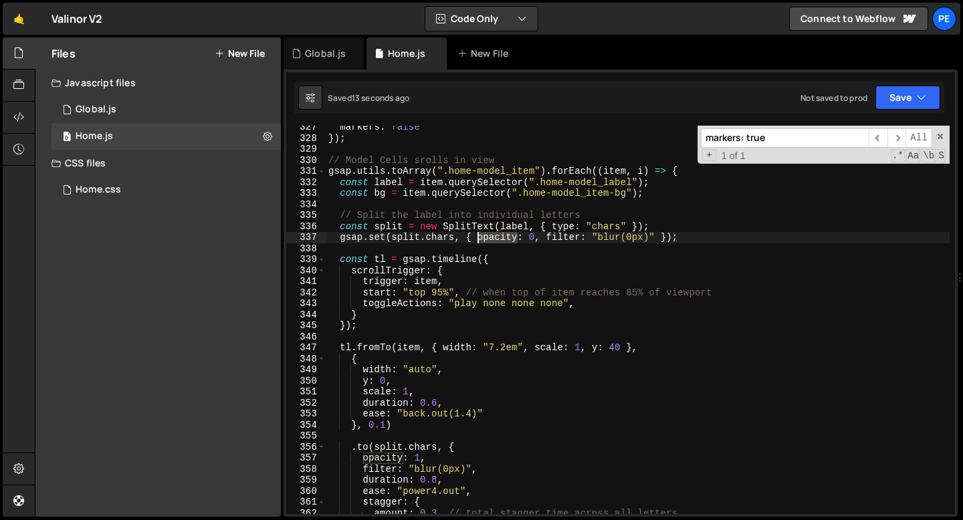
click at [488, 236] on div "markers : false }) ; // Model Cells srolls in view gsap . utils . toArray ( ".h…" at bounding box center [638, 327] width 624 height 411
type textarea "gsap.set(split.chars, { opacity: 0, filter: "blur(0px)" });"
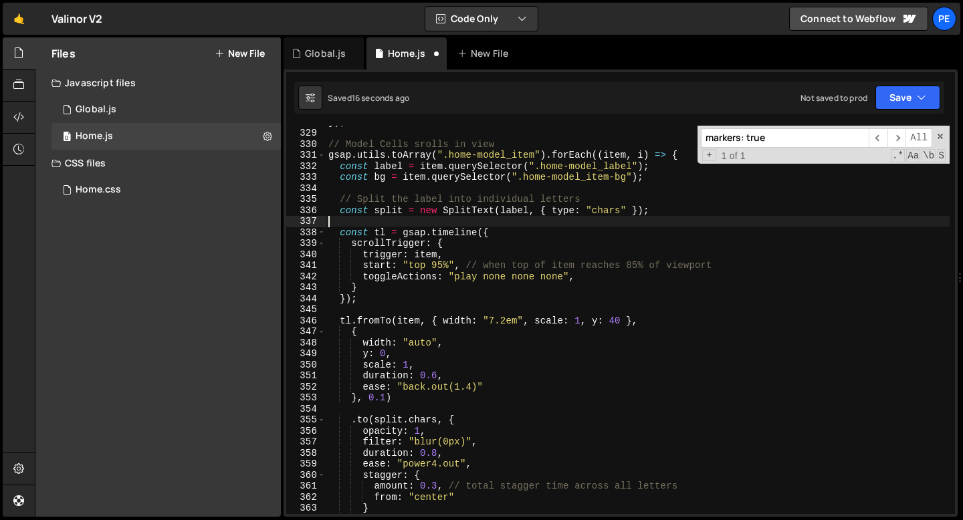
scroll to position [3622, 0]
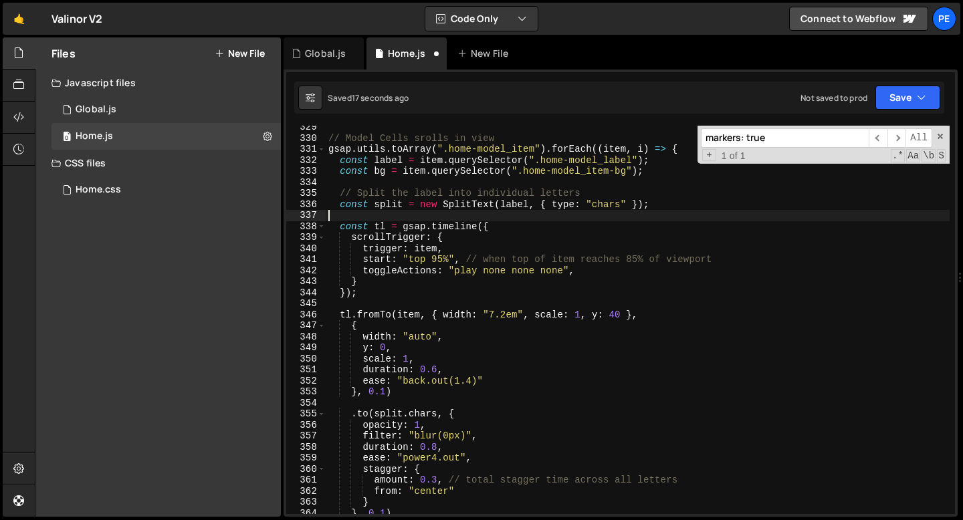
click at [437, 435] on div "// Model Cells srolls in view gsap . utils . toArray ( ".home-model_item" ) . f…" at bounding box center [638, 327] width 624 height 411
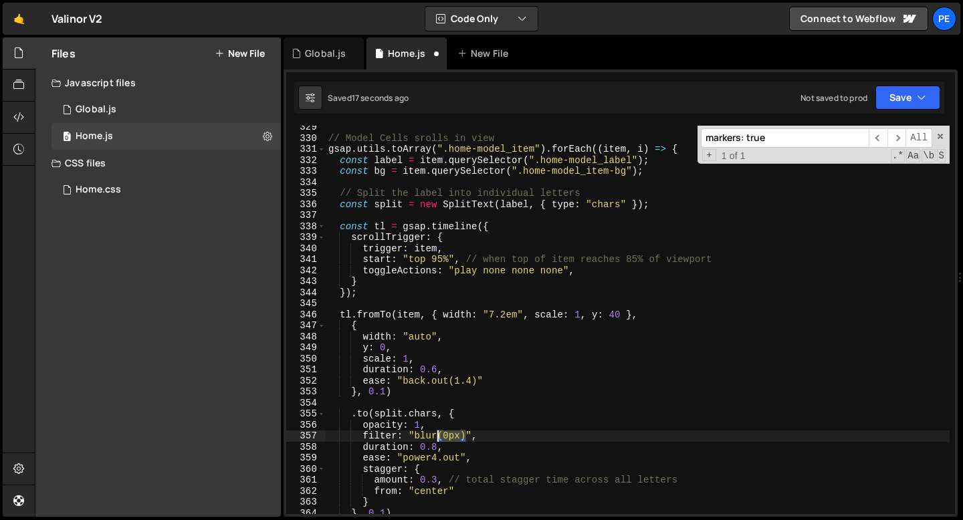
click at [437, 435] on div "// Model Cells srolls in view gsap . utils . toArray ( ".home-model_item" ) . f…" at bounding box center [638, 327] width 624 height 411
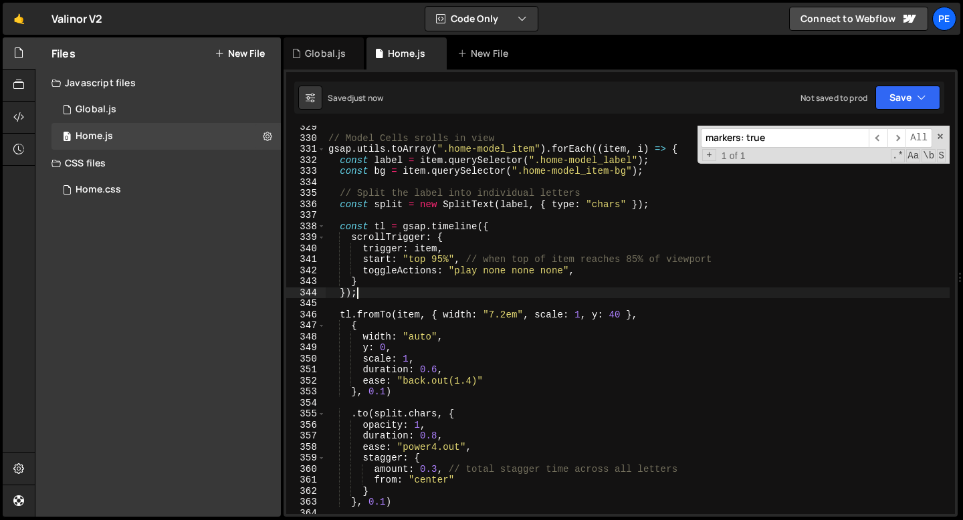
click at [499, 295] on div "// Model Cells srolls in view gsap . utils . toArray ( ".home-model_item" ) . f…" at bounding box center [638, 327] width 624 height 411
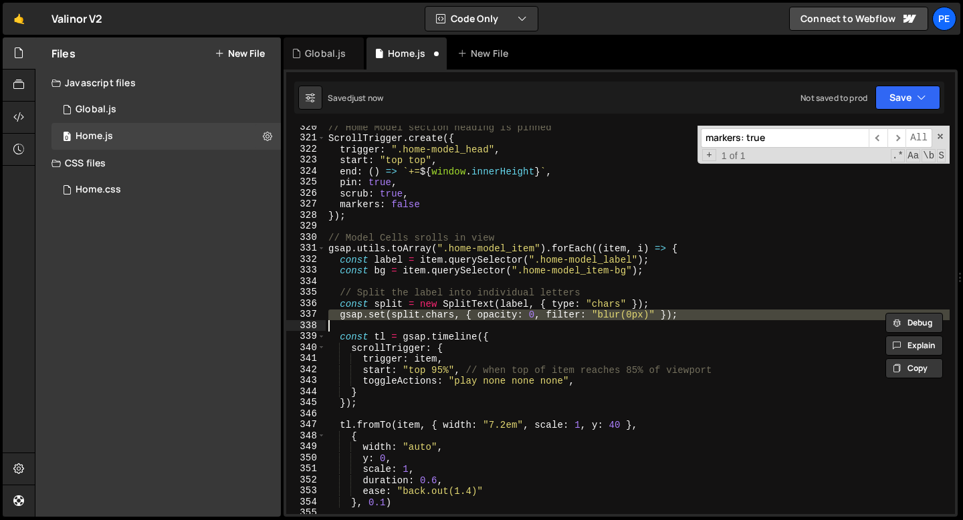
scroll to position [3523, 0]
click at [542, 316] on div "// Home Model section heading is pinned ScrollTrigger . create ({ trigger : ".h…" at bounding box center [638, 320] width 624 height 388
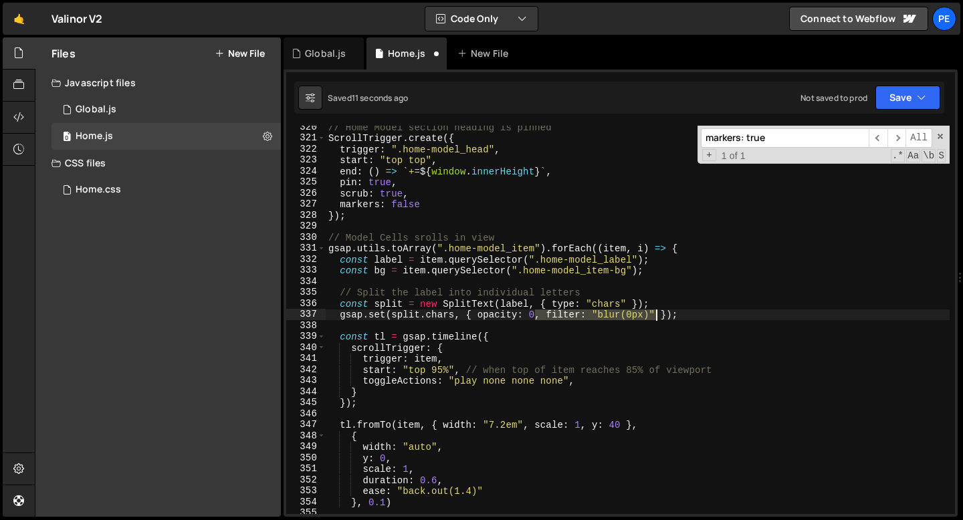
drag, startPoint x: 538, startPoint y: 316, endPoint x: 654, endPoint y: 314, distance: 116.3
click at [654, 314] on div "// Home Model section heading is pinned ScrollTrigger . create ({ trigger : ".h…" at bounding box center [638, 327] width 624 height 411
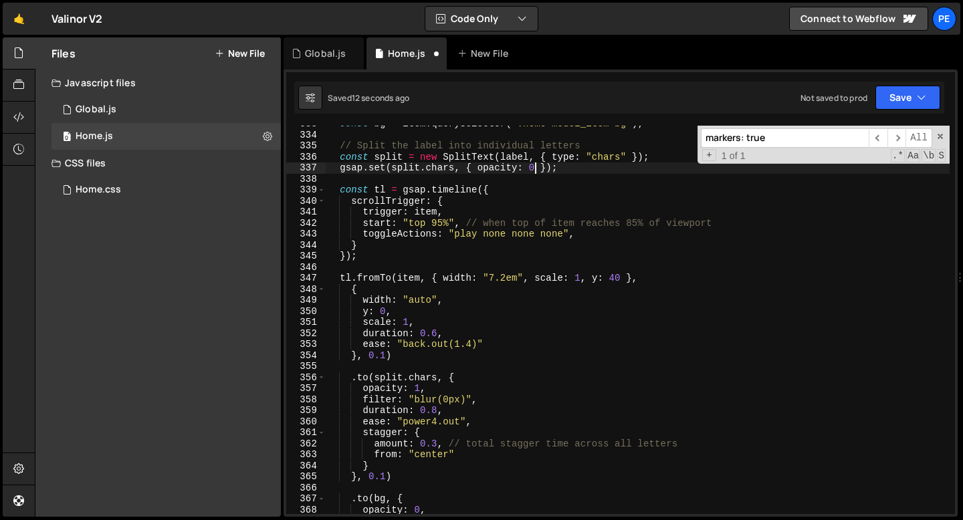
scroll to position [3670, 0]
click at [447, 398] on div "const bg = item . querySelector ( ".home-model_item-bg" ) ; // Split the label …" at bounding box center [638, 323] width 624 height 411
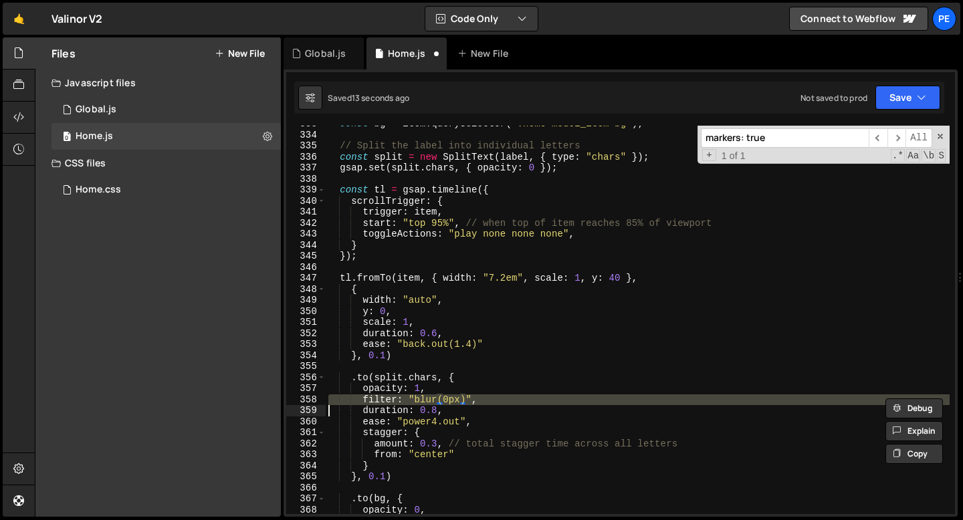
click at [447, 398] on div "const bg = item . querySelector ( ".home-model_item-bg" ) ; // Split the label …" at bounding box center [638, 323] width 624 height 411
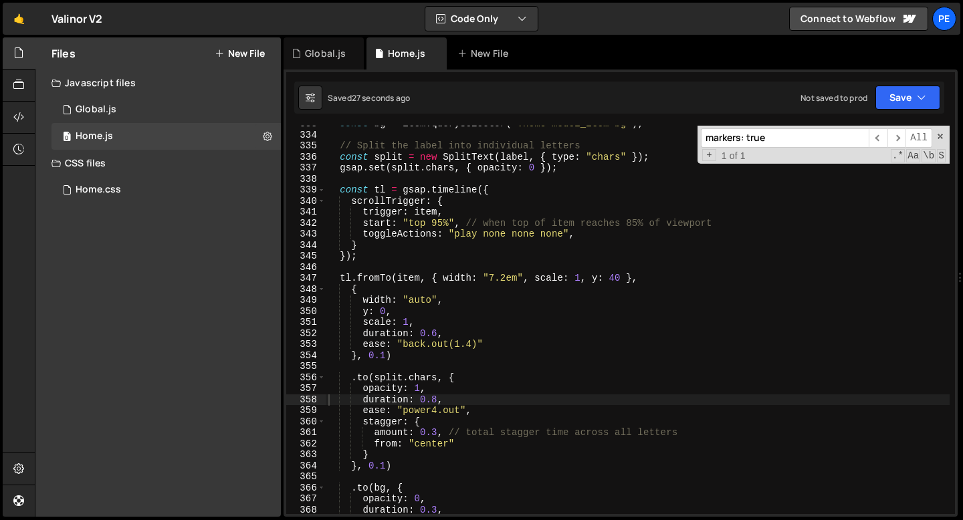
click at [784, 140] on input "markers: true" at bounding box center [785, 137] width 168 height 19
click at [883, 140] on span "​" at bounding box center [877, 137] width 19 height 19
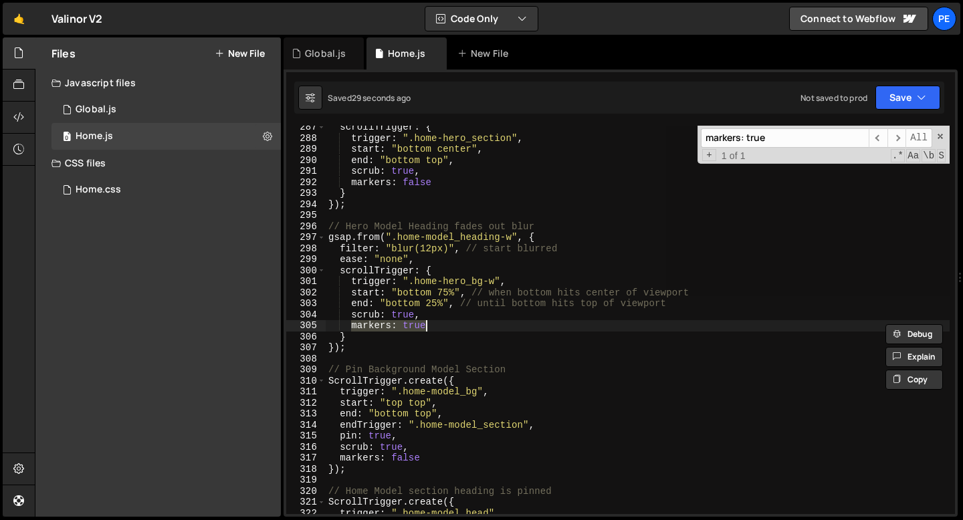
click at [409, 326] on div "scrollTrigger : { trigger : ".home-hero_section" , start : "bottom center" , en…" at bounding box center [638, 320] width 624 height 388
click at [410, 326] on div "scrollTrigger : { trigger : ".home-hero_section" , start : "bottom center" , en…" at bounding box center [638, 327] width 624 height 411
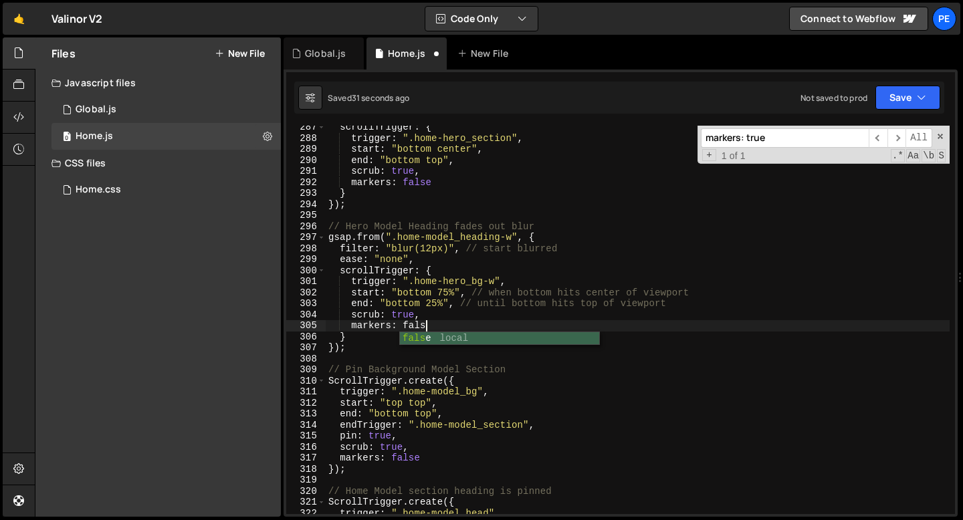
scroll to position [0, 6]
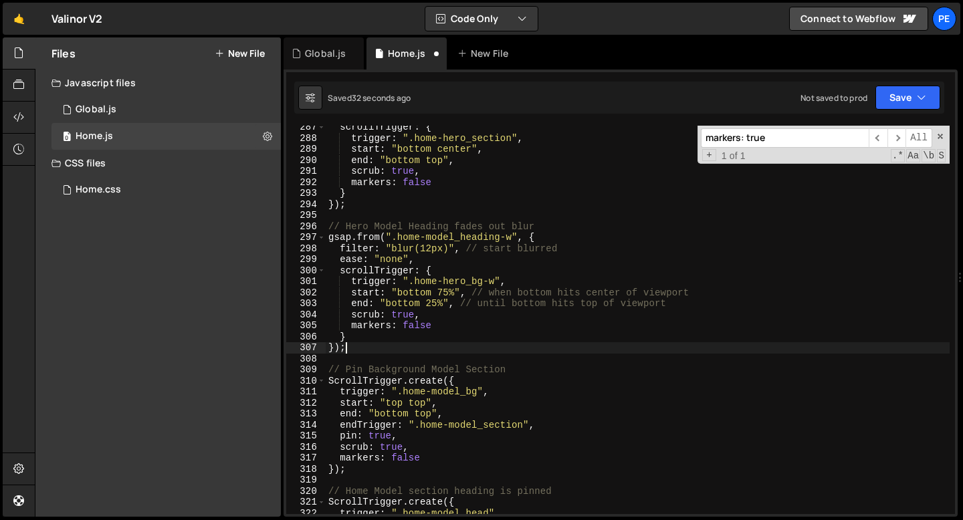
click at [403, 342] on div "scrollTrigger : { trigger : ".home-hero_section" , start : "bottom center" , en…" at bounding box center [638, 327] width 624 height 411
type textarea "});"
click at [322, 51] on div "Global.js" at bounding box center [325, 53] width 41 height 13
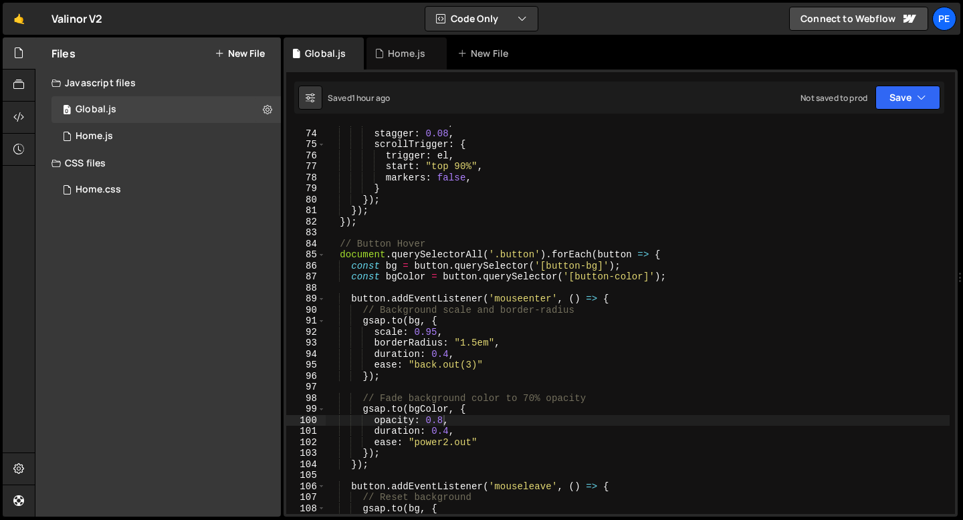
scroll to position [0, 0]
click at [479, 285] on div "duration : 0.9 , stagger : 0.08 , scrollTrigger : { trigger : el , start : "top…" at bounding box center [638, 322] width 624 height 411
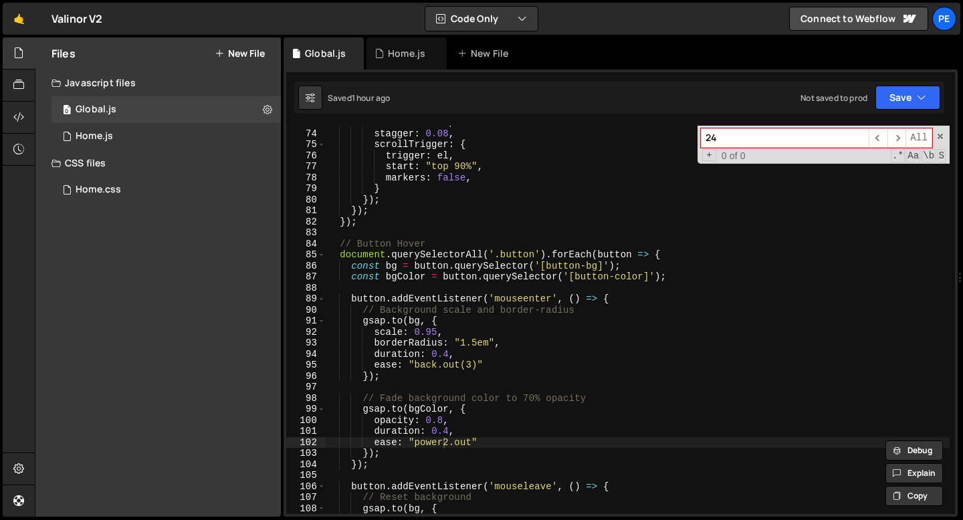
type input "2"
click at [681, 230] on div "duration : 0.9 , stagger : 0.08 , scrollTrigger : { trigger : el , start : "top…" at bounding box center [638, 322] width 624 height 411
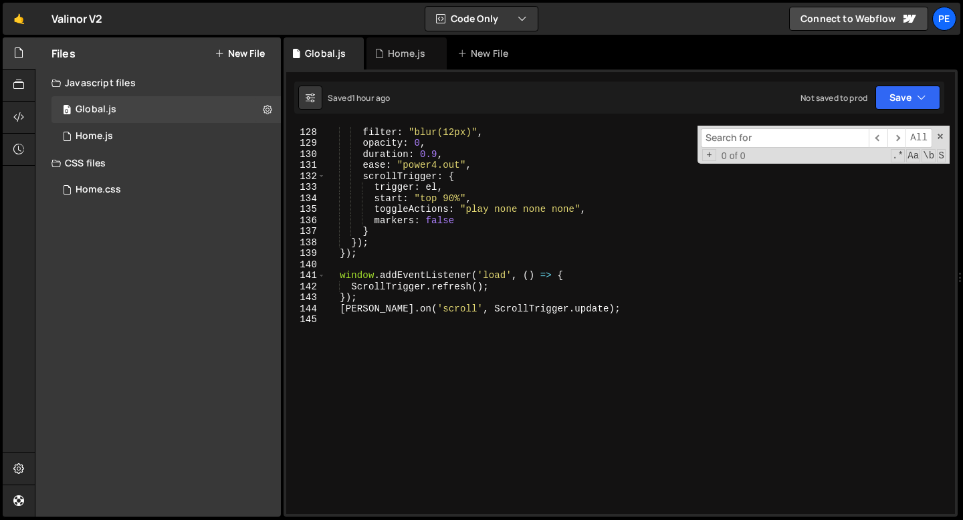
scroll to position [1400, 0]
click at [404, 44] on div "Home.js" at bounding box center [406, 53] width 80 height 32
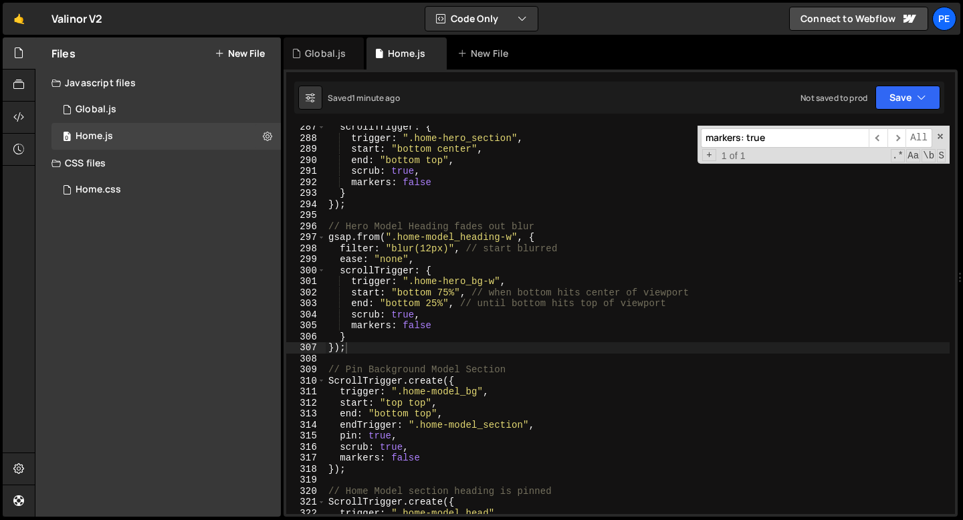
click at [772, 134] on input "markers: true" at bounding box center [785, 137] width 168 height 19
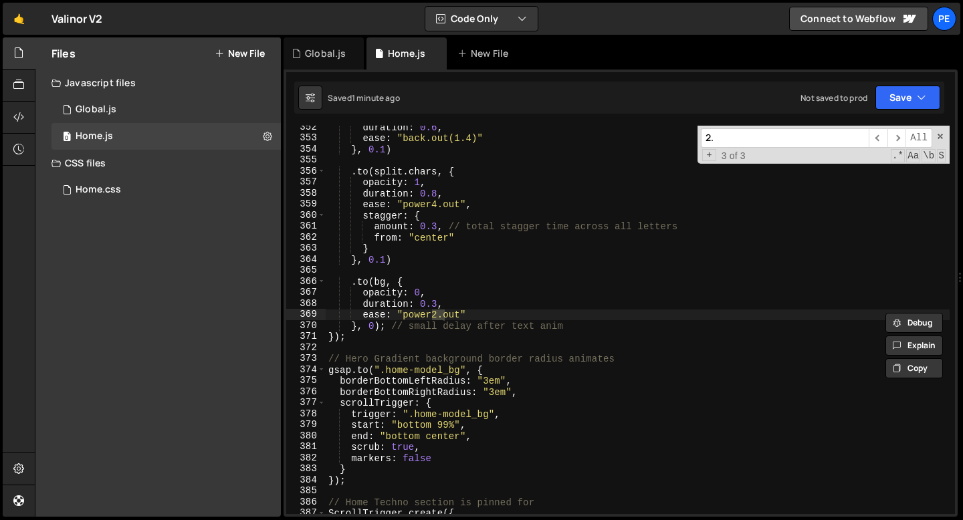
scroll to position [3876, 0]
type input "2"
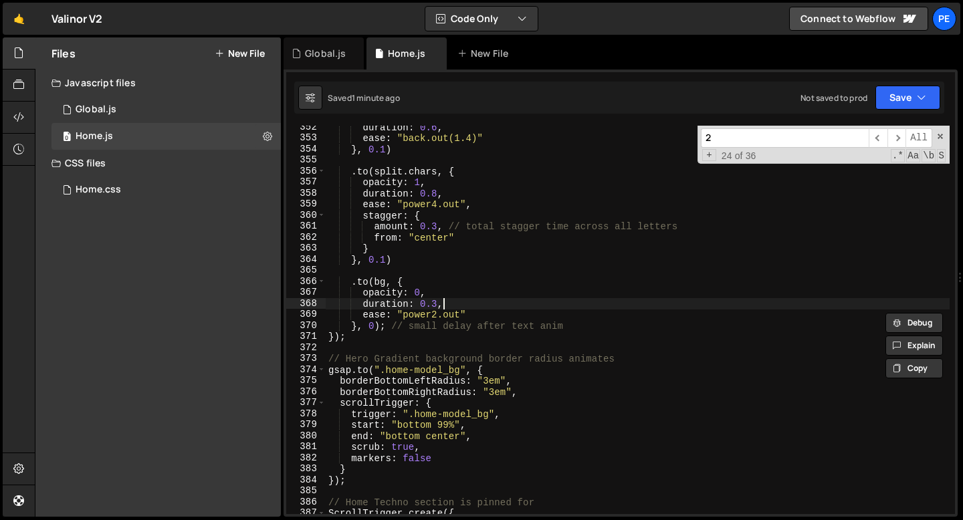
click at [621, 304] on div "duration : 0.6 , ease : "back.out(1.4)" } , 0.1 ) . to ( split . chars , { opac…" at bounding box center [638, 327] width 624 height 411
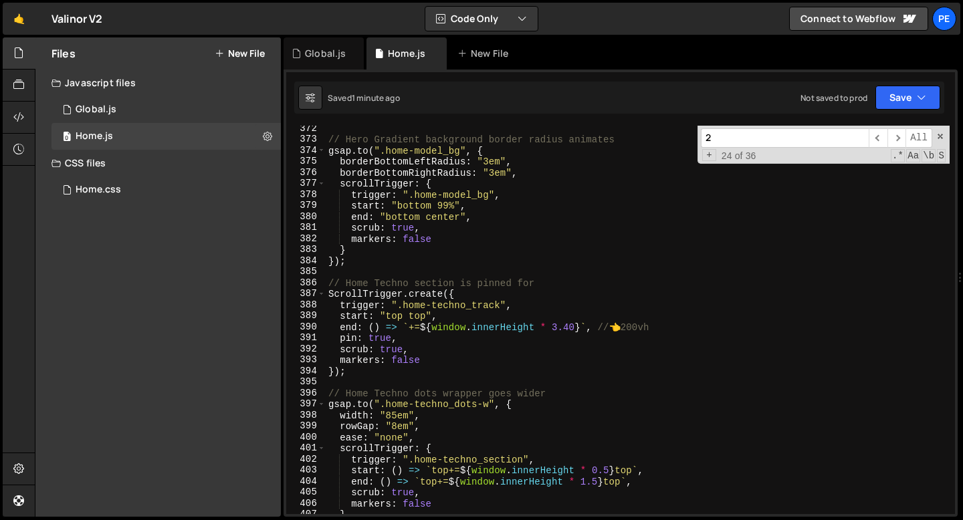
scroll to position [4095, 0]
click at [556, 326] on div "// Hero Gradient background border radius animates gsap . to ( ".home-model_bg"…" at bounding box center [638, 328] width 624 height 411
click at [507, 317] on div "// Hero Gradient background border radius animates gsap . to ( ".home-model_bg"…" at bounding box center [638, 328] width 624 height 411
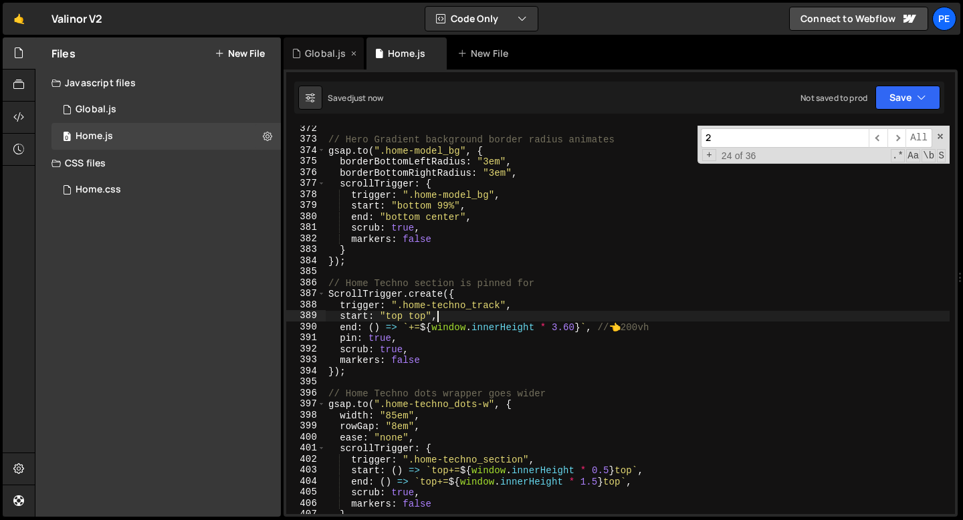
type textarea "start: "top top","
